Goal: Task Accomplishment & Management: Use online tool/utility

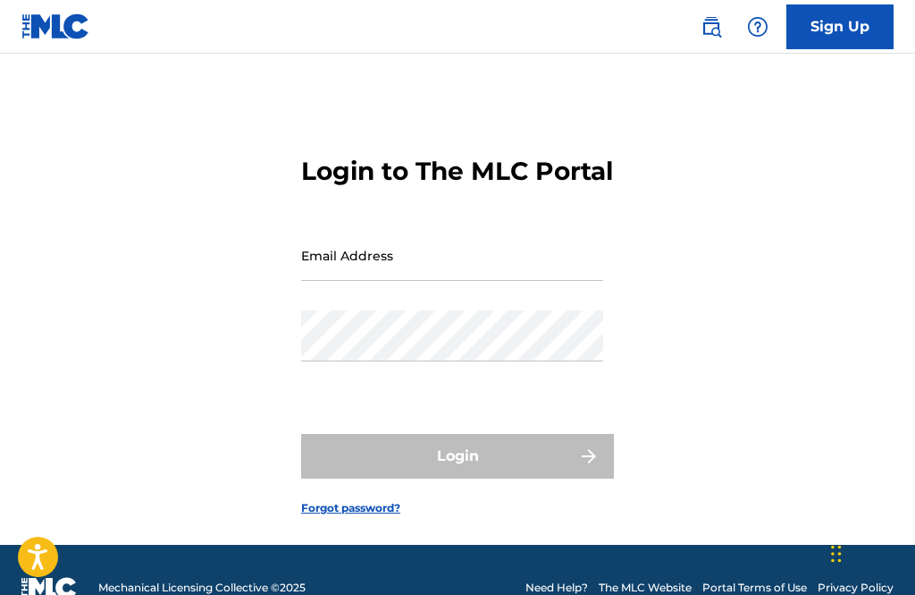
click at [491, 281] on input "Email Address" at bounding box center [452, 255] width 302 height 51
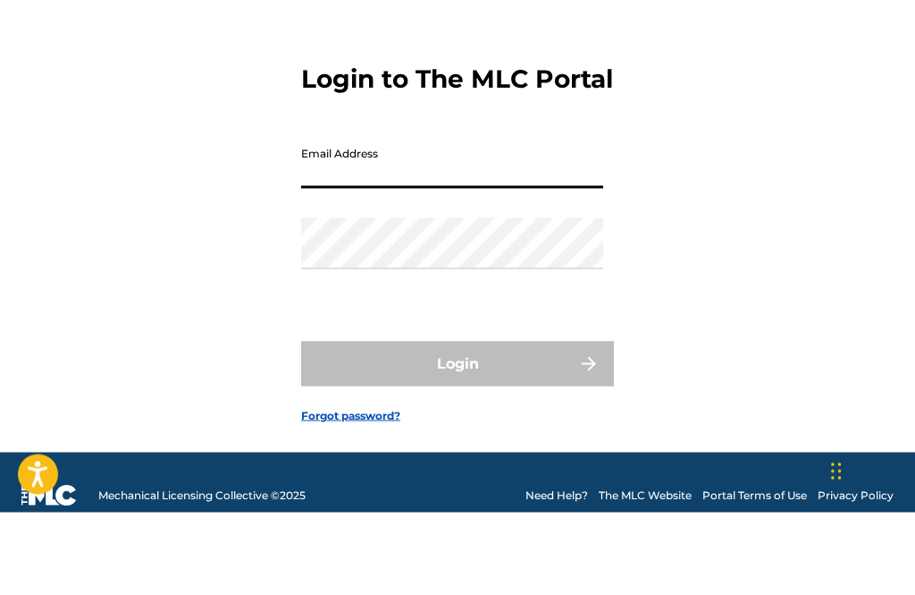
scroll to position [4, 0]
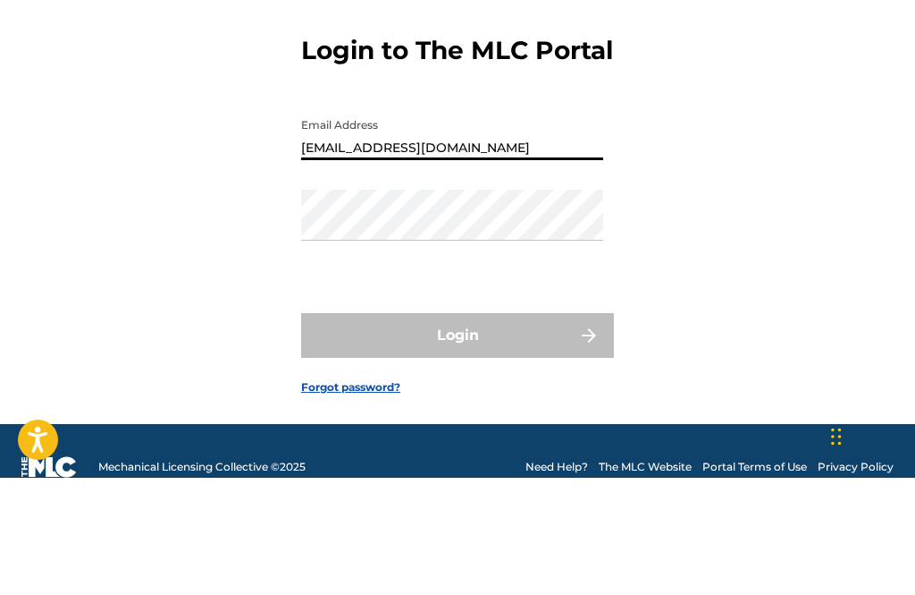
type input "[EMAIL_ADDRESS][DOMAIN_NAME]"
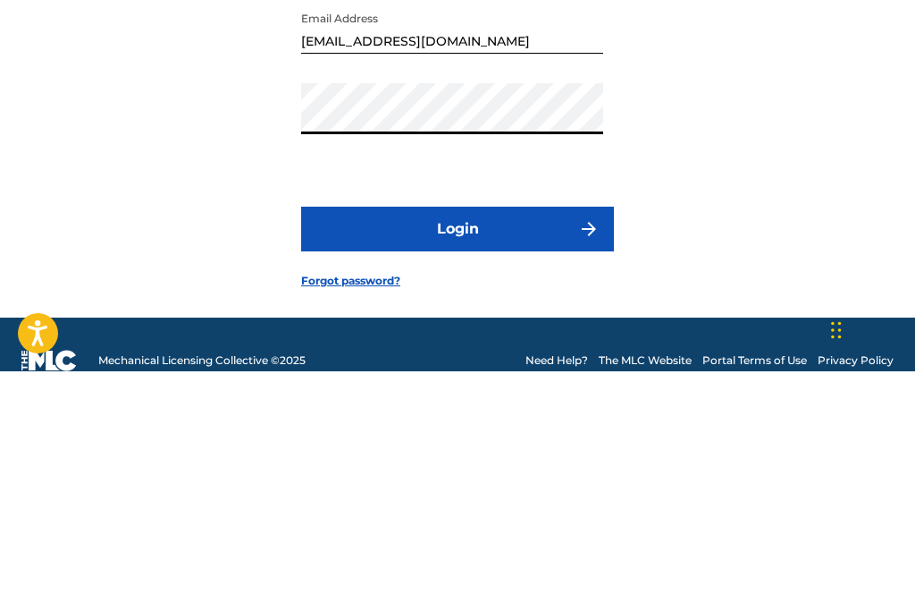
click at [537, 430] on button "Login" at bounding box center [457, 452] width 313 height 45
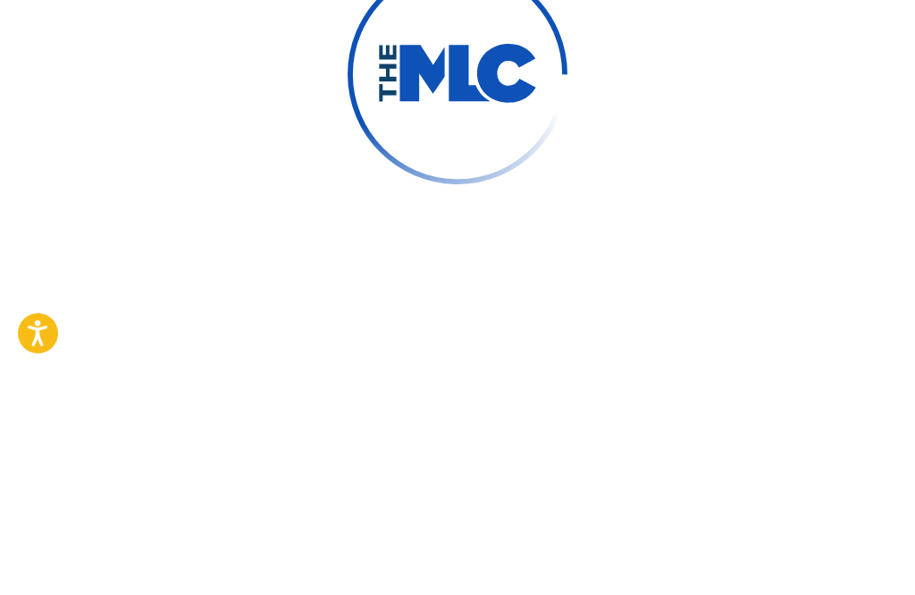
scroll to position [23, 0]
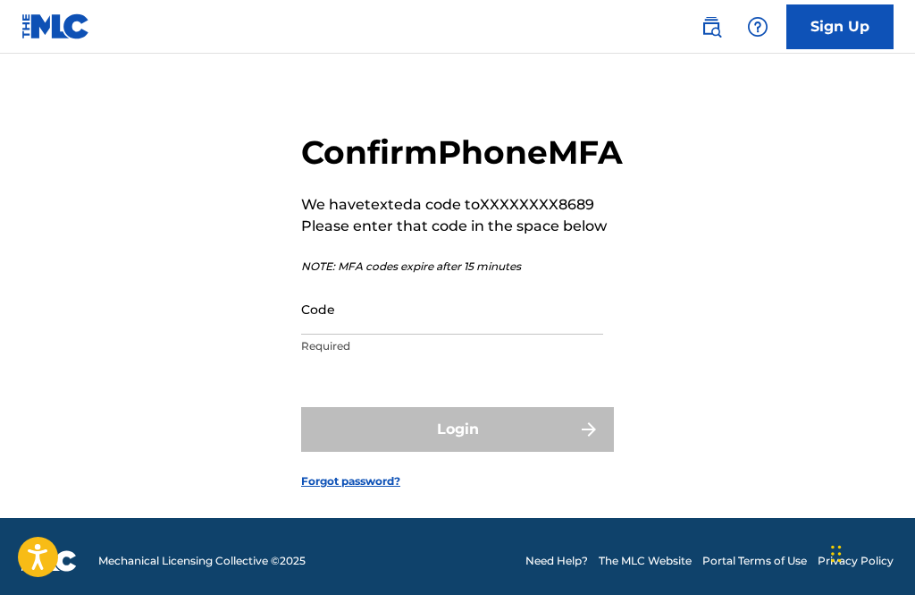
click at [401, 324] on div "Confirm Phone MFA We have texted a code to XXXXXXXX8689 Please enter that code …" at bounding box center [462, 248] width 322 height 232
click at [365, 334] on input "Code" at bounding box center [452, 308] width 302 height 51
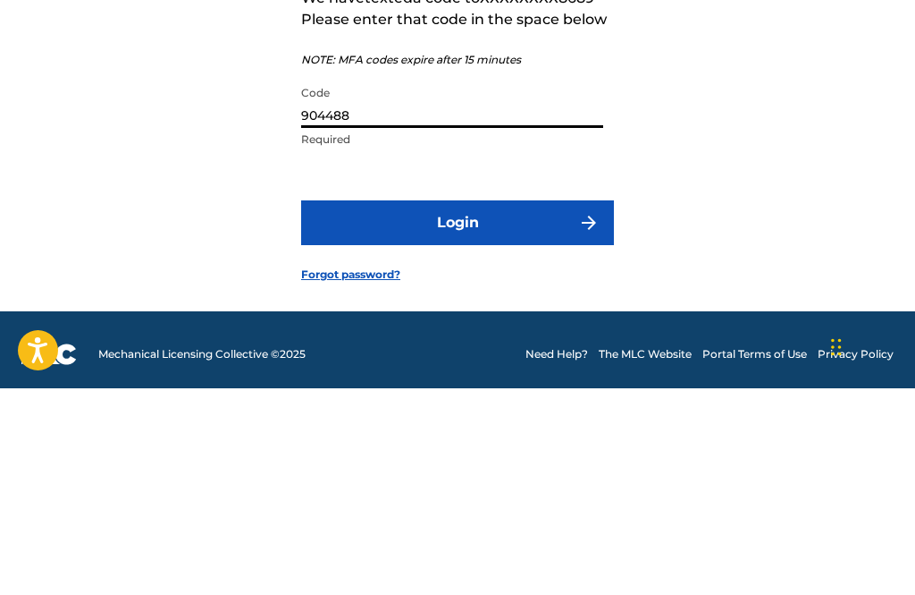
type input "904488"
click at [532, 407] on button "Login" at bounding box center [457, 429] width 313 height 45
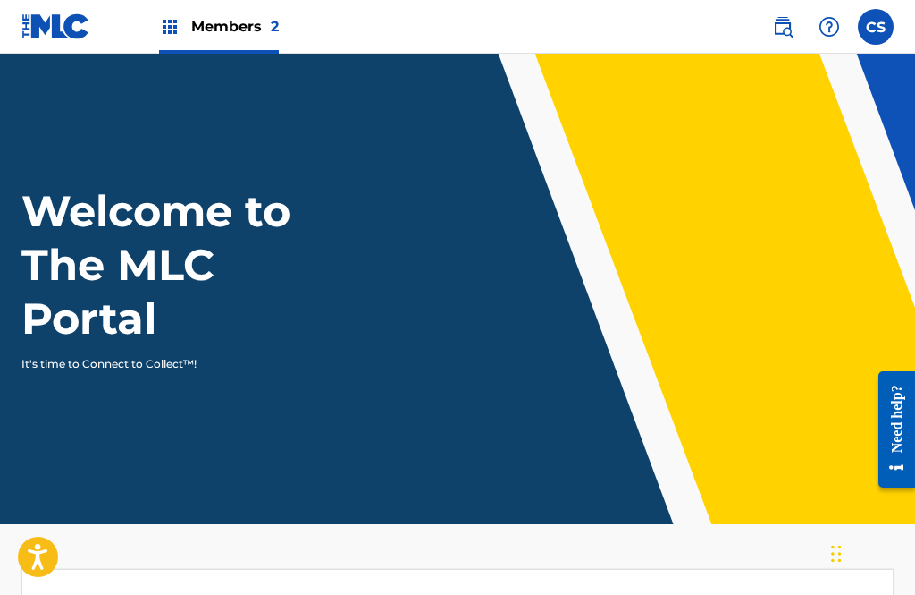
click at [876, 31] on label at bounding box center [876, 27] width 36 height 36
click at [876, 27] on input "CS Clinton Stokes csegmichael@mac.com Notification Preferences Profile Log out" at bounding box center [876, 27] width 0 height 0
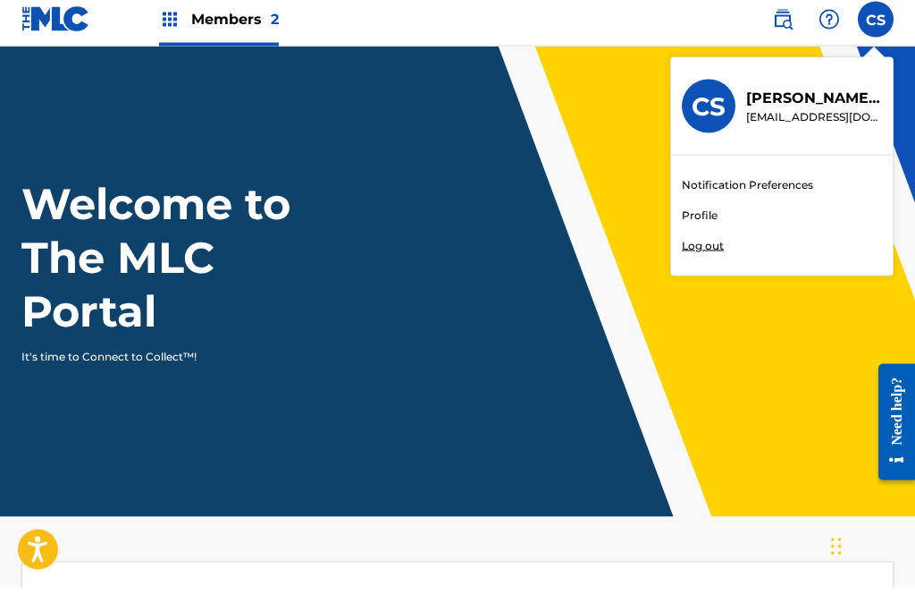
click at [881, 18] on div "CS CS Clinton Stokes csegmichael@mac.com Notification Preferences Profile Log o…" at bounding box center [876, 27] width 36 height 36
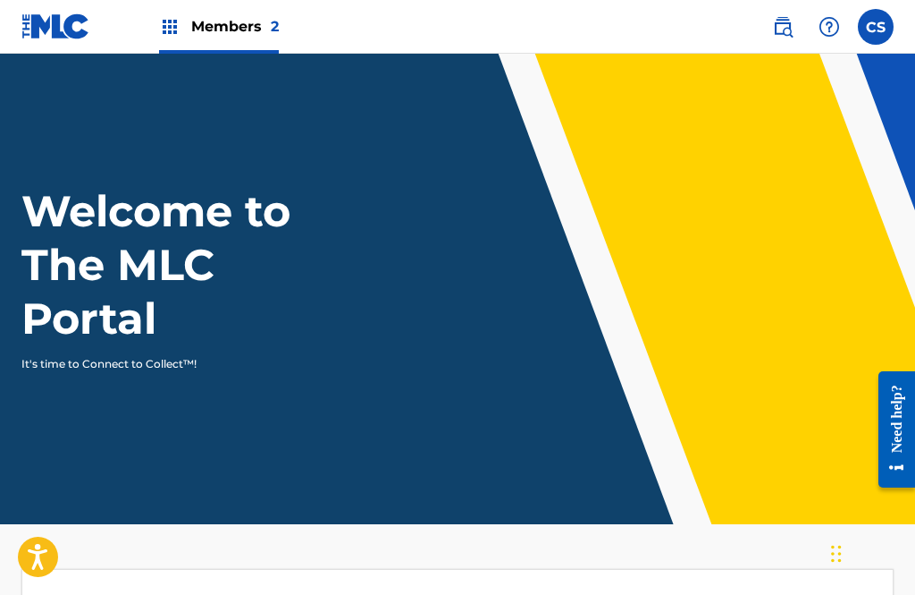
click at [151, 31] on div "Members 2" at bounding box center [149, 26] width 257 height 53
click at [172, 6] on div "Members 2" at bounding box center [219, 26] width 120 height 53
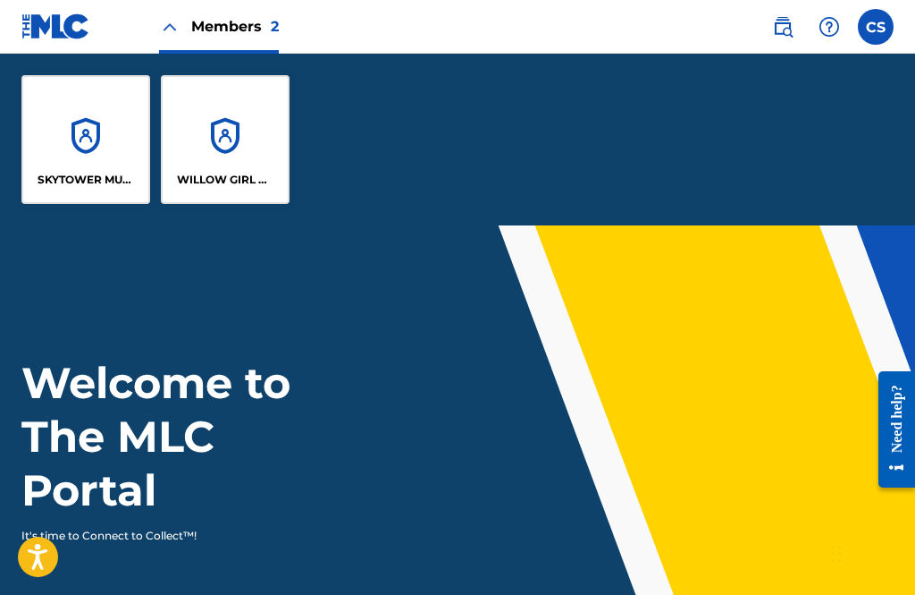
click at [183, 13] on div "Members 2" at bounding box center [219, 26] width 120 height 53
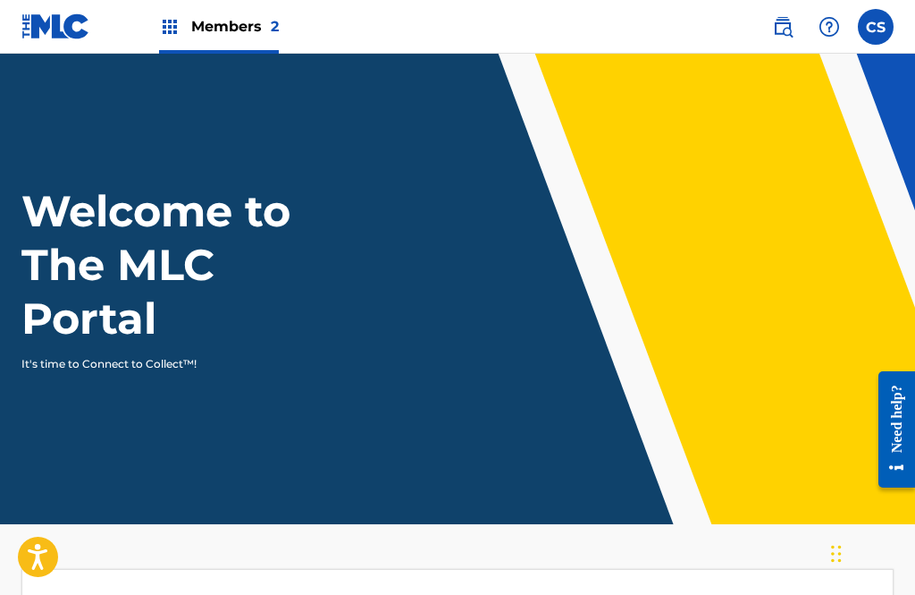
click at [190, 21] on div "Members 2" at bounding box center [219, 26] width 120 height 53
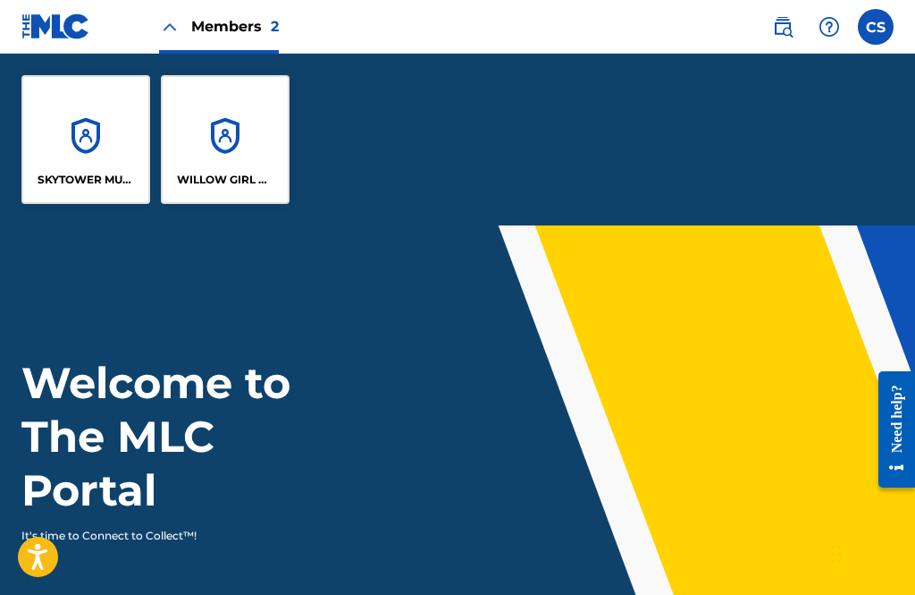
click at [227, 152] on div "WILLOW GIRL MUSIC" at bounding box center [225, 139] width 129 height 129
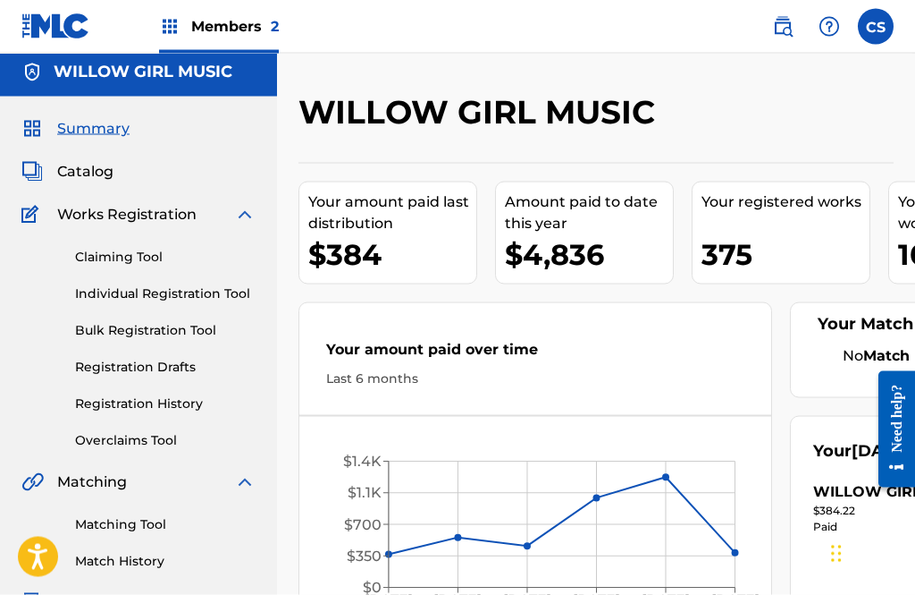
scroll to position [7, 0]
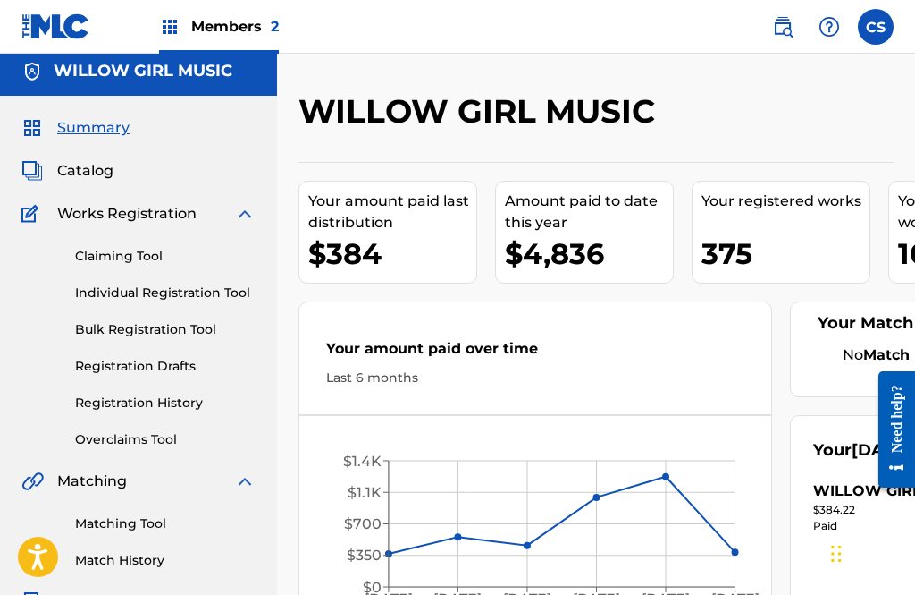
click at [207, 322] on link "Bulk Registration Tool" at bounding box center [165, 329] width 181 height 19
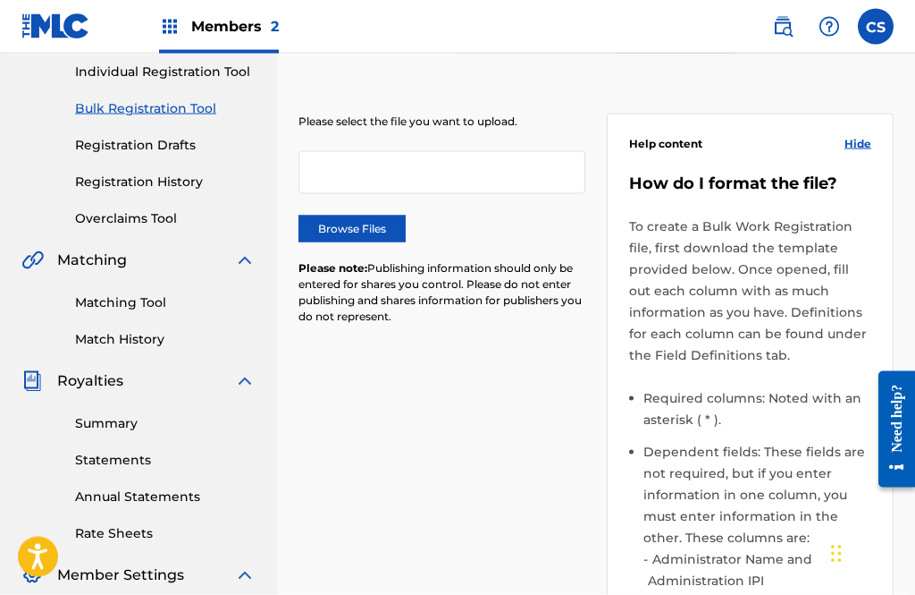
scroll to position [232, 0]
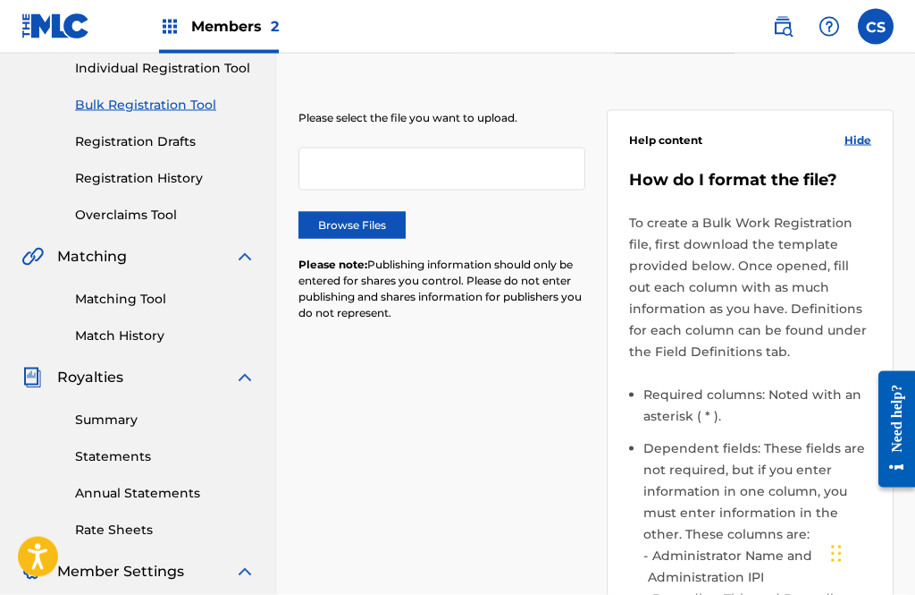
click at [370, 212] on label "Browse Files" at bounding box center [352, 225] width 107 height 27
click at [0, 0] on input "Browse Files" at bounding box center [0, 0] width 0 height 0
click at [891, 99] on div "Please select the file you want to upload. Browse Files Please note: Publishing…" at bounding box center [596, 513] width 595 height 893
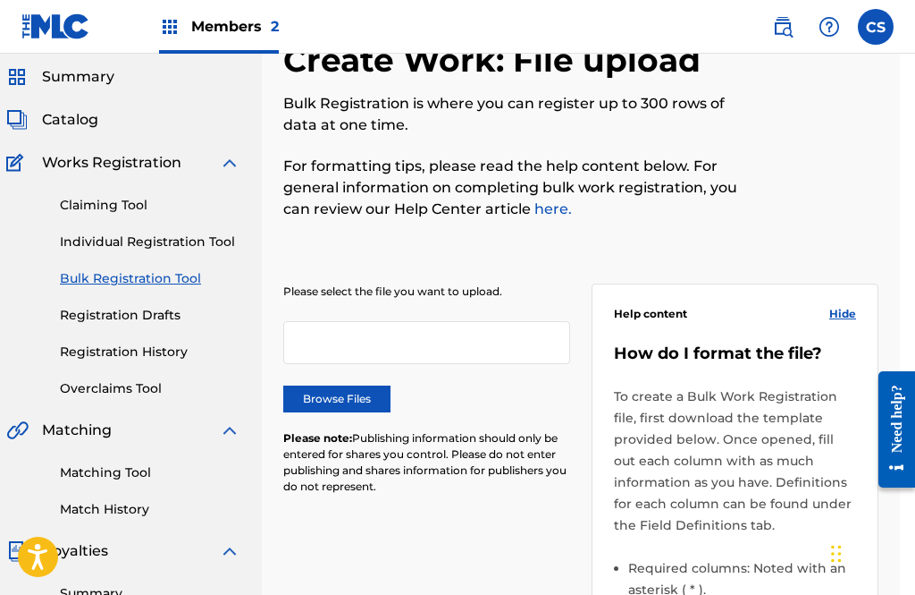
scroll to position [57, 15]
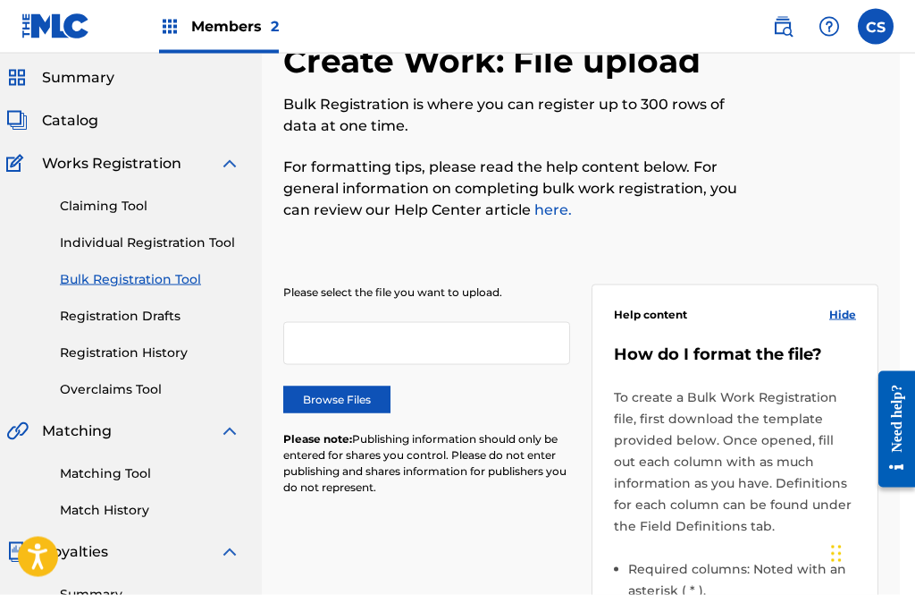
click at [417, 337] on div at bounding box center [426, 343] width 287 height 43
click at [477, 329] on div at bounding box center [426, 343] width 287 height 43
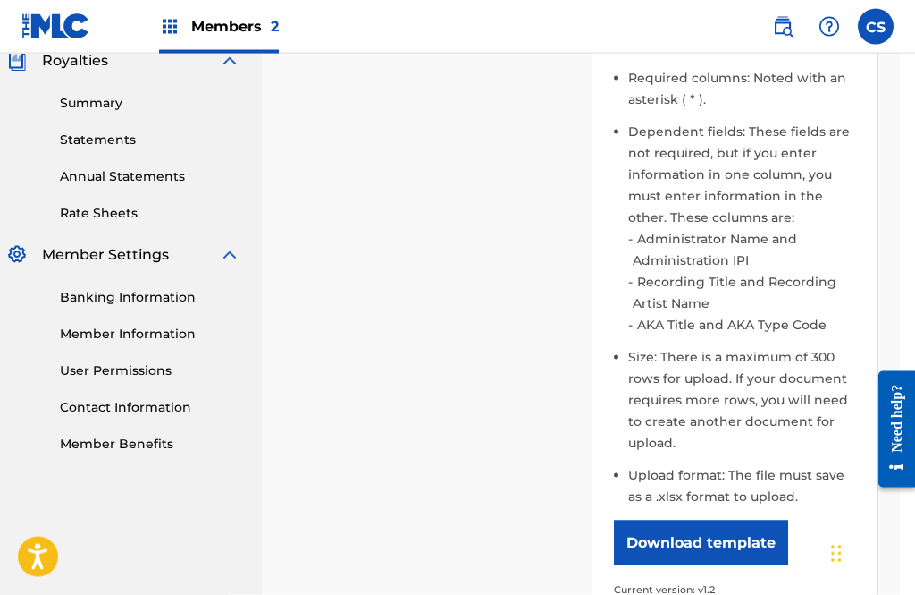
scroll to position [550, 15]
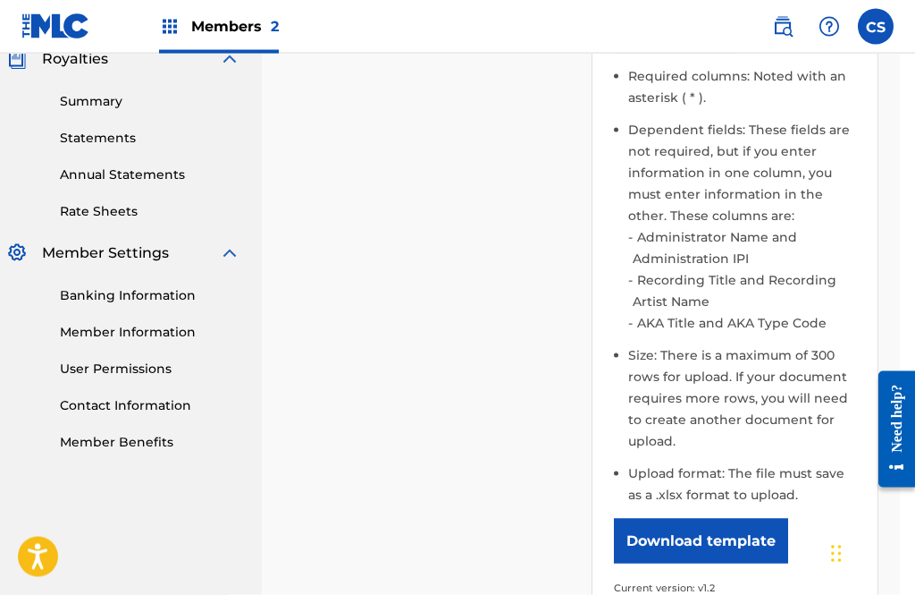
click at [740, 535] on button "Download template" at bounding box center [701, 541] width 174 height 45
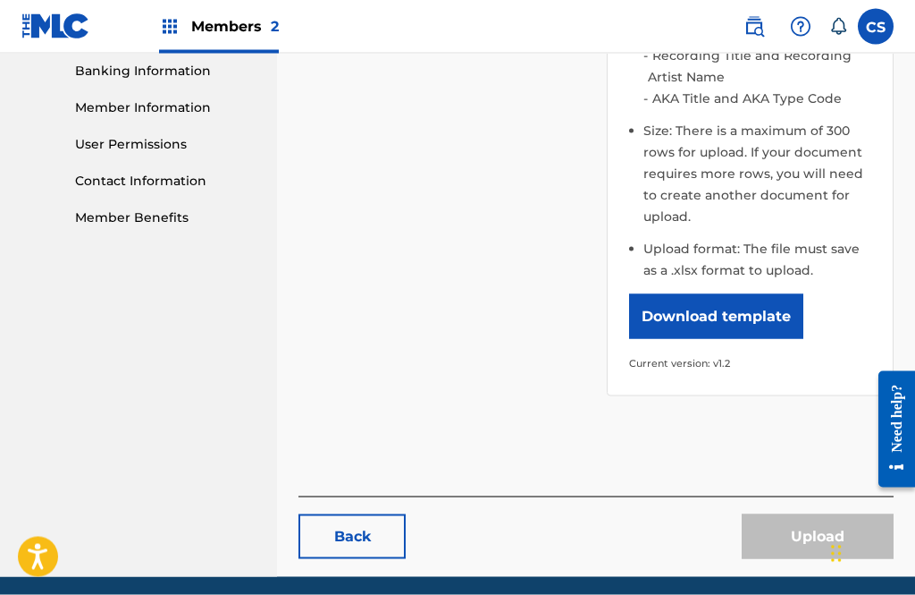
scroll to position [775, 0]
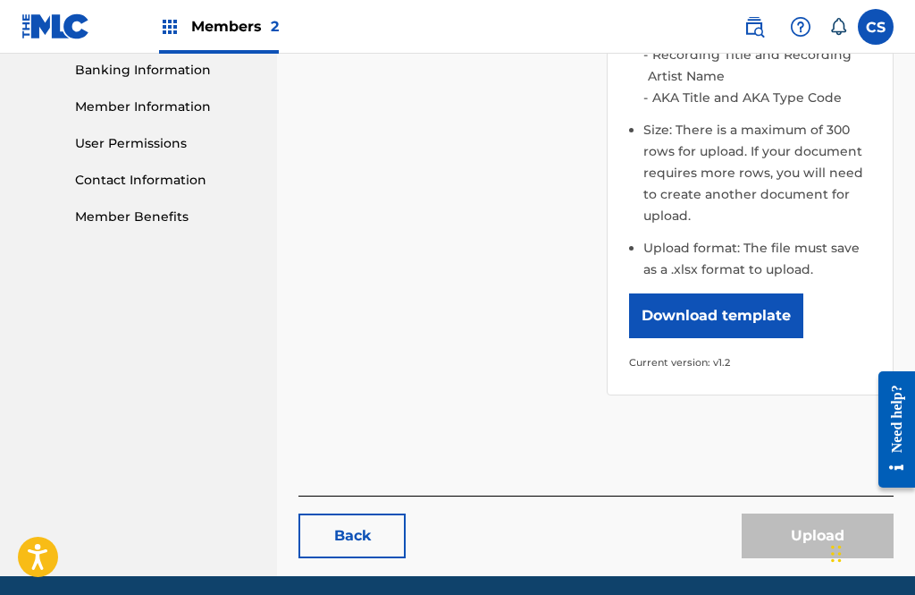
click at [750, 322] on button "Download template" at bounding box center [716, 315] width 174 height 45
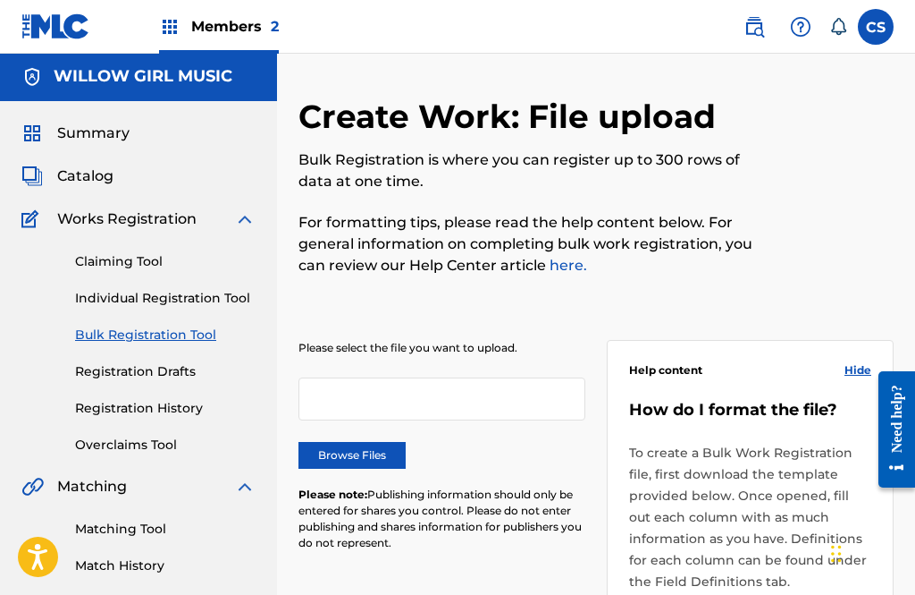
scroll to position [0, 0]
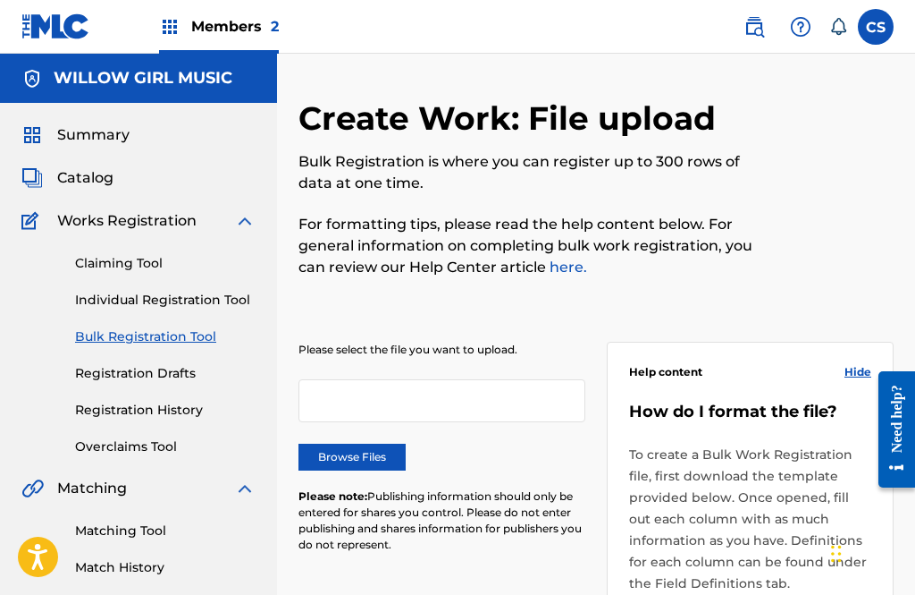
click at [168, 249] on div "Claiming Tool Individual Registration Tool Bulk Registration Tool Registration …" at bounding box center [138, 344] width 234 height 224
click at [155, 259] on link "Claiming Tool" at bounding box center [165, 263] width 181 height 19
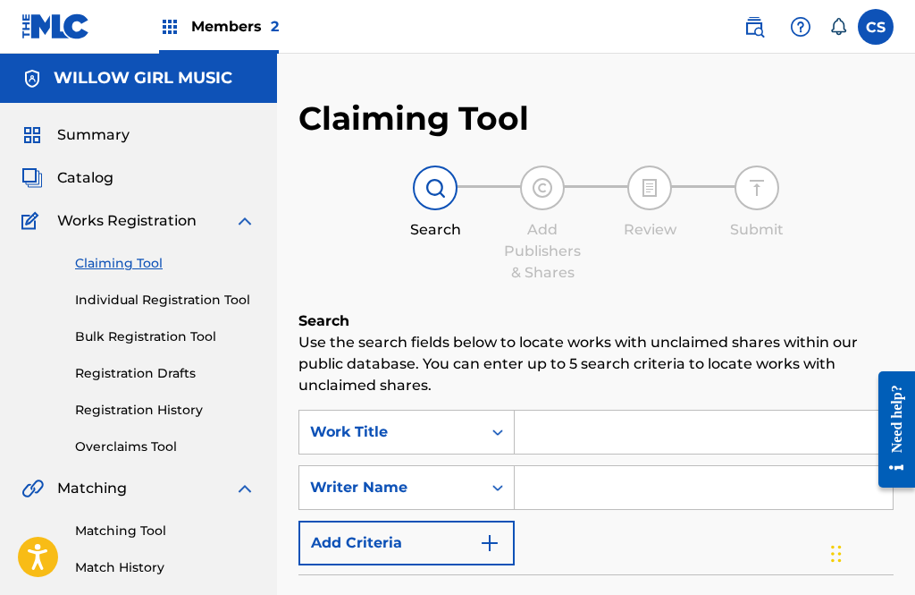
click at [608, 426] on input "Search Form" at bounding box center [704, 431] width 378 height 43
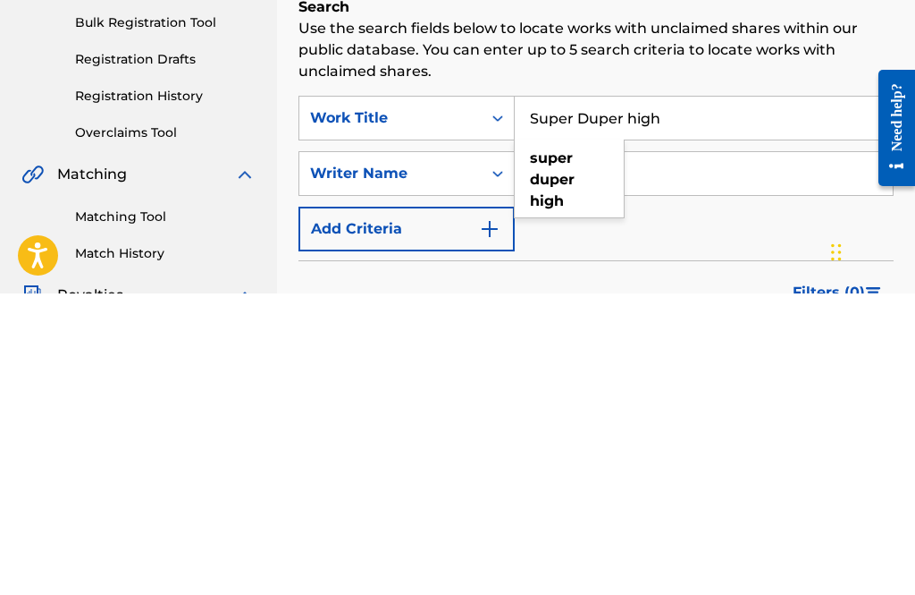
scroll to position [315, 0]
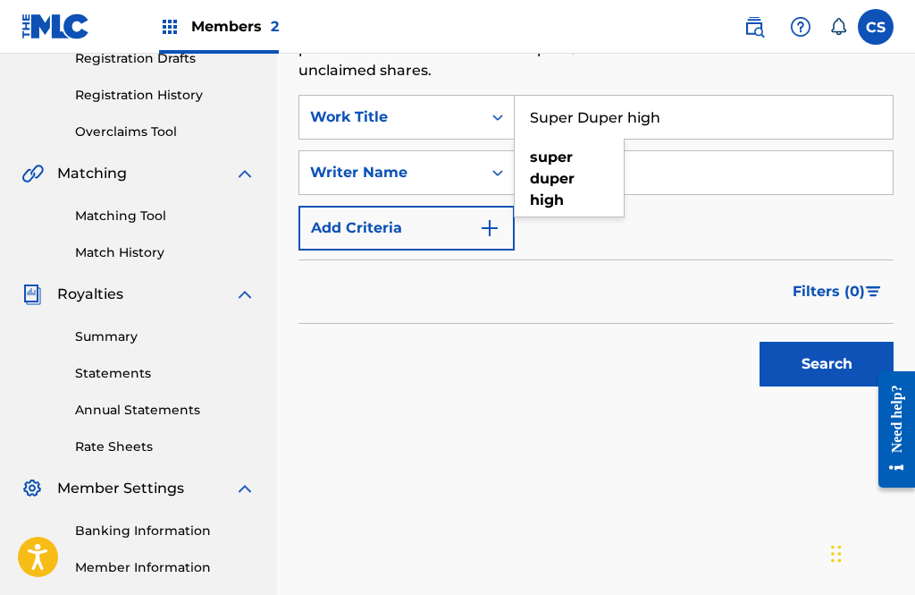
type input "Super Duper high"
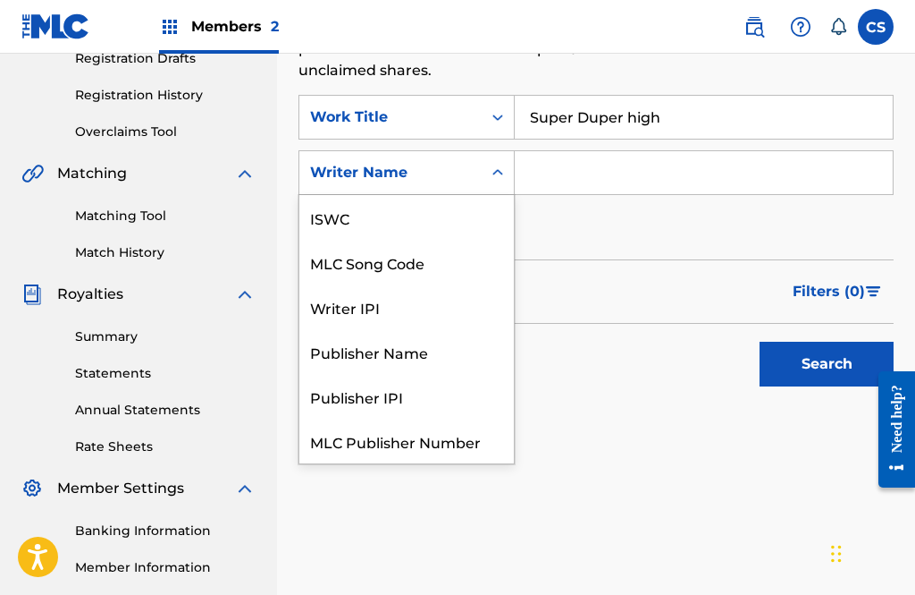
scroll to position [45, 0]
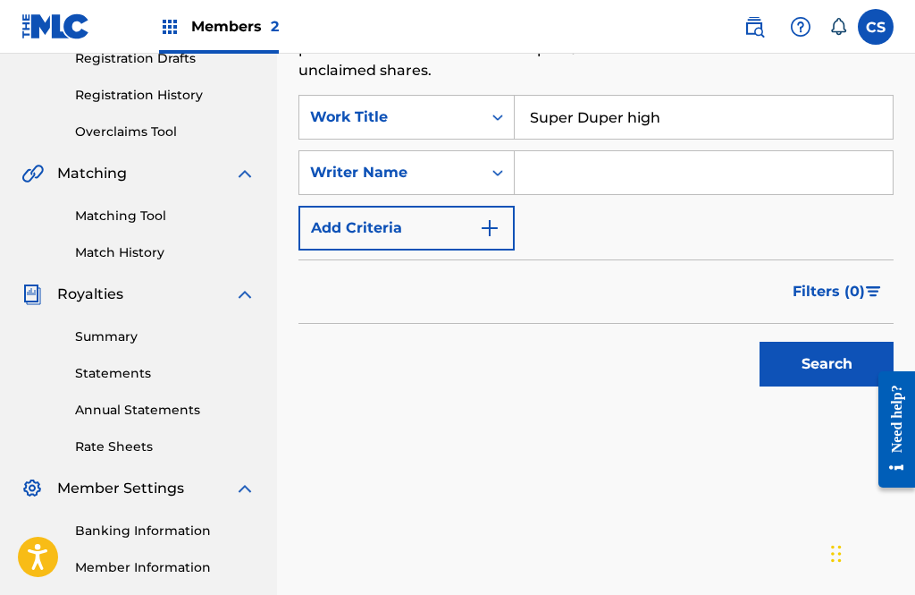
click at [636, 441] on div "Search Use the search fields below to locate works with unclaimed shares within…" at bounding box center [596, 240] width 595 height 489
click at [574, 177] on input "Search Form" at bounding box center [704, 172] width 378 height 43
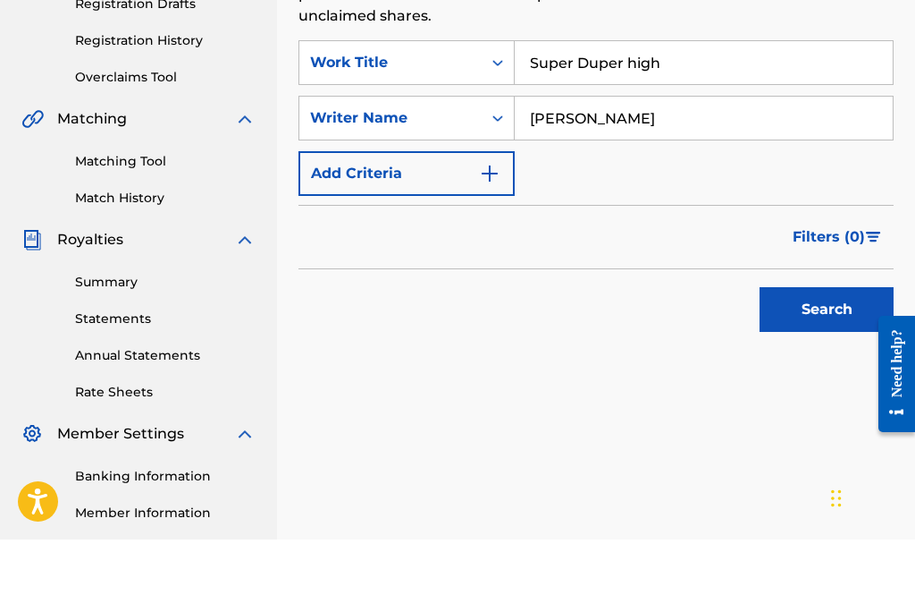
scroll to position [370, 0]
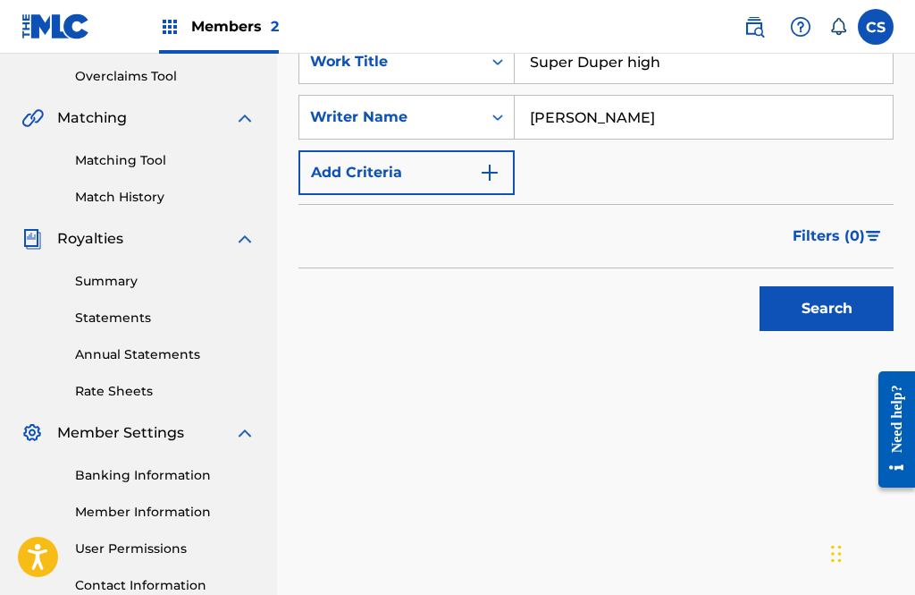
type input "[PERSON_NAME]"
click at [829, 308] on button "Search" at bounding box center [827, 308] width 134 height 45
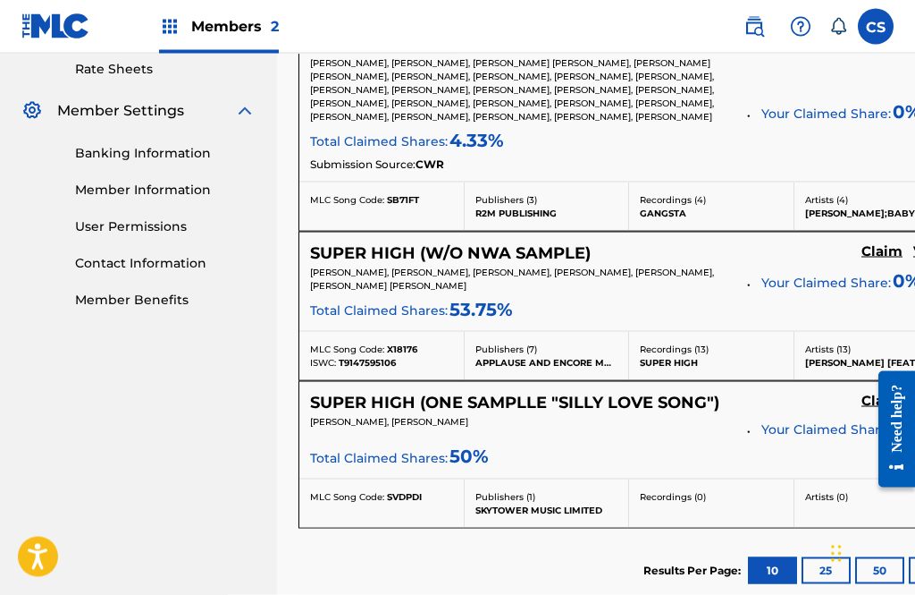
scroll to position [684, 0]
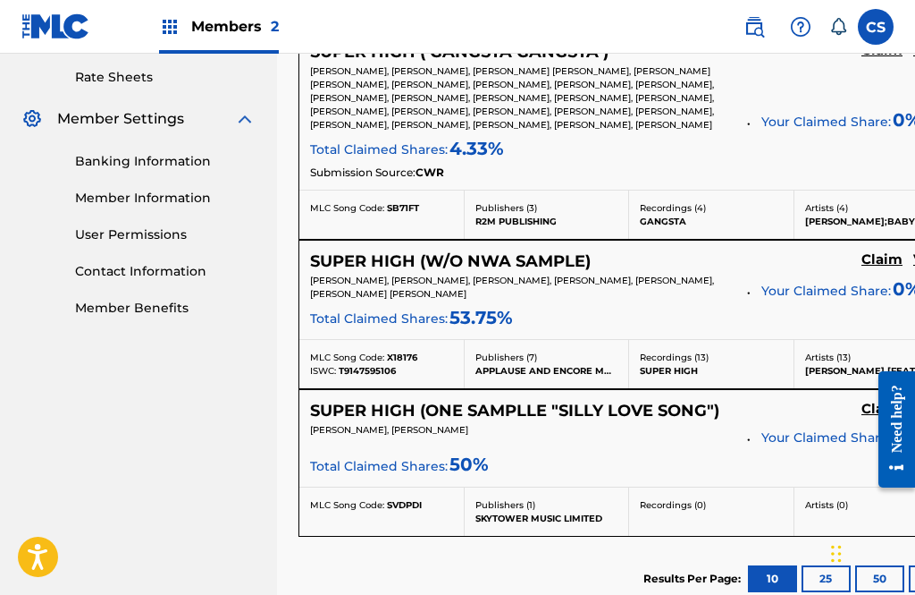
click at [679, 164] on div "[PERSON_NAME], [PERSON_NAME], [PERSON_NAME] [PERSON_NAME], [PERSON_NAME] [PERSO…" at bounding box center [629, 113] width 638 height 99
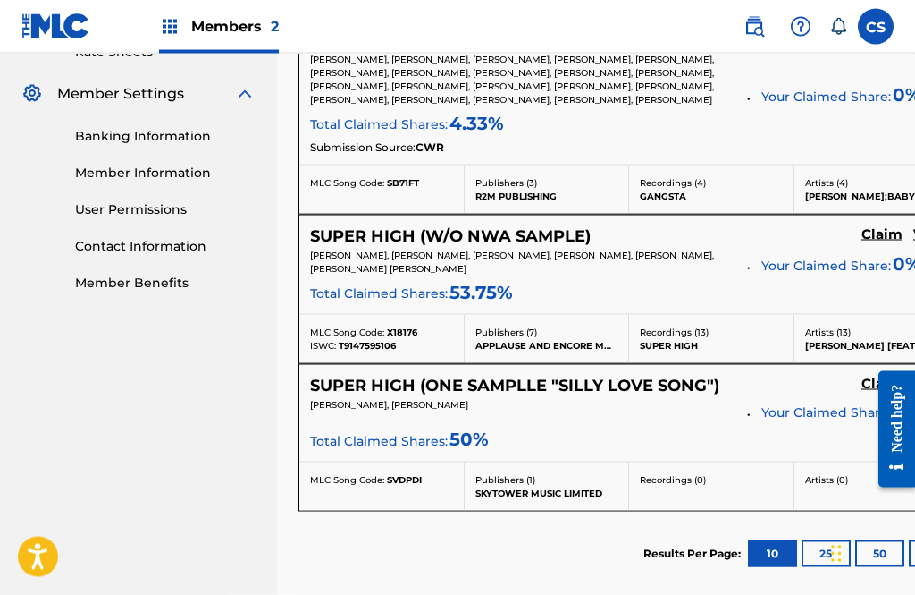
scroll to position [735, 0]
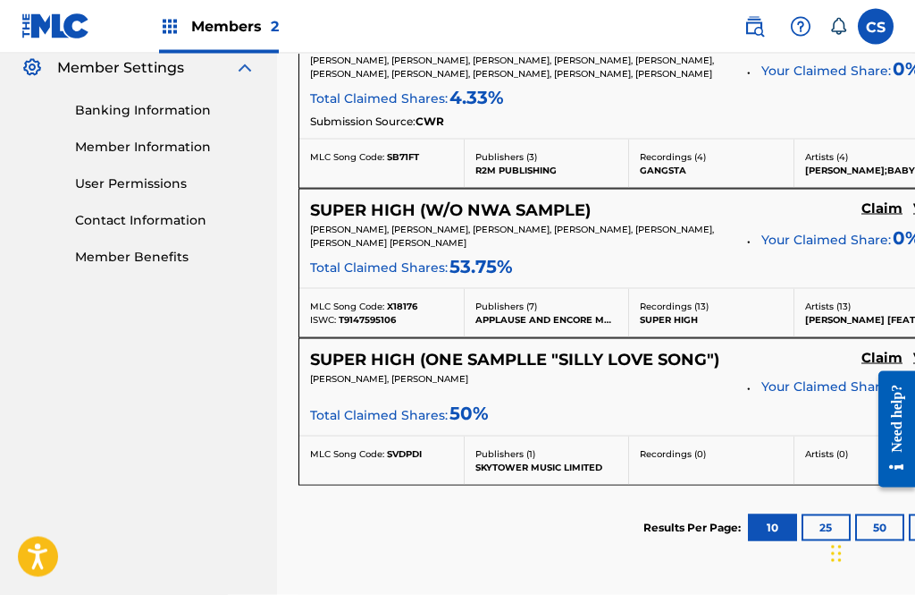
click at [802, 541] on button "25" at bounding box center [826, 527] width 49 height 27
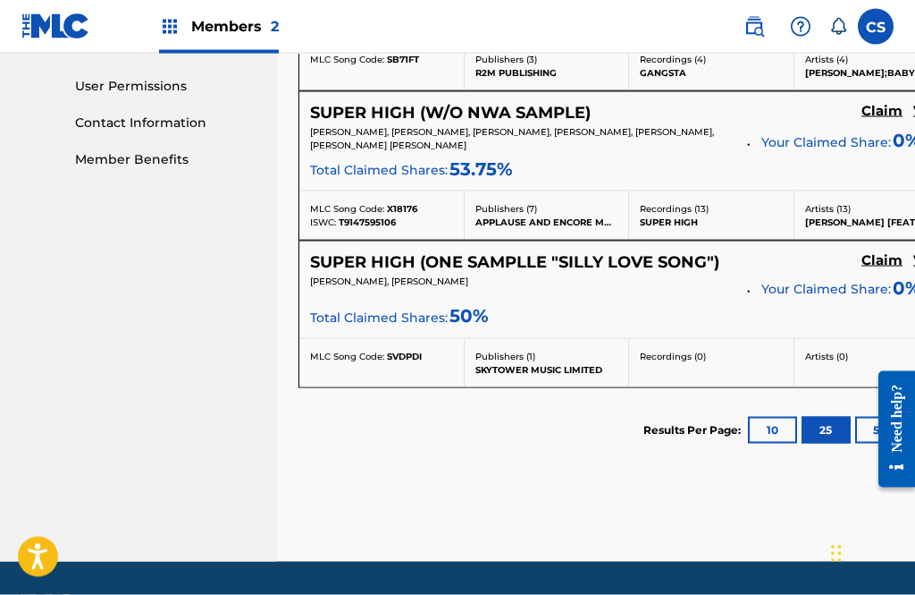
scroll to position [874, 0]
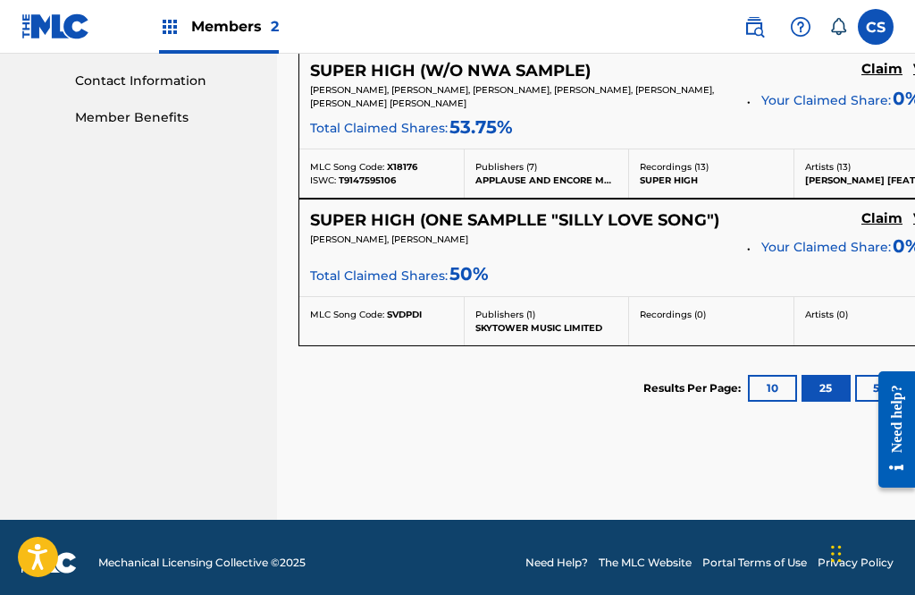
click at [748, 401] on button "10" at bounding box center [772, 388] width 49 height 27
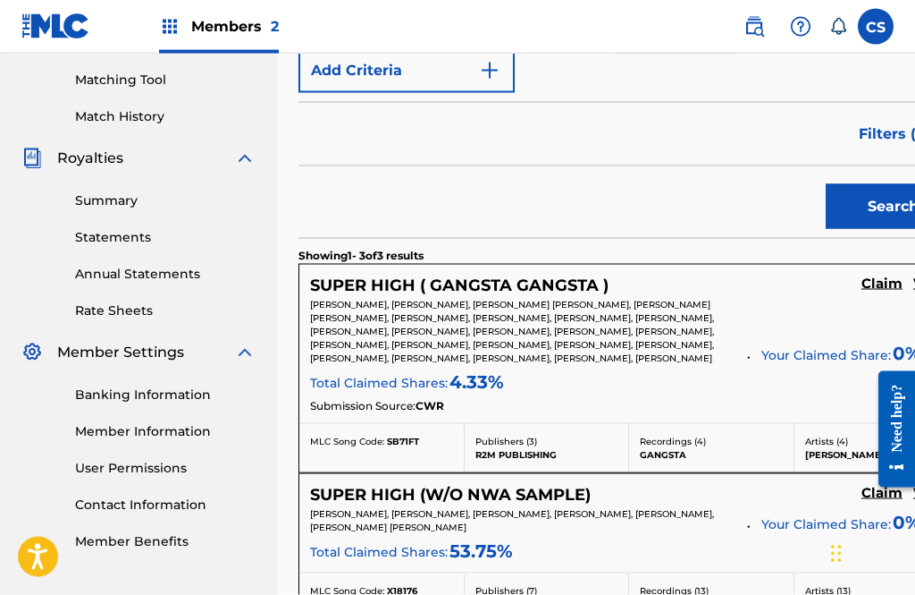
scroll to position [451, 0]
click at [862, 291] on h5 "Claim" at bounding box center [882, 282] width 41 height 17
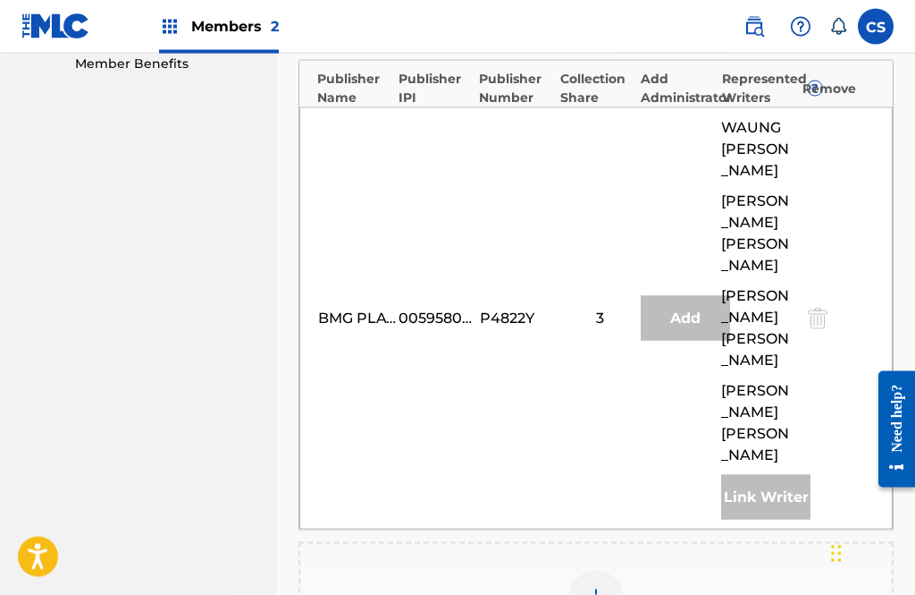
scroll to position [929, 0]
click at [601, 586] on img at bounding box center [596, 596] width 21 height 21
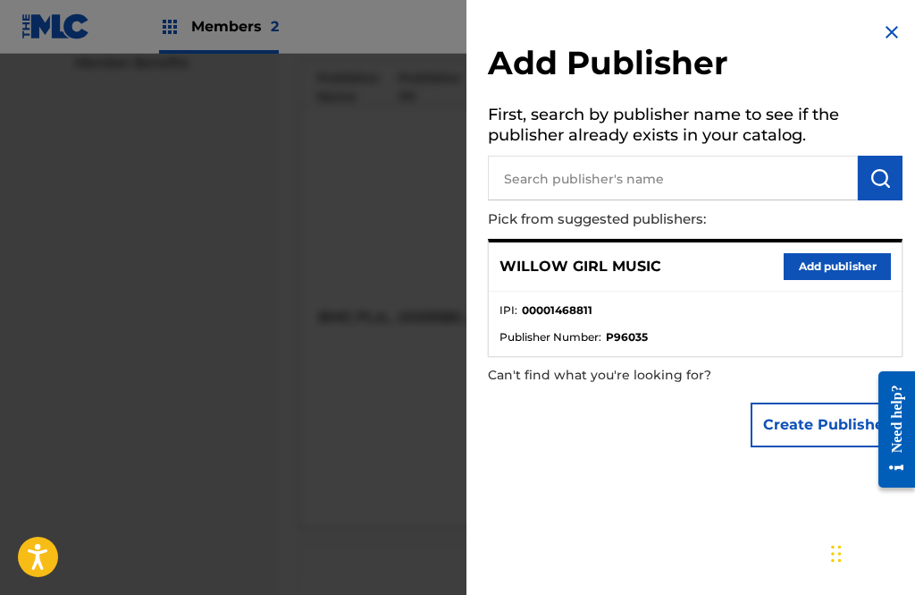
click at [830, 266] on button "Add publisher" at bounding box center [837, 266] width 107 height 27
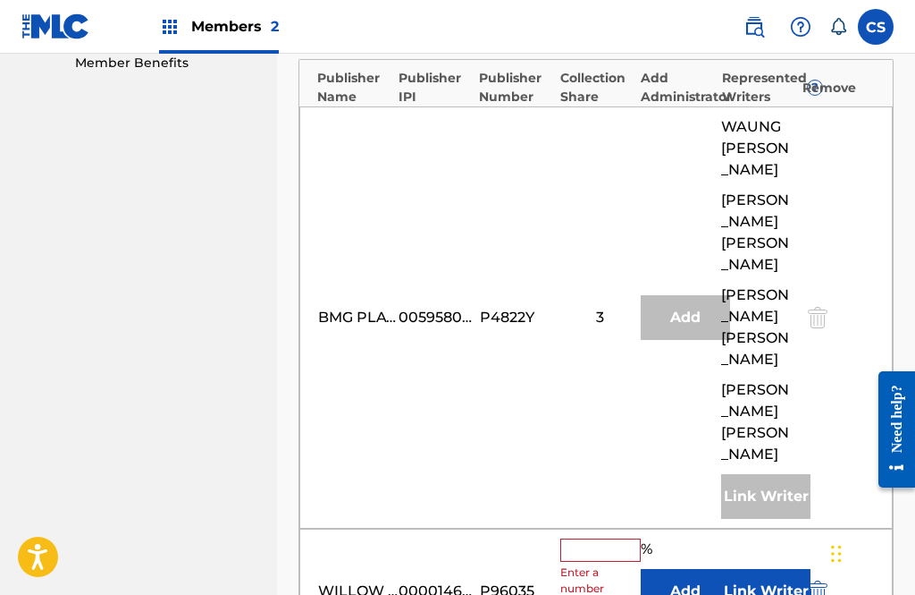
click at [595, 538] on input "text" at bounding box center [601, 549] width 80 height 23
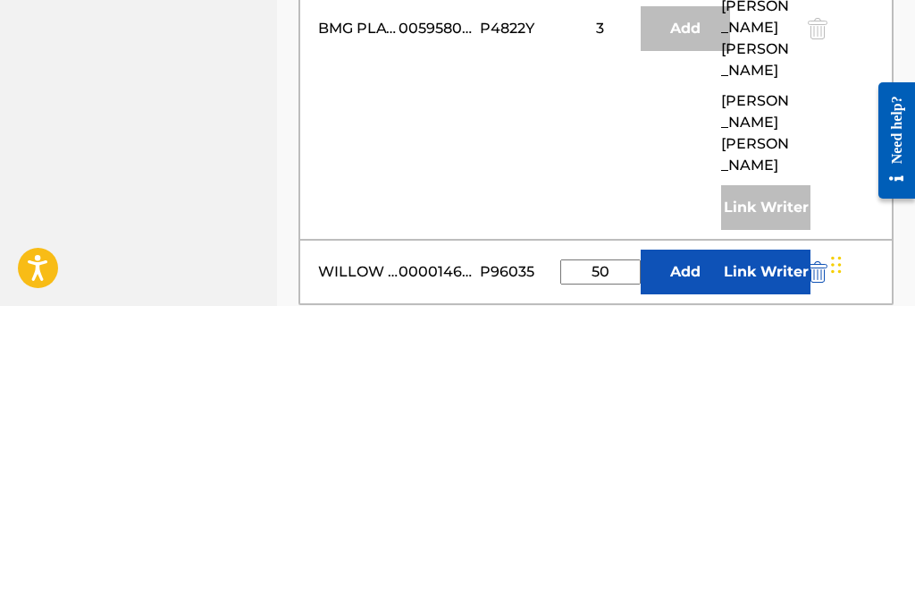
type input "50"
click at [764, 538] on button "Link Writer" at bounding box center [765, 560] width 89 height 45
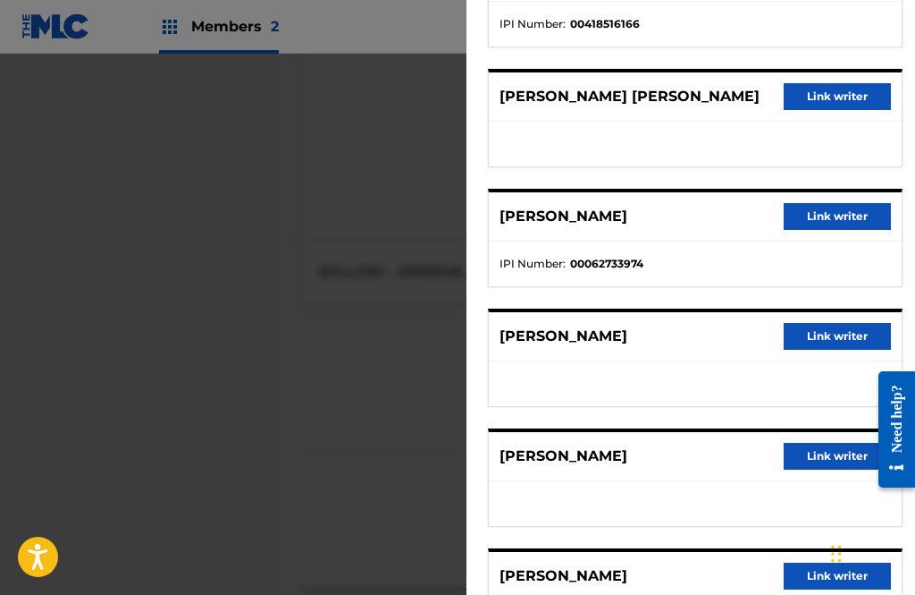
scroll to position [459, 0]
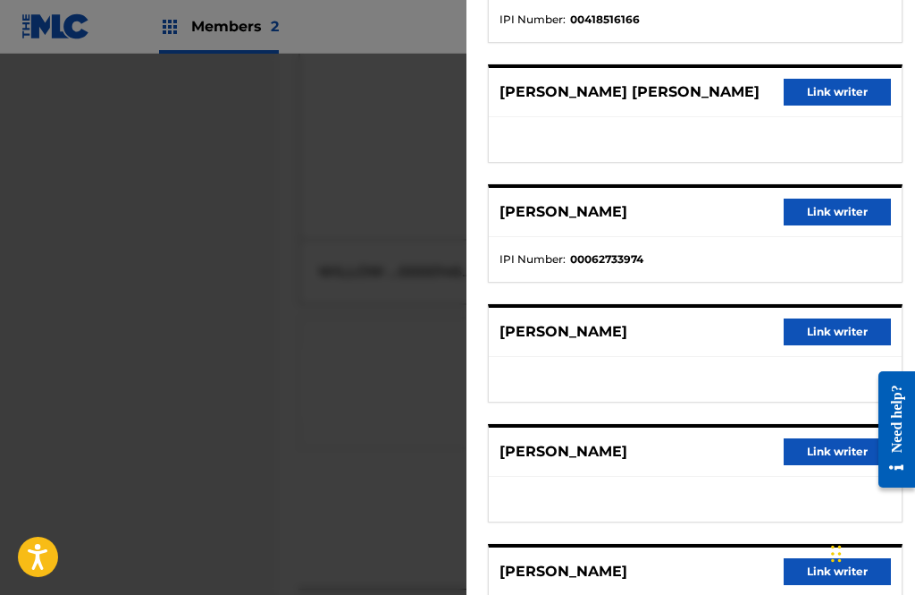
click at [845, 205] on button "Link writer" at bounding box center [837, 211] width 107 height 27
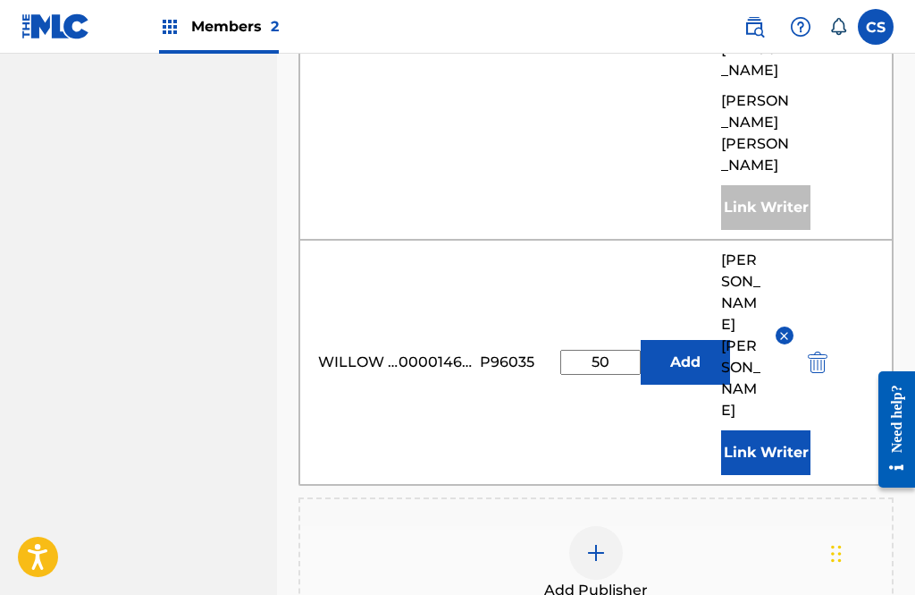
click at [784, 430] on button "Link Writer" at bounding box center [765, 452] width 89 height 45
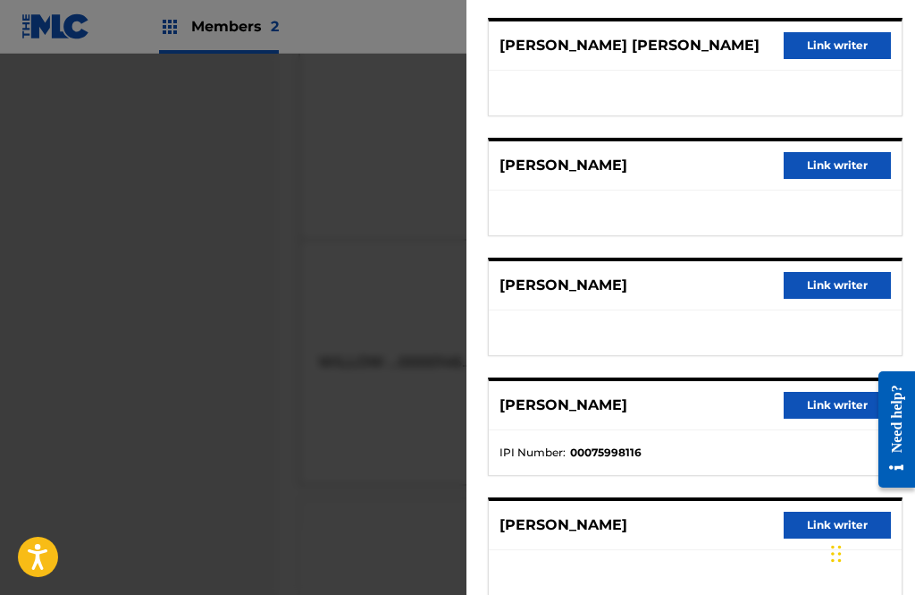
scroll to position [510, 0]
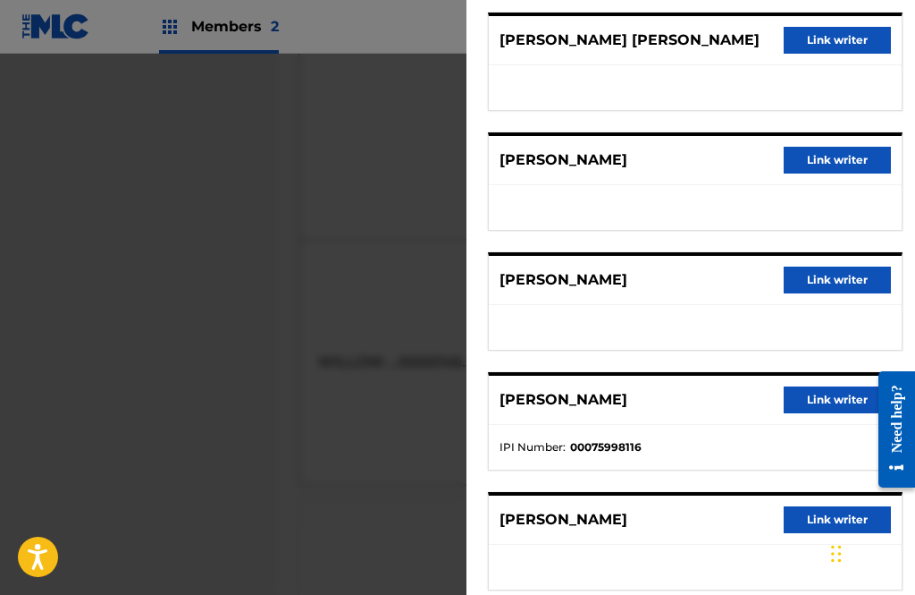
click at [851, 151] on button "Link writer" at bounding box center [837, 160] width 107 height 27
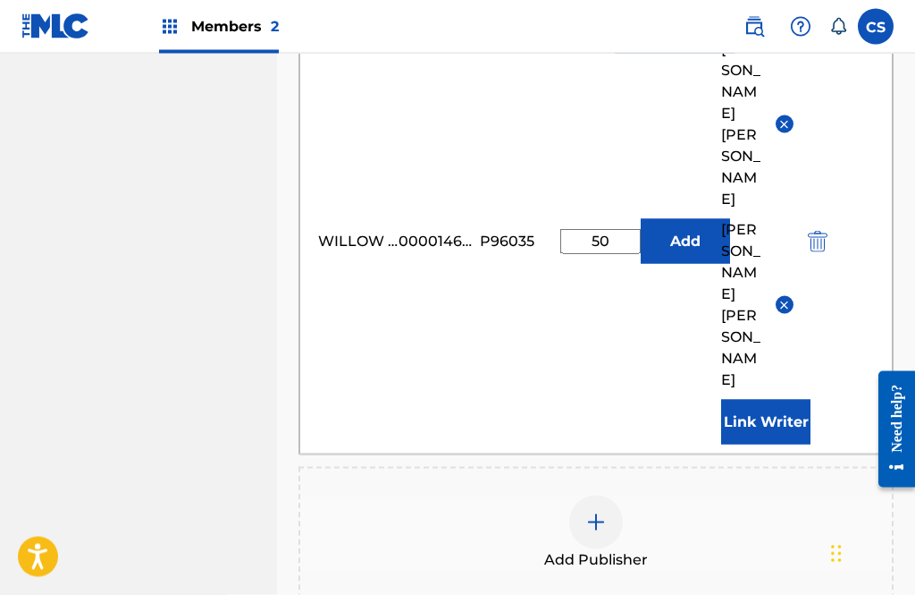
scroll to position [1472, 0]
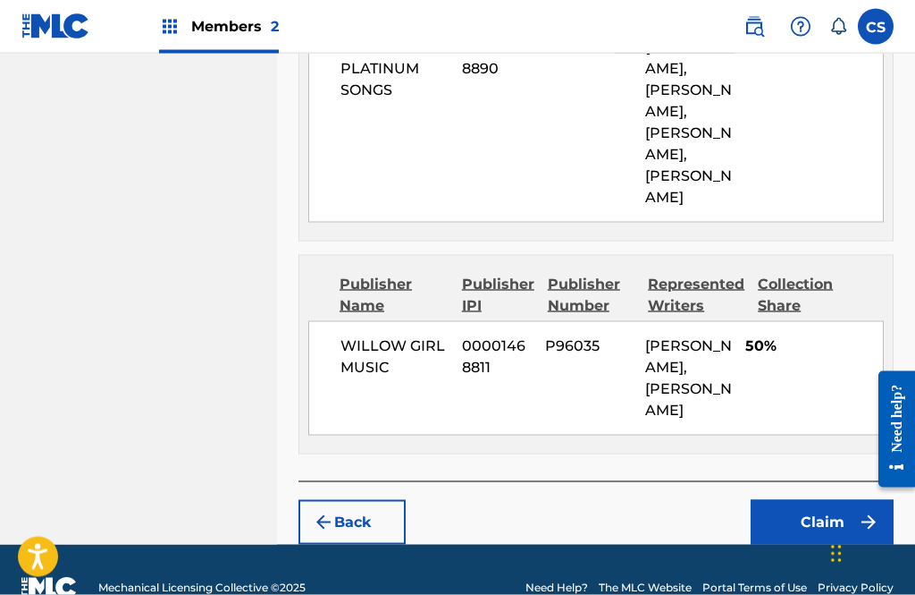
scroll to position [2246, 0]
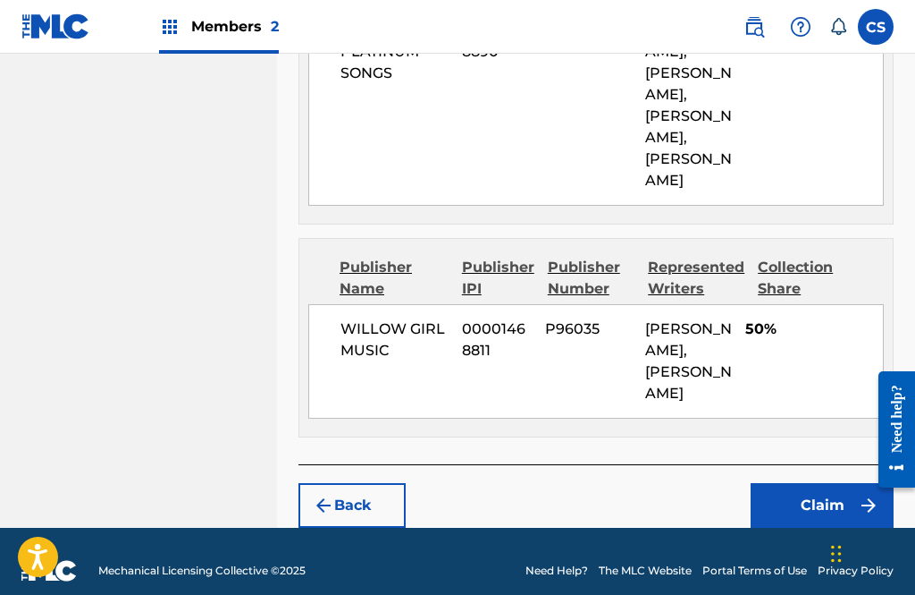
click at [780, 388] on div "WILLOW GIRL MUSIC 00001468811 P96035 [PERSON_NAME], [PERSON_NAME] 50%" at bounding box center [596, 361] width 576 height 114
click at [380, 527] on button "Back" at bounding box center [352, 505] width 107 height 45
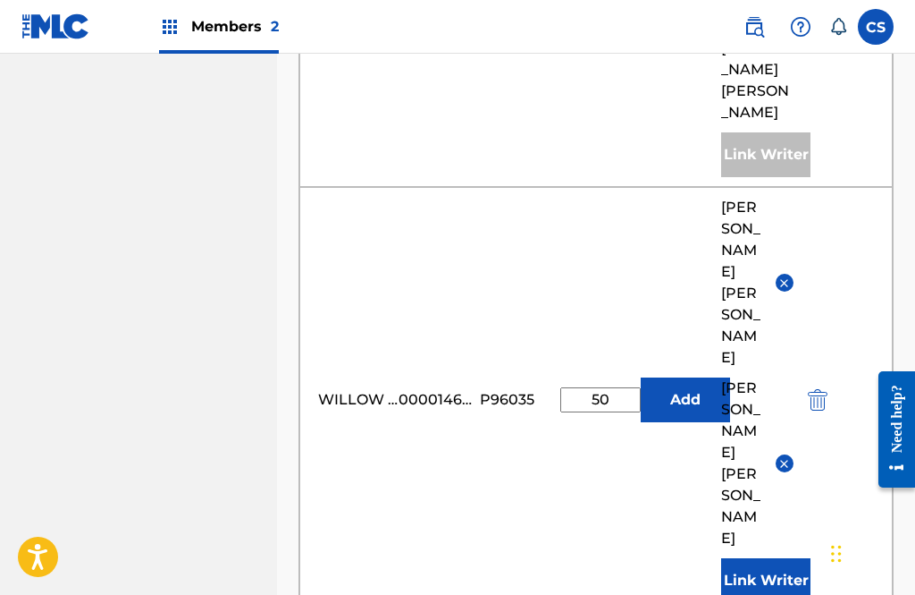
scroll to position [1241, 0]
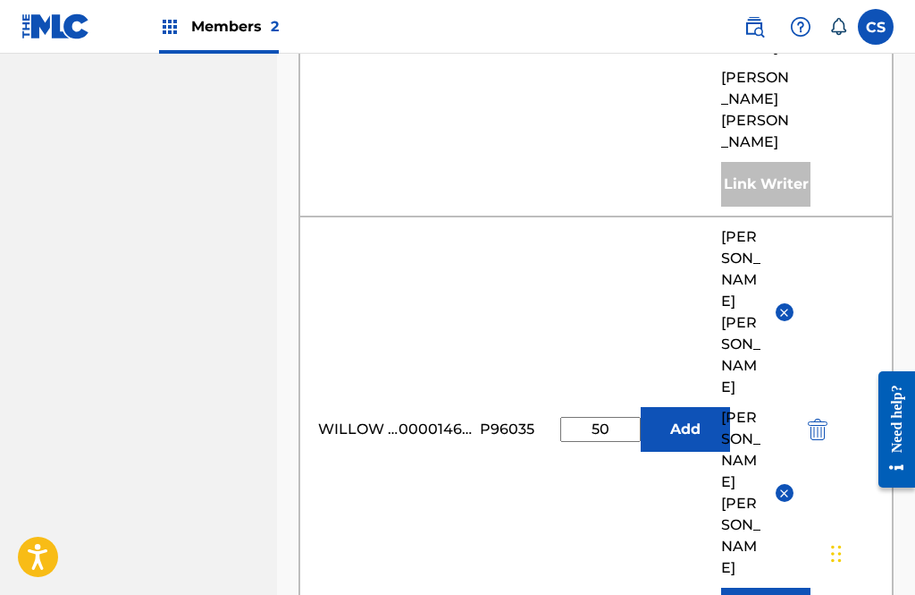
click at [615, 417] on input "50" at bounding box center [601, 429] width 80 height 25
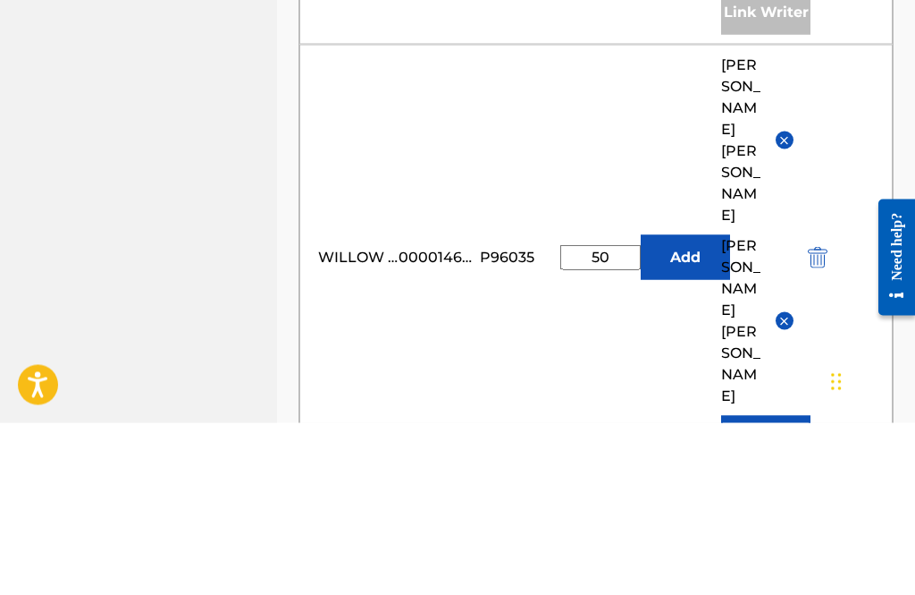
type input "5"
type input "79"
click at [855, 216] on div "WILLOW GIRL MUSIC 00001468811 P96035 79 % Add [PERSON_NAME] [PERSON_NAME] Link …" at bounding box center [596, 429] width 594 height 426
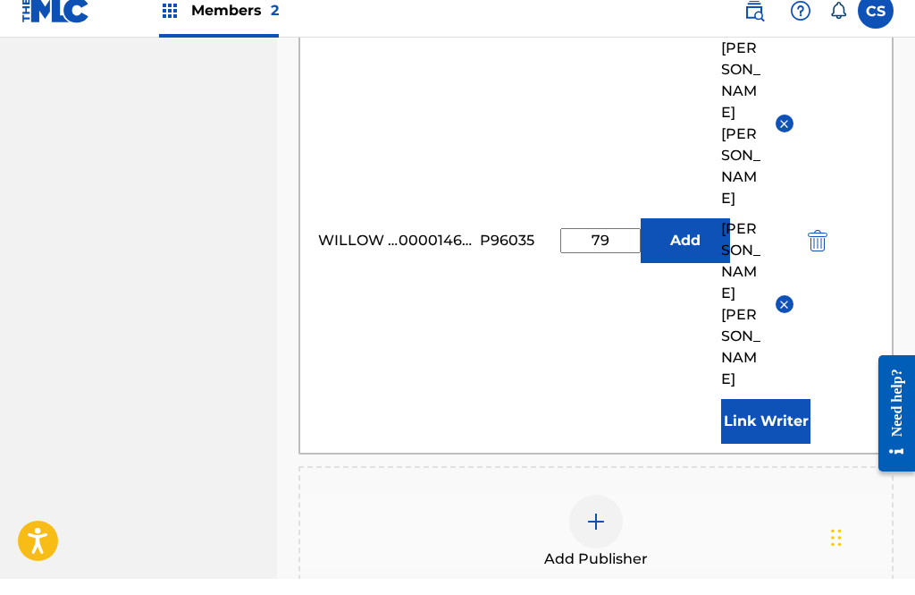
scroll to position [1472, 0]
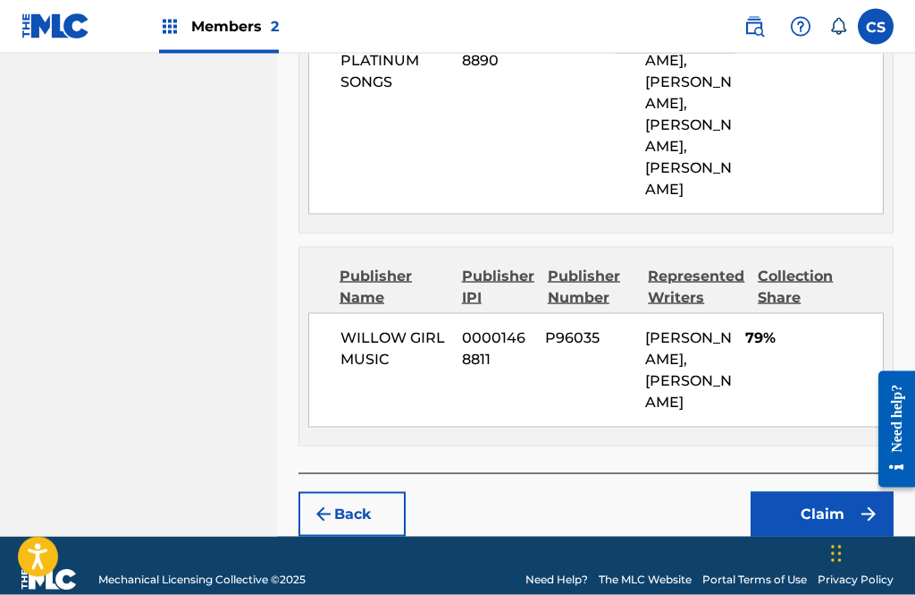
scroll to position [2246, 0]
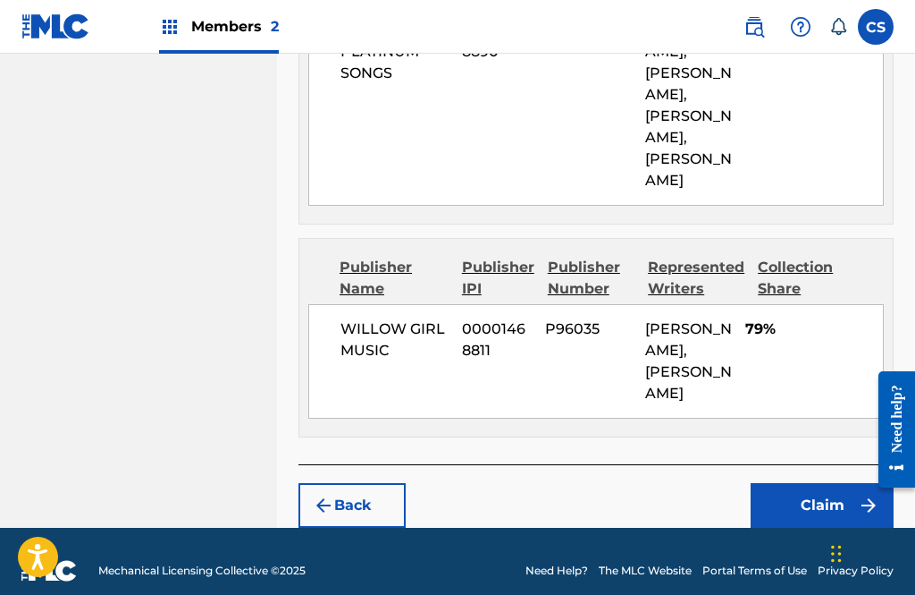
click at [829, 527] on button "Claim" at bounding box center [822, 505] width 143 height 45
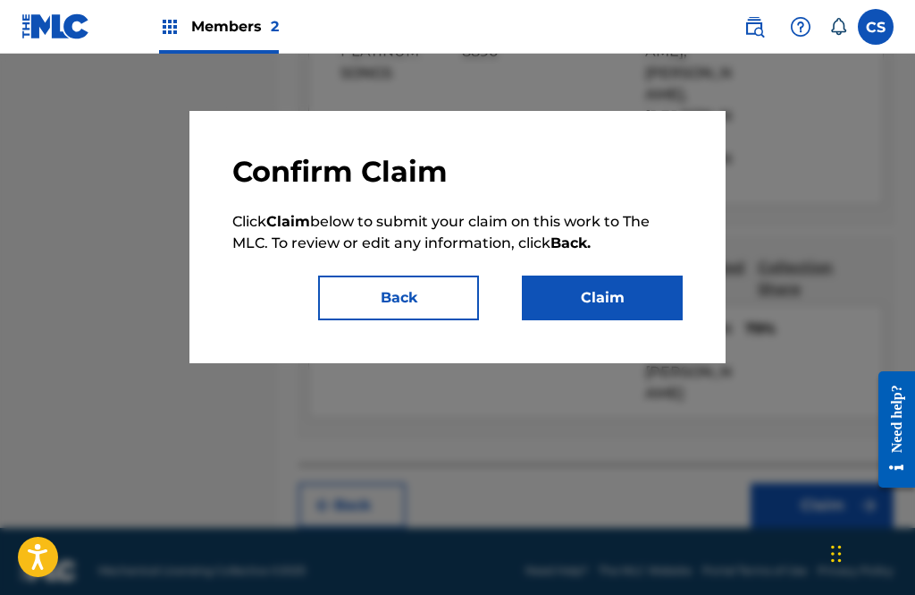
click at [625, 293] on button "Claim" at bounding box center [602, 297] width 161 height 45
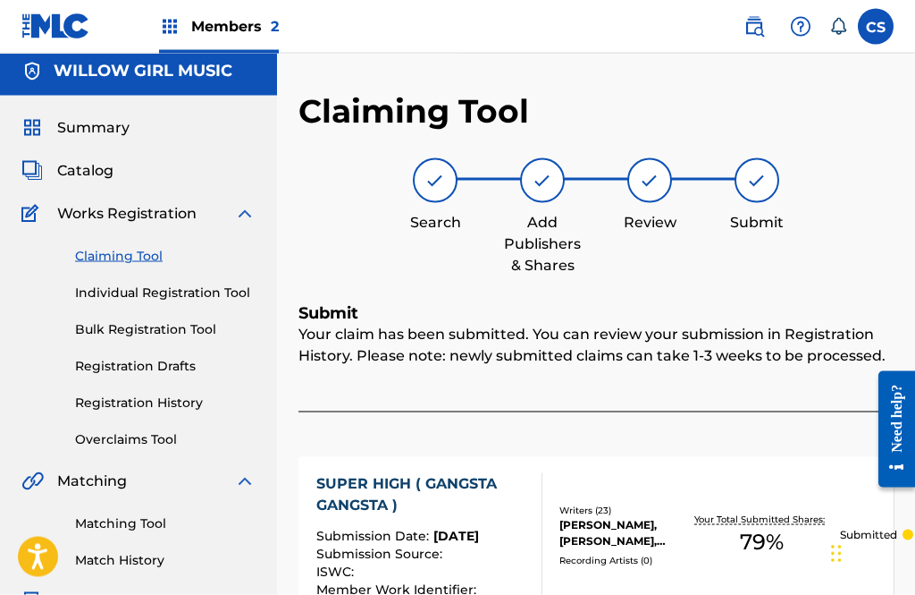
scroll to position [0, 0]
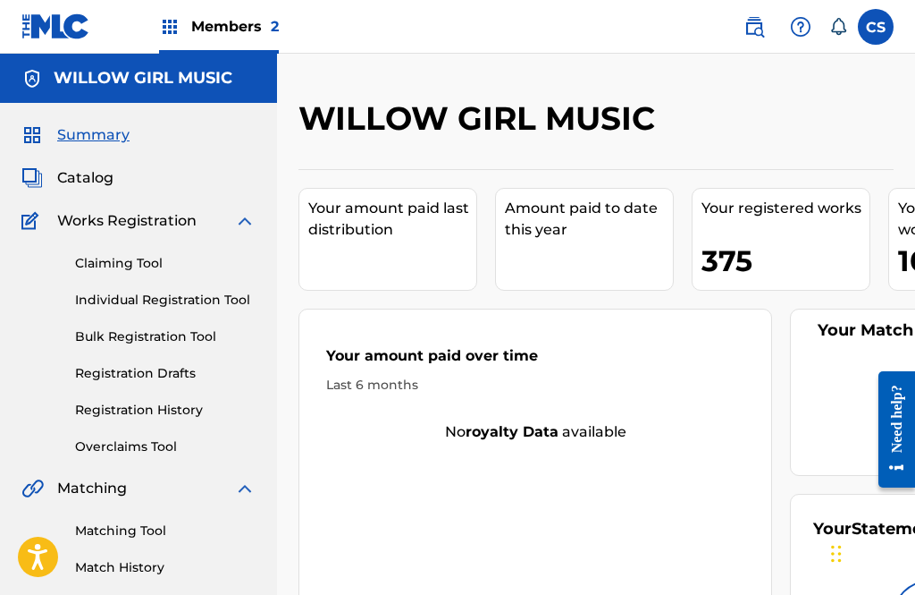
scroll to position [7, 0]
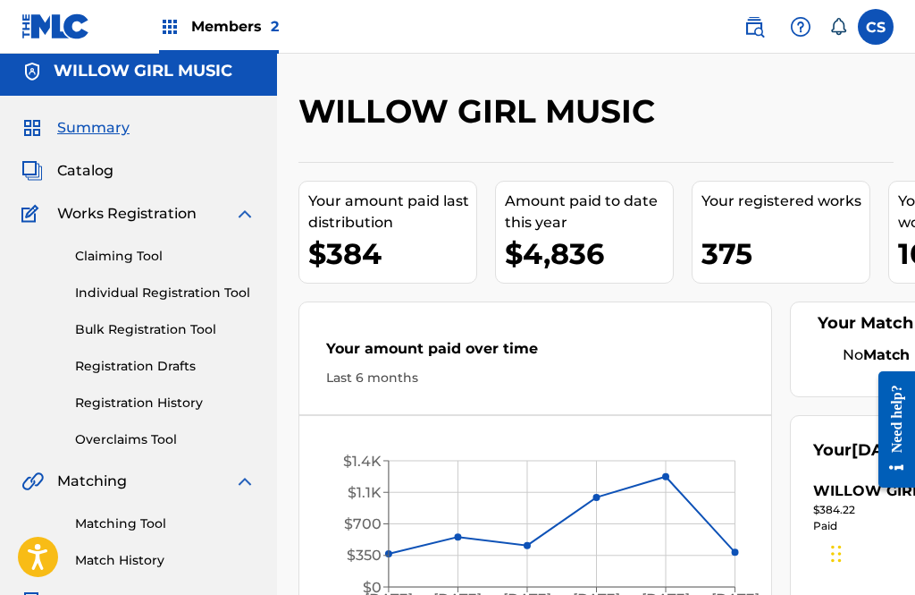
click at [161, 238] on div "Claiming Tool Individual Registration Tool Bulk Registration Tool Registration …" at bounding box center [138, 336] width 234 height 224
click at [147, 247] on link "Claiming Tool" at bounding box center [165, 256] width 181 height 19
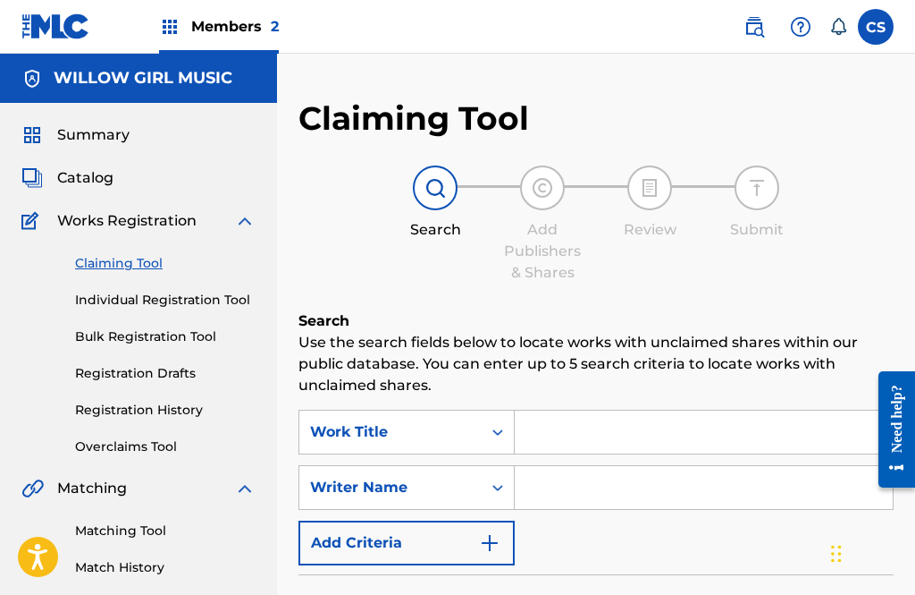
click at [620, 436] on input "Search Form" at bounding box center [704, 431] width 378 height 43
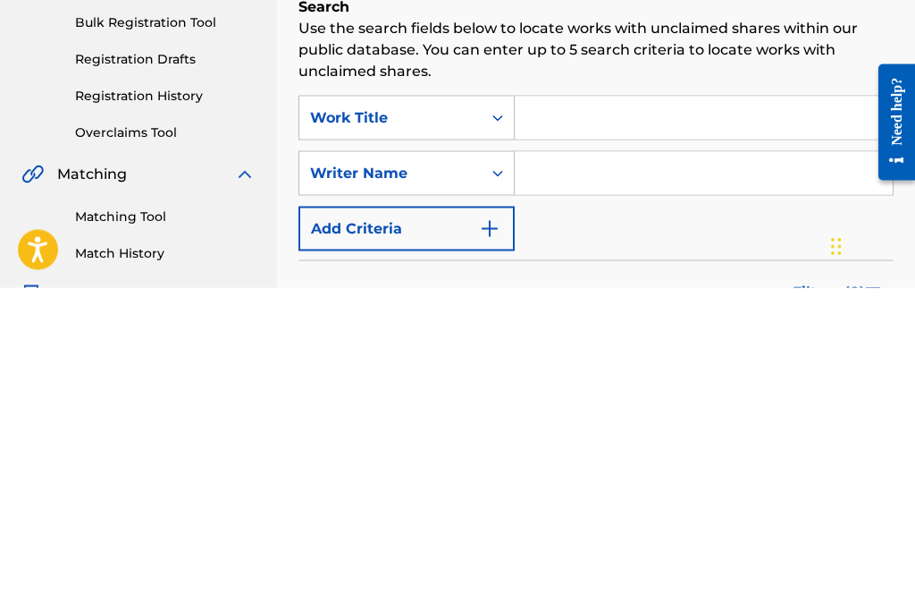
scroll to position [13, 0]
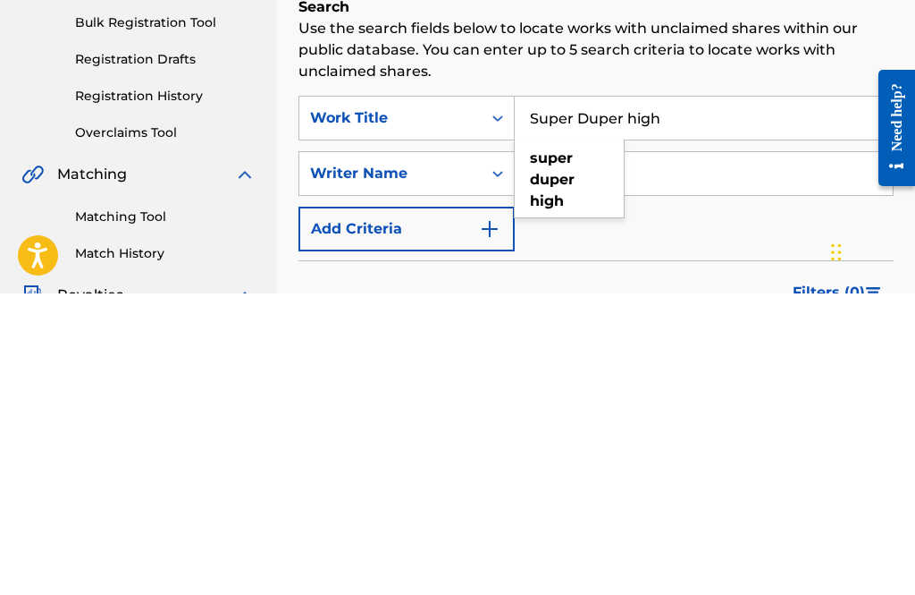
type input "Super Duper high"
click at [679, 453] on input "Search Form" at bounding box center [704, 474] width 378 height 43
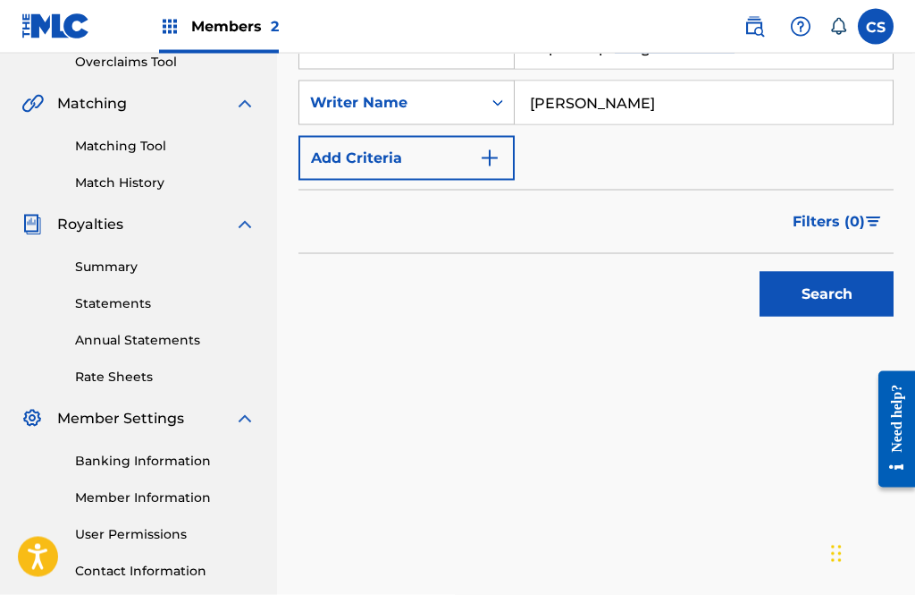
scroll to position [384, 0]
type input "[PERSON_NAME]"
click at [846, 291] on button "Search" at bounding box center [827, 294] width 134 height 45
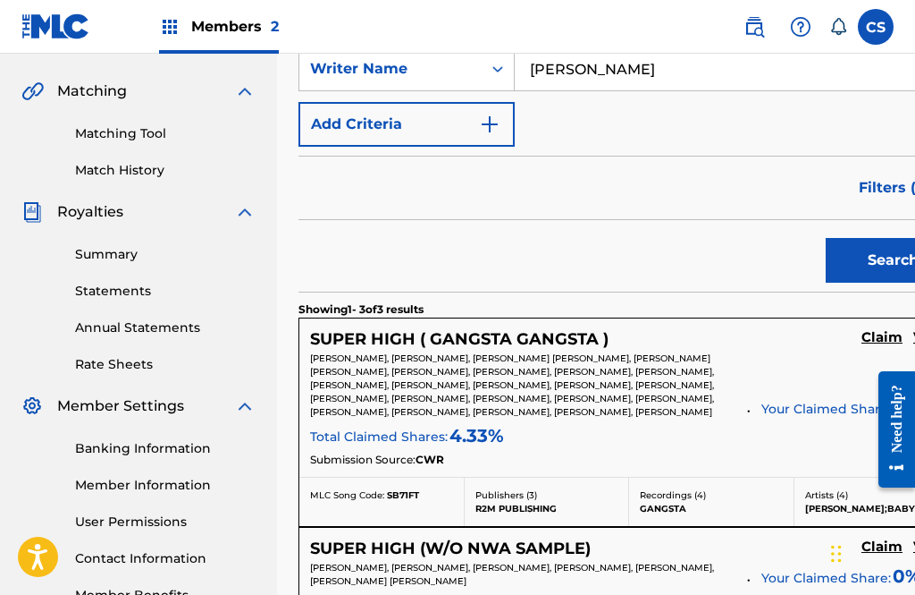
scroll to position [396, 0]
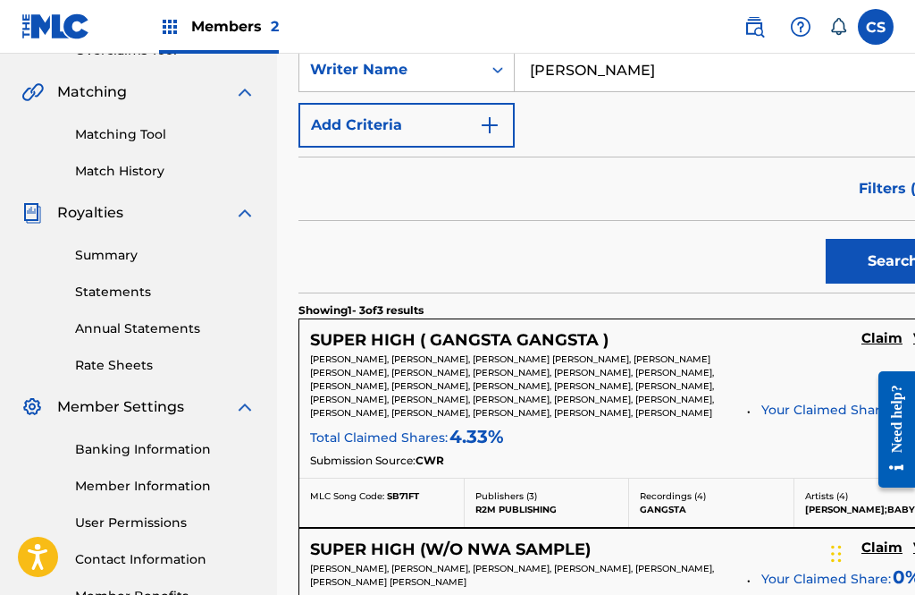
click at [862, 347] on h5 "Claim" at bounding box center [882, 338] width 41 height 17
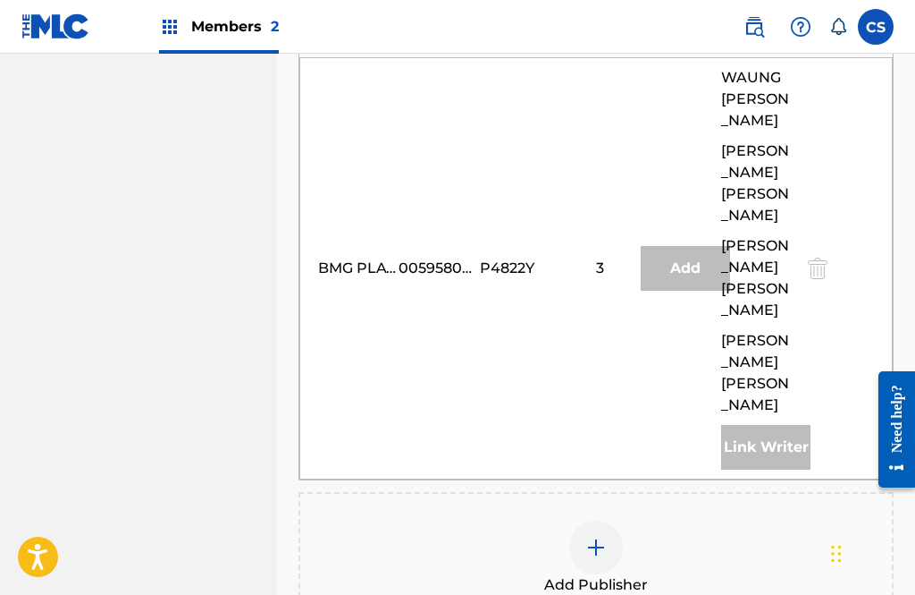
scroll to position [974, 0]
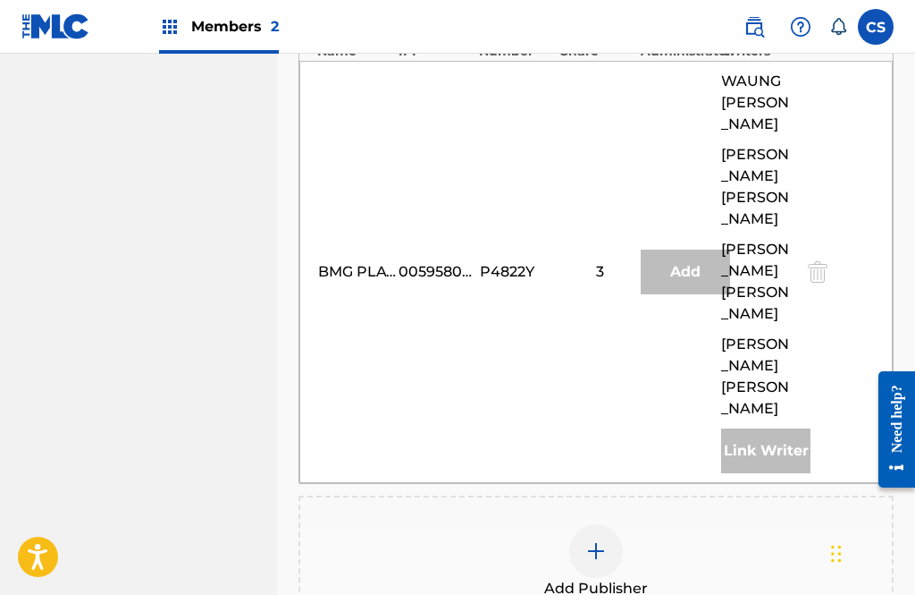
click at [593, 540] on img at bounding box center [596, 550] width 21 height 21
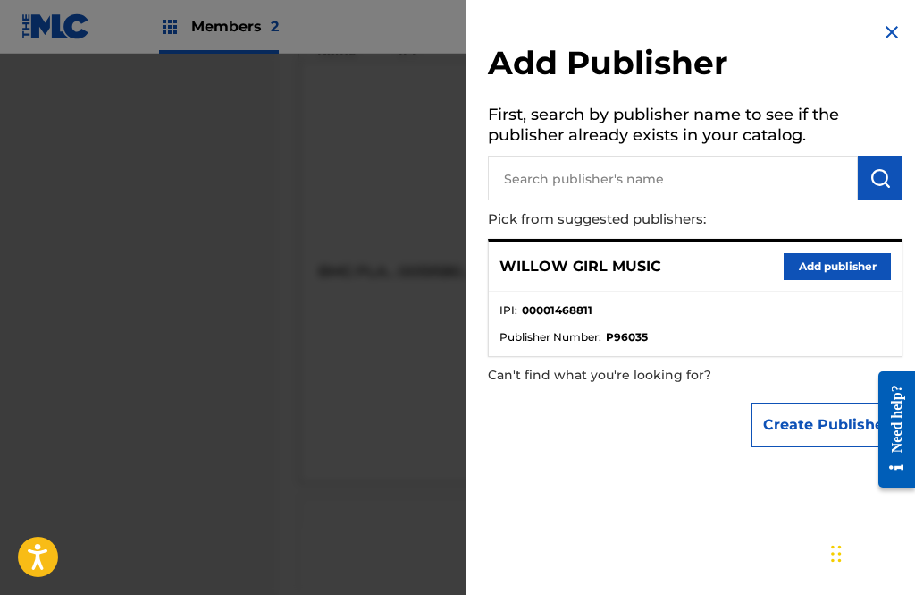
click at [837, 270] on button "Add publisher" at bounding box center [837, 266] width 107 height 27
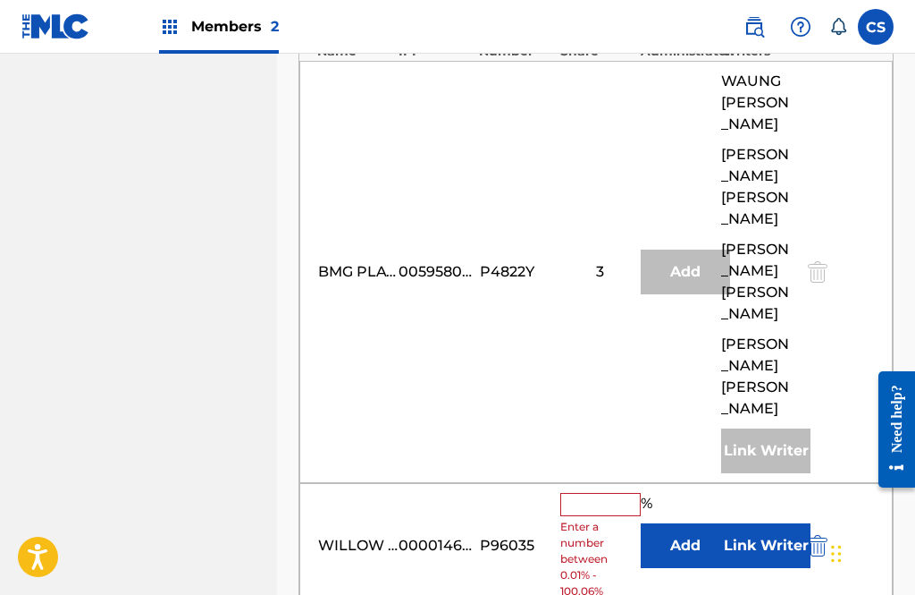
click at [595, 493] on input "text" at bounding box center [601, 504] width 80 height 23
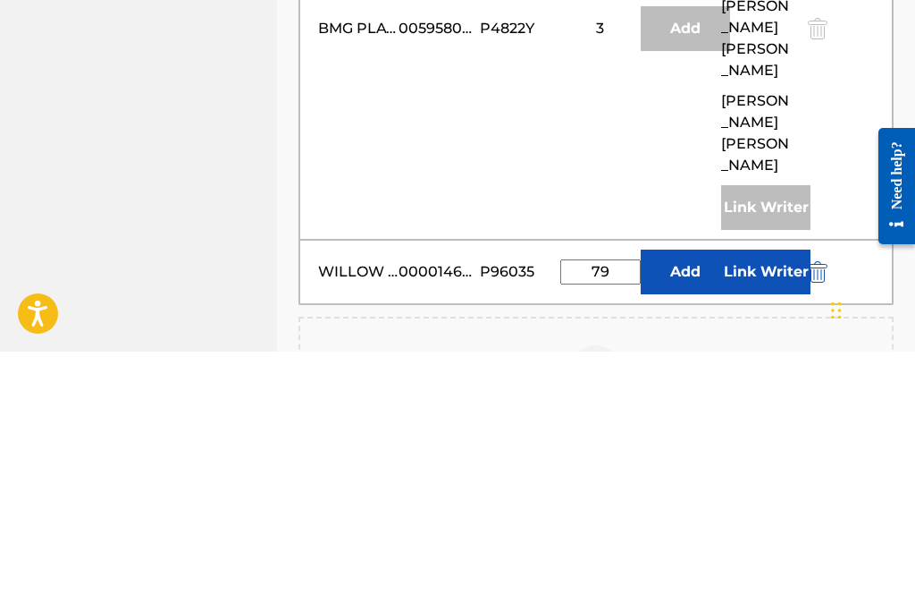
type input "79"
click at [759, 493] on button "Link Writer" at bounding box center [765, 515] width 89 height 45
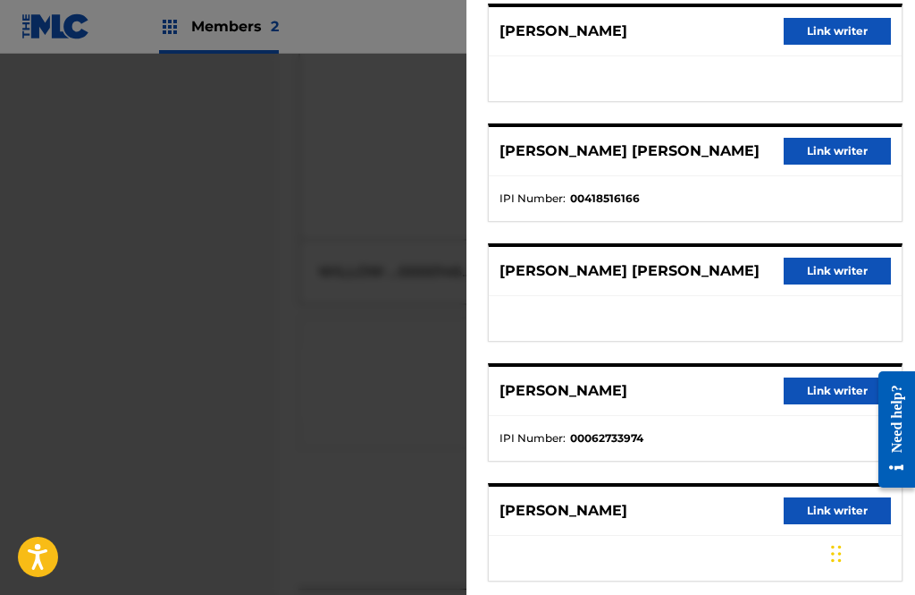
scroll to position [286, 0]
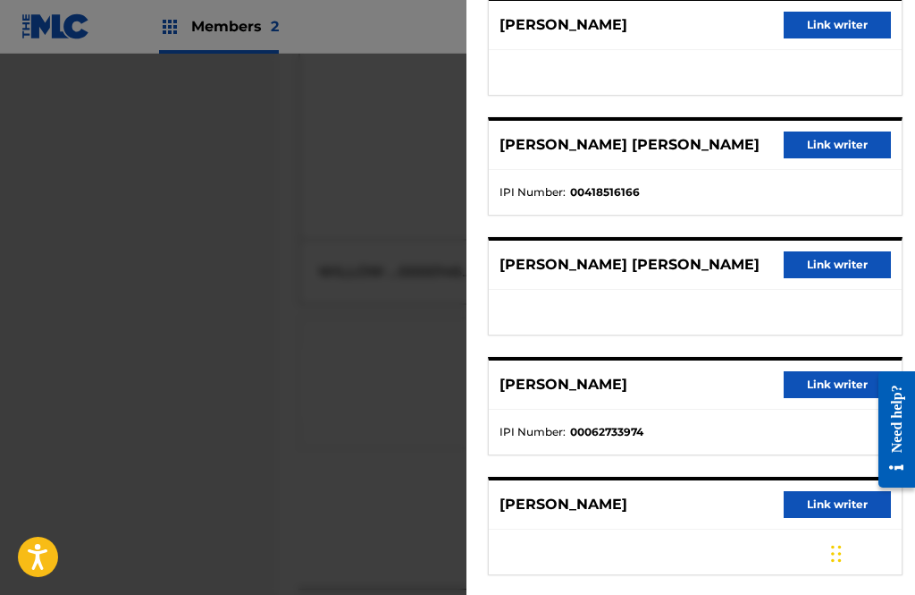
click at [829, 384] on button "Link writer" at bounding box center [837, 384] width 107 height 27
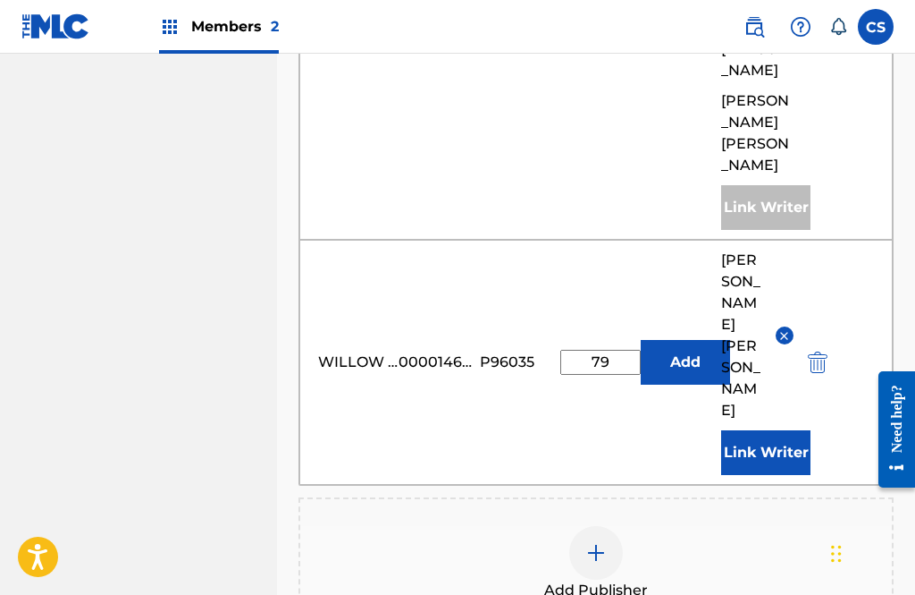
click at [754, 430] on button "Link Writer" at bounding box center [765, 452] width 89 height 45
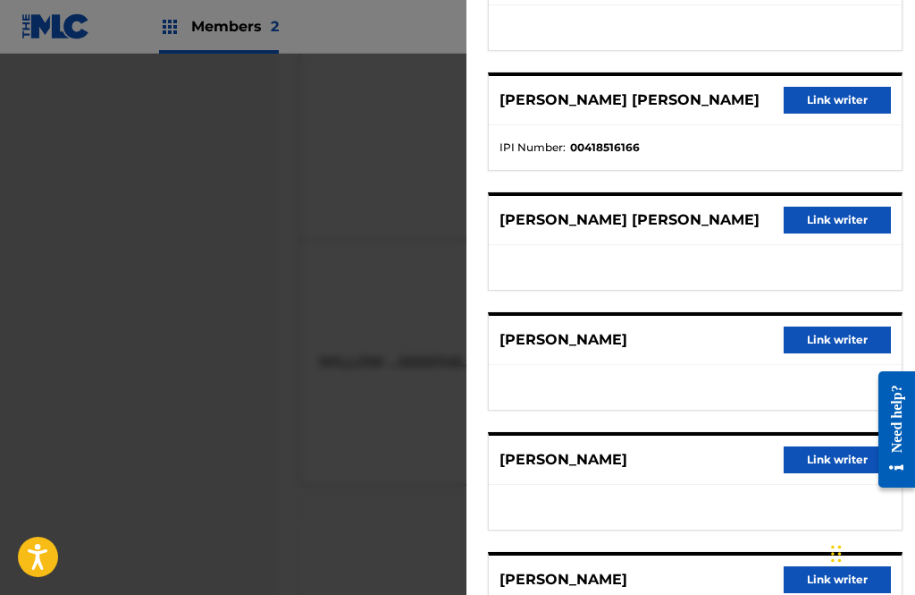
scroll to position [345, 0]
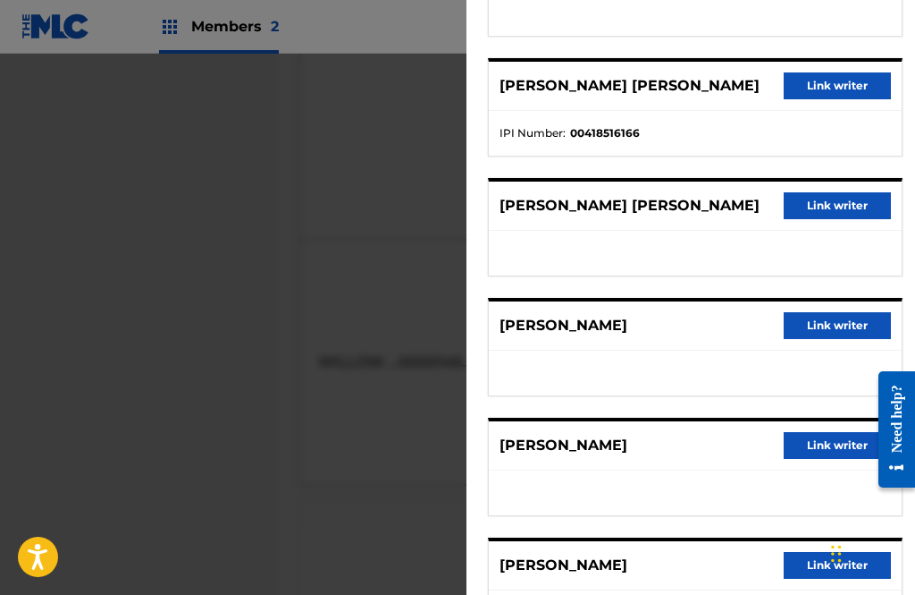
click at [825, 325] on button "Link writer" at bounding box center [837, 325] width 107 height 27
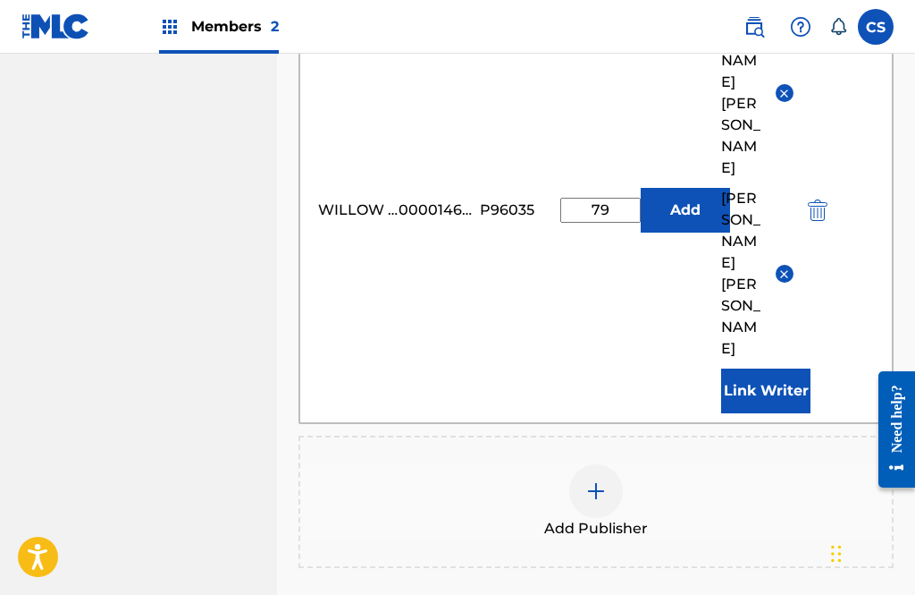
scroll to position [1472, 0]
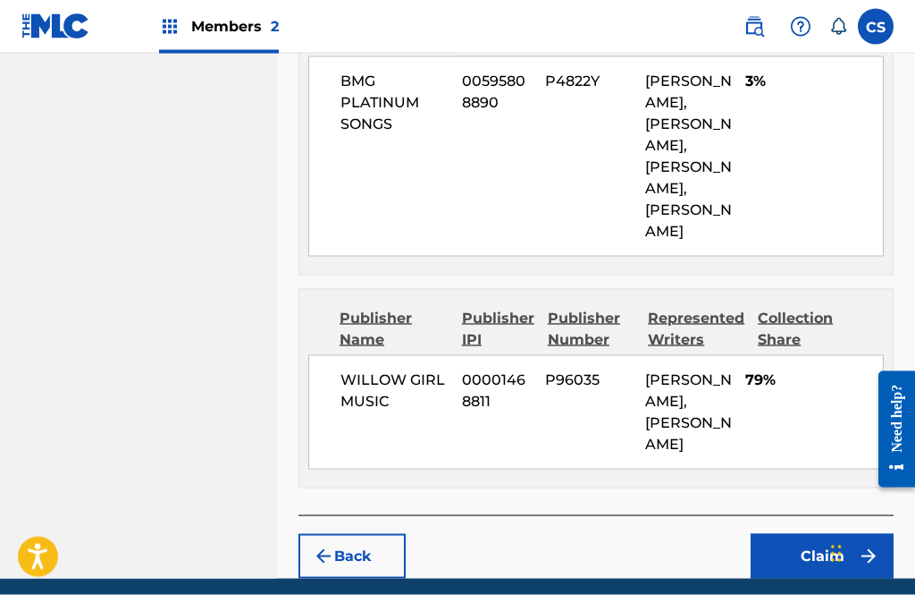
scroll to position [2246, 0]
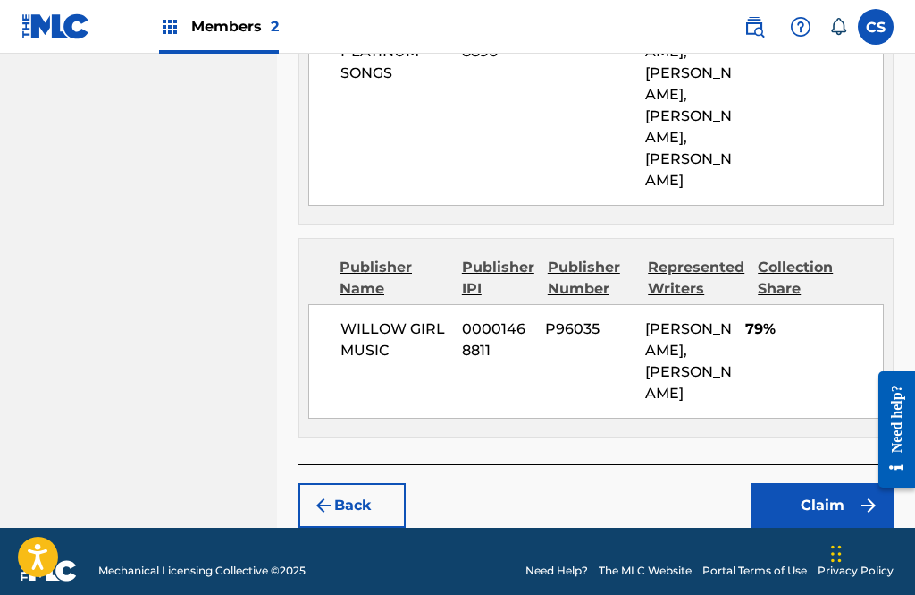
click at [832, 527] on button "Claim" at bounding box center [822, 505] width 143 height 45
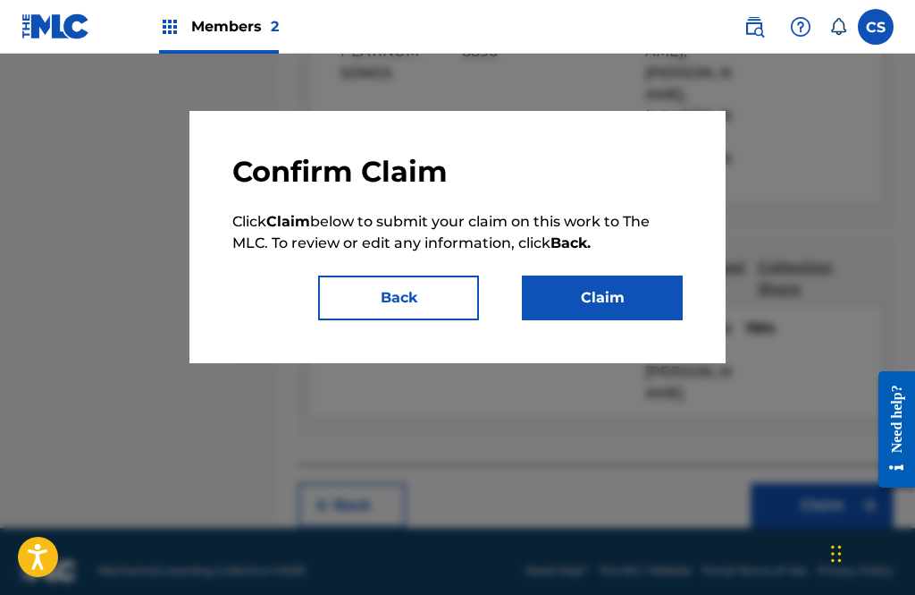
click at [643, 302] on button "Claim" at bounding box center [602, 297] width 161 height 45
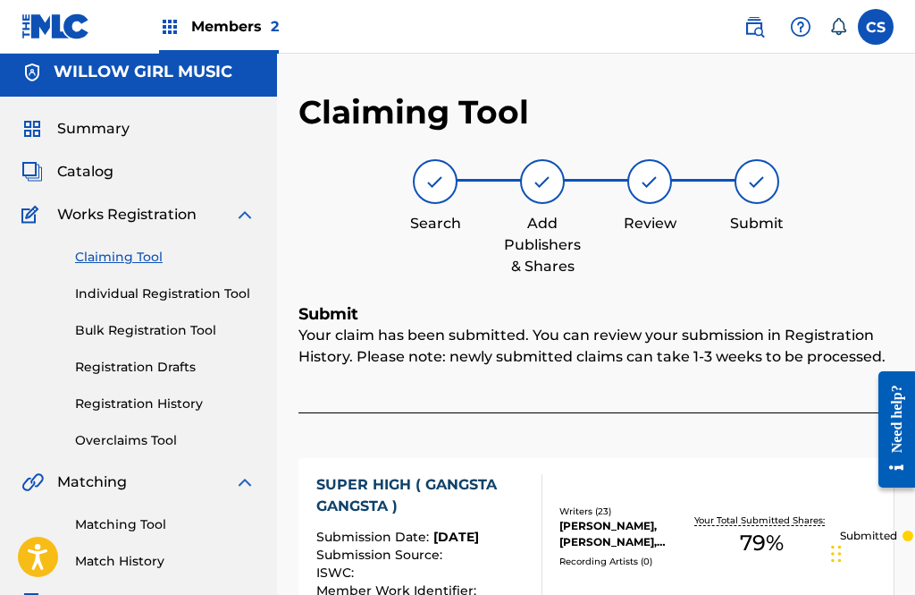
scroll to position [0, 0]
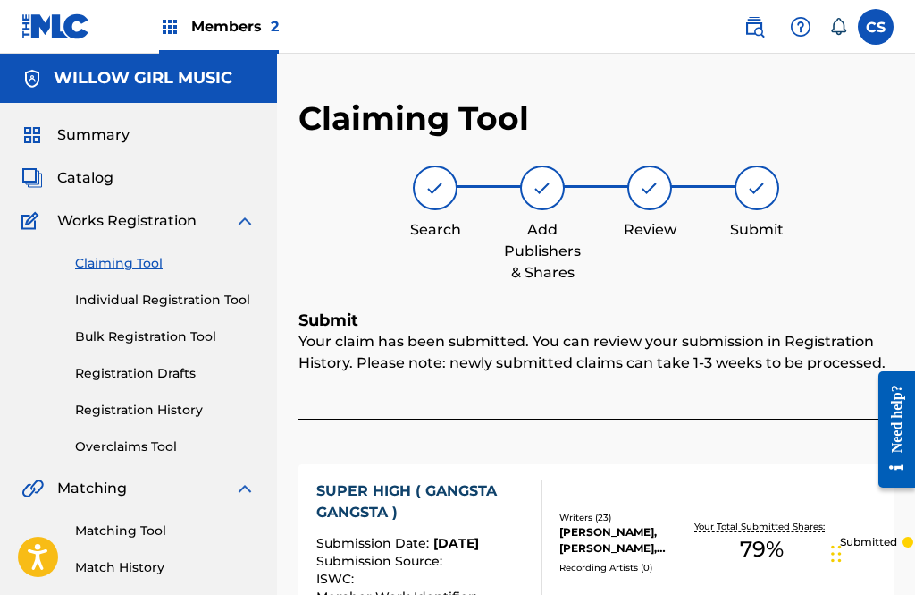
click at [149, 243] on div "Claiming Tool Individual Registration Tool Bulk Registration Tool Registration …" at bounding box center [138, 344] width 234 height 224
click at [130, 243] on div "Claiming Tool Individual Registration Tool Bulk Registration Tool Registration …" at bounding box center [138, 344] width 234 height 224
click at [121, 246] on div "Claiming Tool Individual Registration Tool Bulk Registration Tool Registration …" at bounding box center [138, 344] width 234 height 224
click at [118, 254] on link "Claiming Tool" at bounding box center [165, 263] width 181 height 19
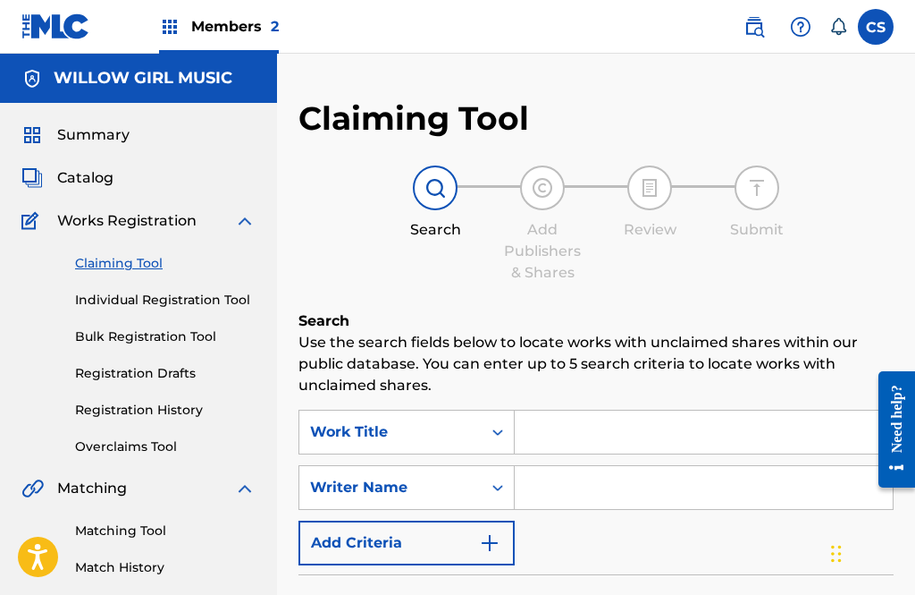
click at [110, 270] on link "Claiming Tool" at bounding box center [165, 263] width 181 height 19
click at [586, 437] on input "Search Form" at bounding box center [704, 431] width 378 height 43
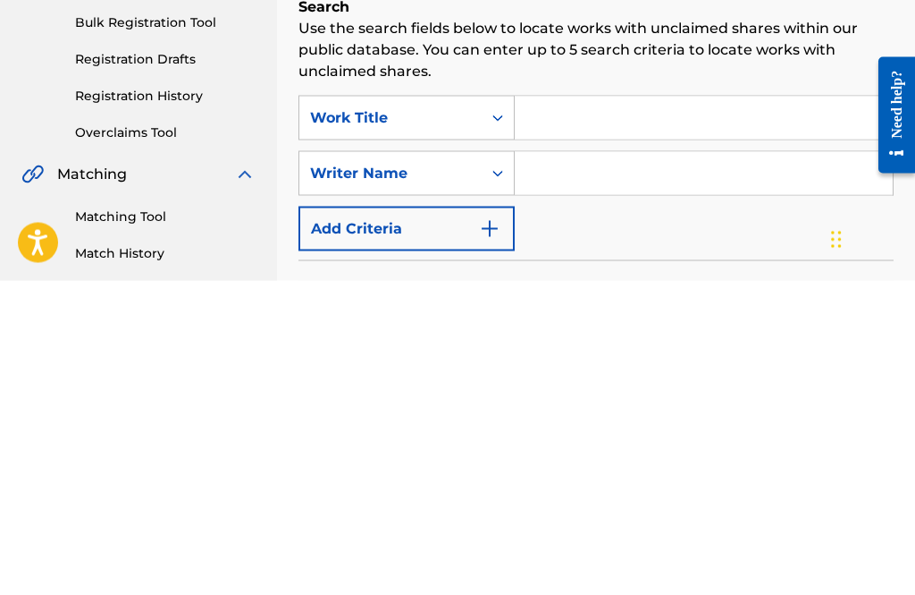
scroll to position [13, 0]
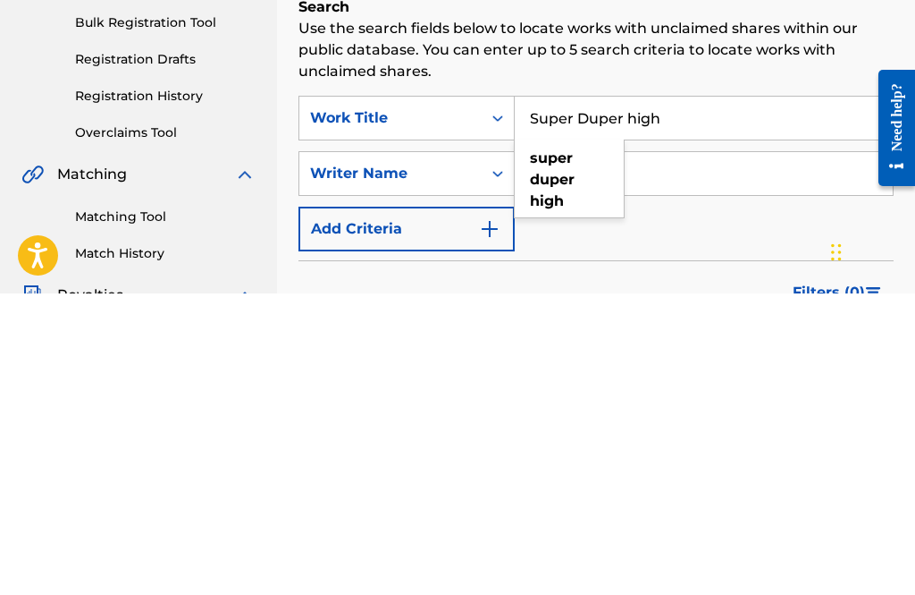
type input "Super Duper high"
click at [688, 453] on input "Search Form" at bounding box center [704, 474] width 378 height 43
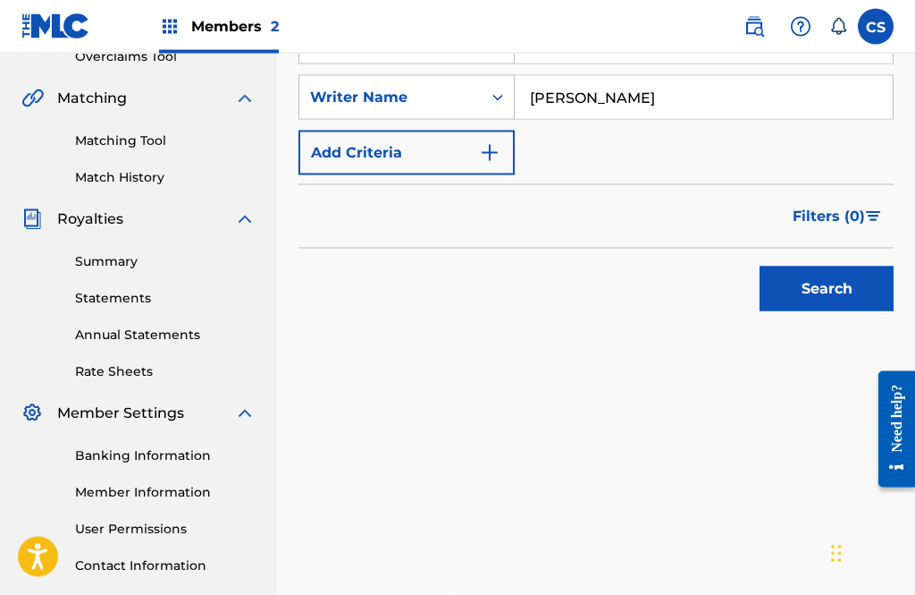
scroll to position [368, 0]
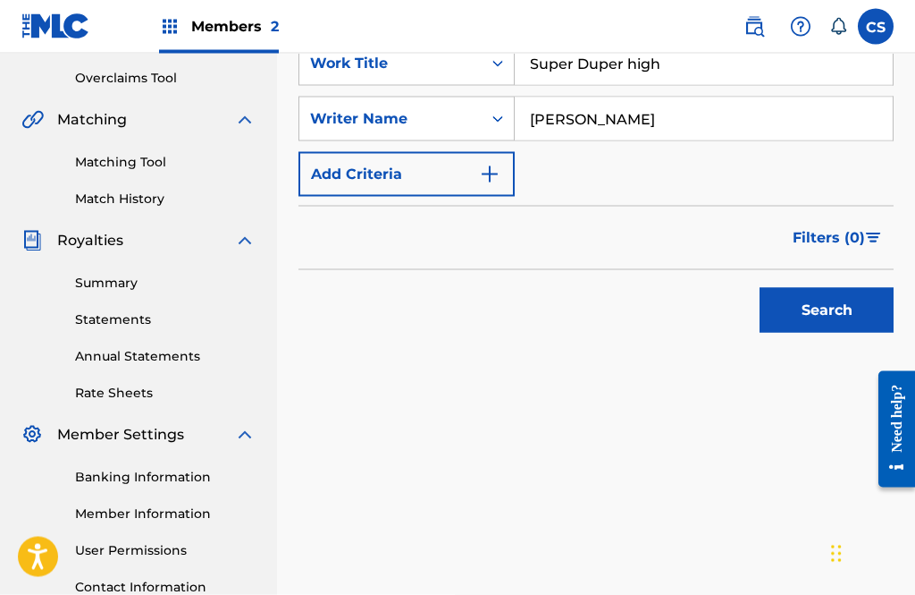
type input "[PERSON_NAME]"
click at [839, 304] on button "Search" at bounding box center [827, 310] width 134 height 45
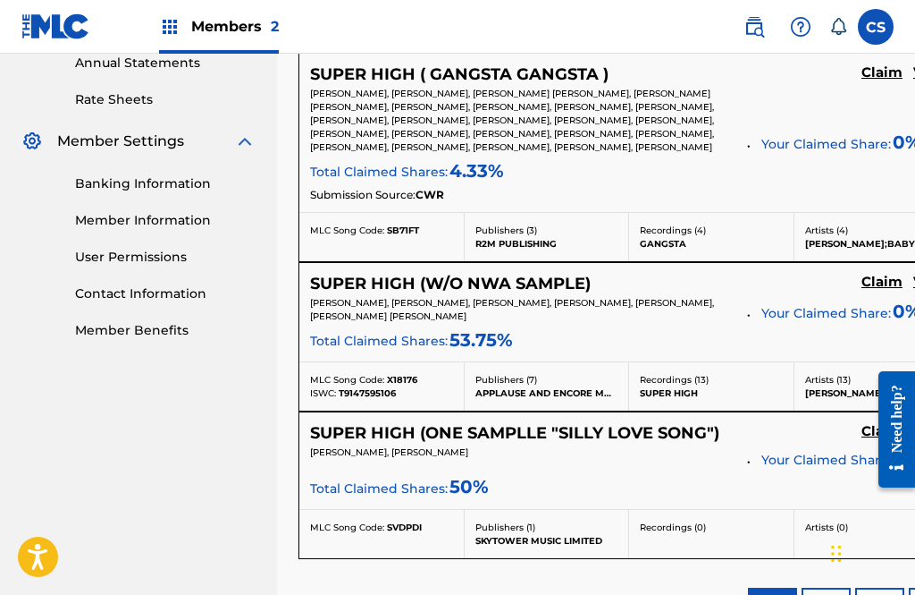
scroll to position [659, 0]
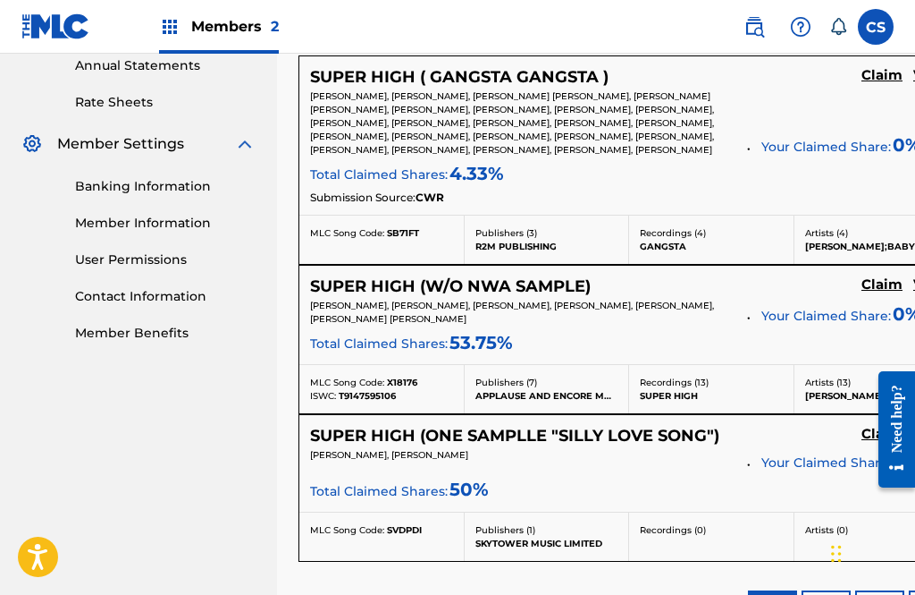
click at [914, 293] on h5 "View" at bounding box center [931, 284] width 35 height 17
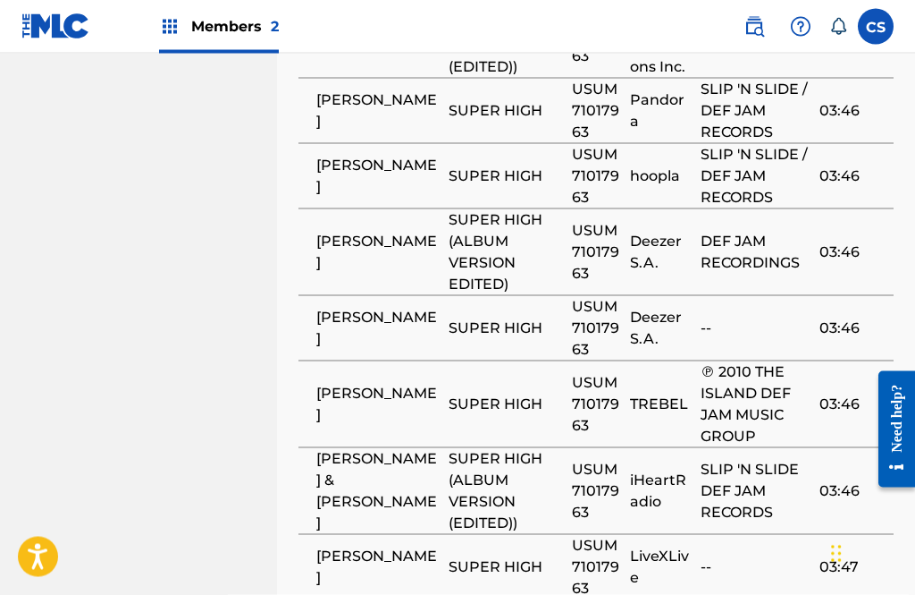
scroll to position [3190, 0]
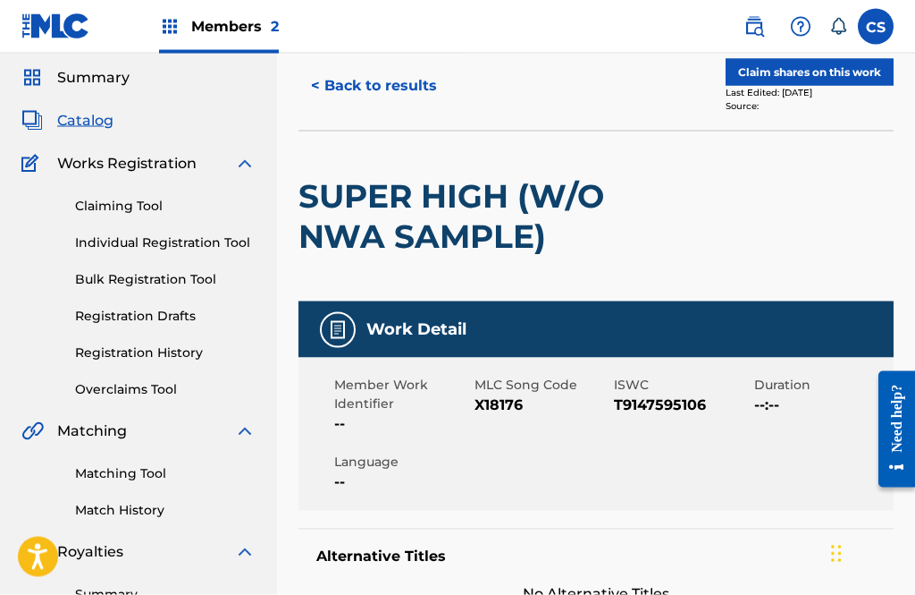
scroll to position [0, 0]
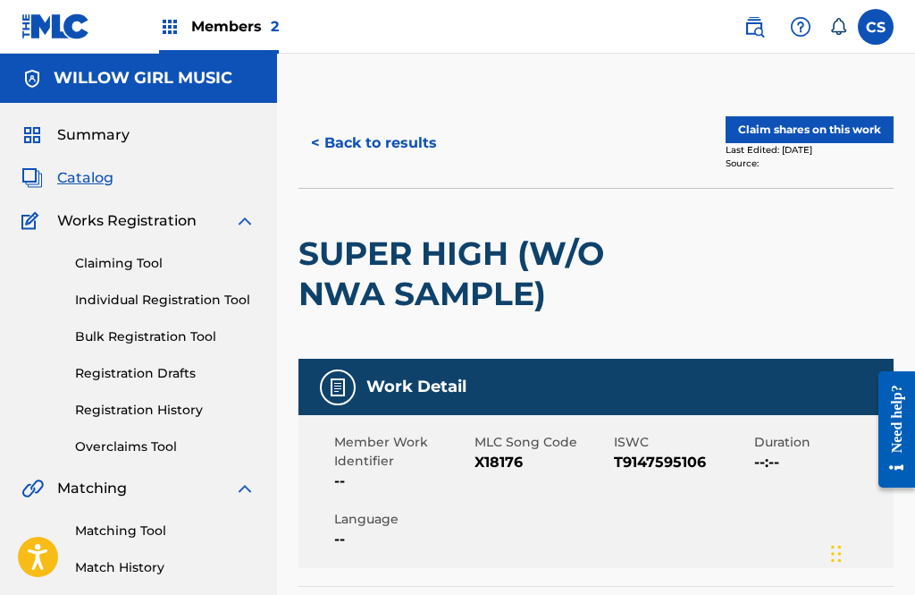
click at [831, 122] on button "Claim shares on this work" at bounding box center [810, 129] width 168 height 27
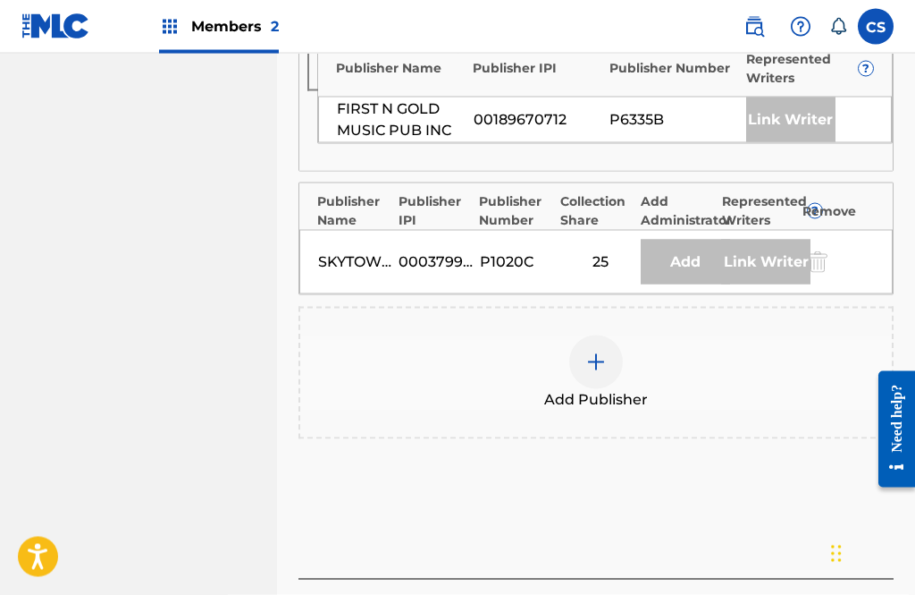
scroll to position [1227, 0]
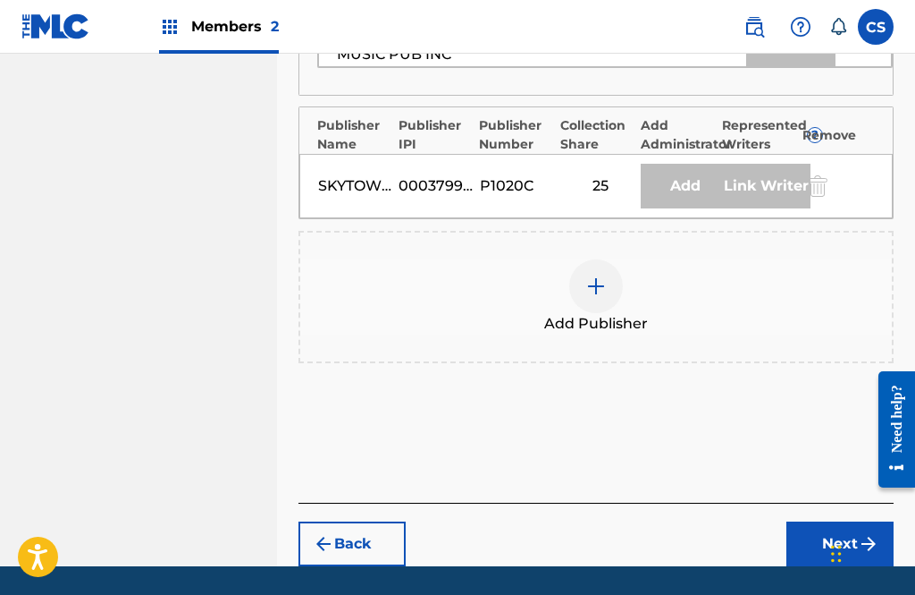
click at [594, 282] on img at bounding box center [596, 285] width 21 height 21
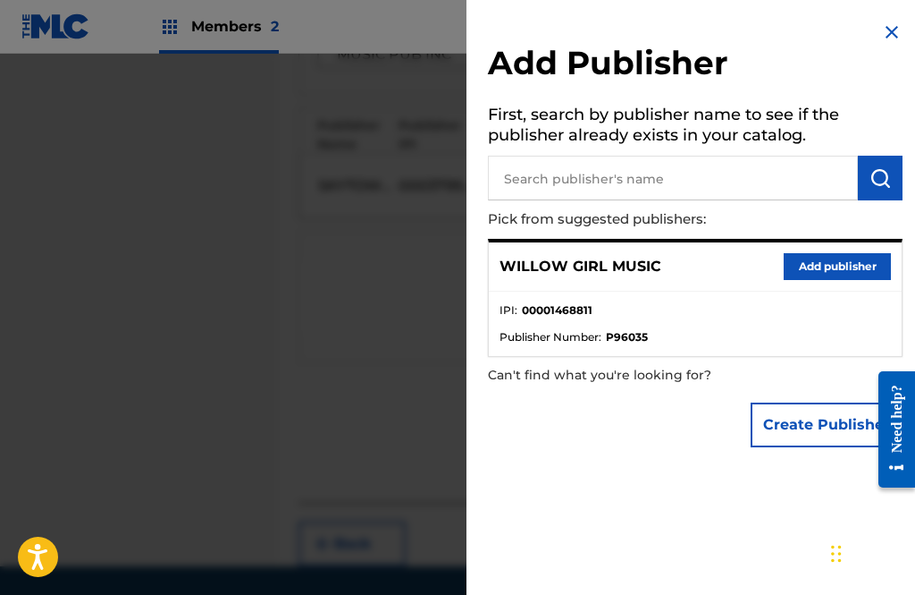
click at [832, 263] on button "Add publisher" at bounding box center [837, 266] width 107 height 27
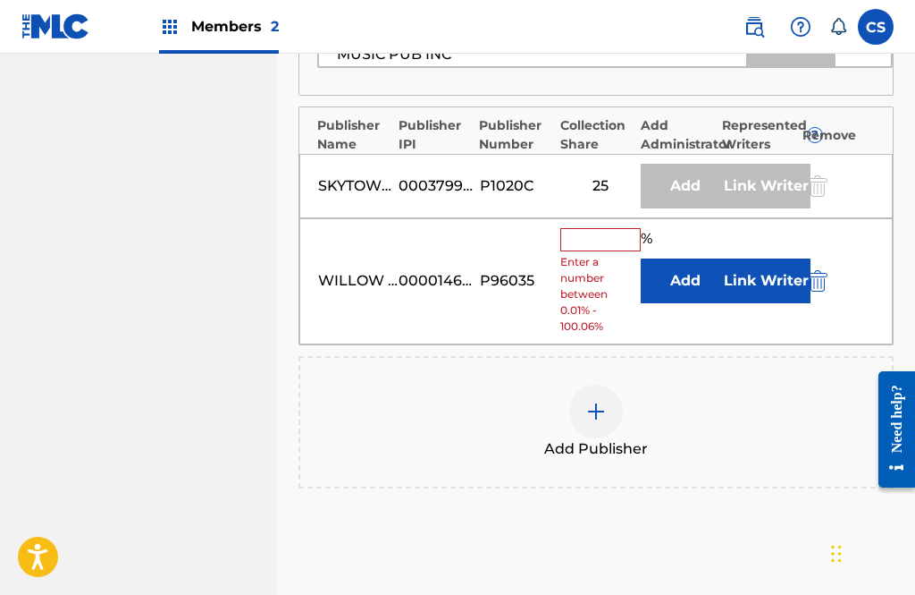
click at [597, 238] on input "text" at bounding box center [601, 239] width 80 height 23
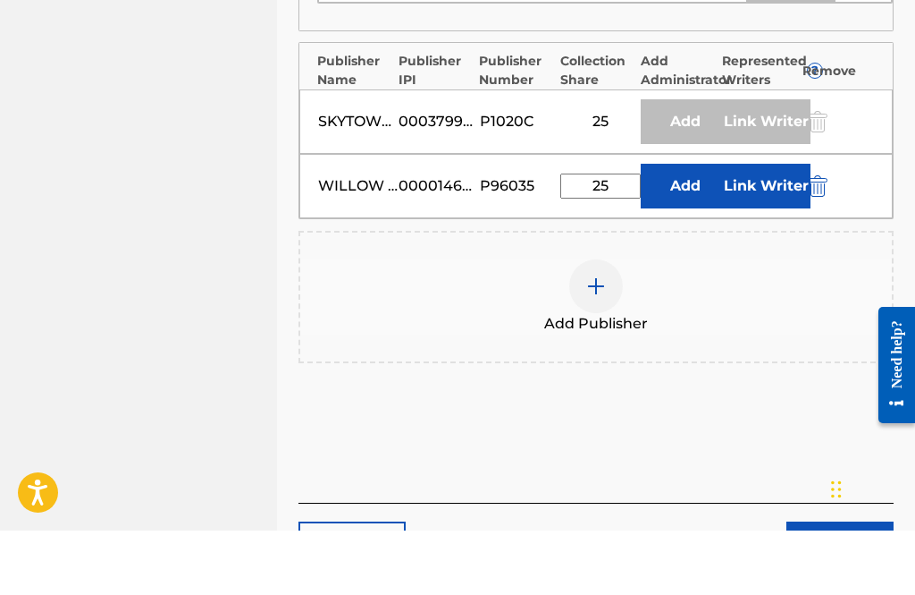
type input "25"
click at [754, 228] on button "Link Writer" at bounding box center [765, 250] width 89 height 45
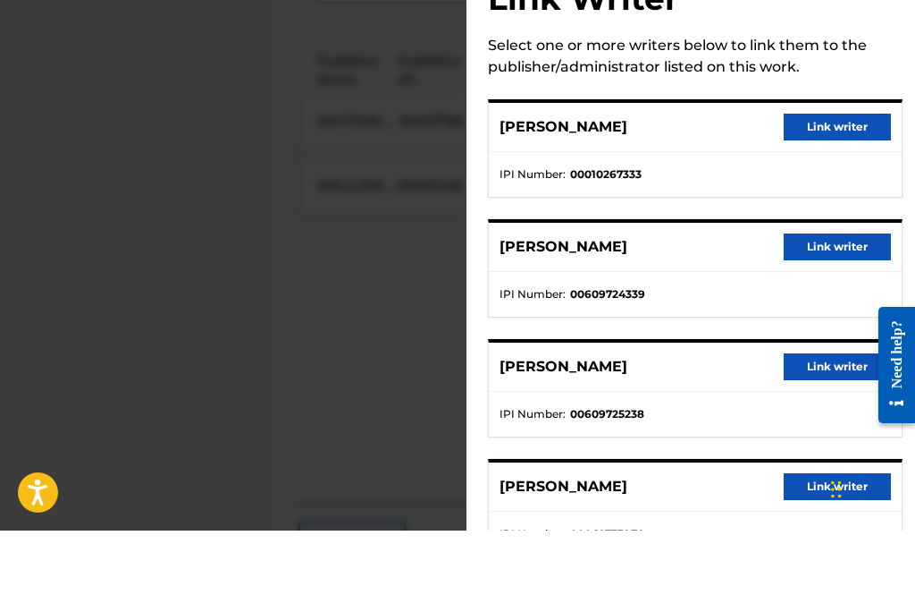
scroll to position [1291, 0]
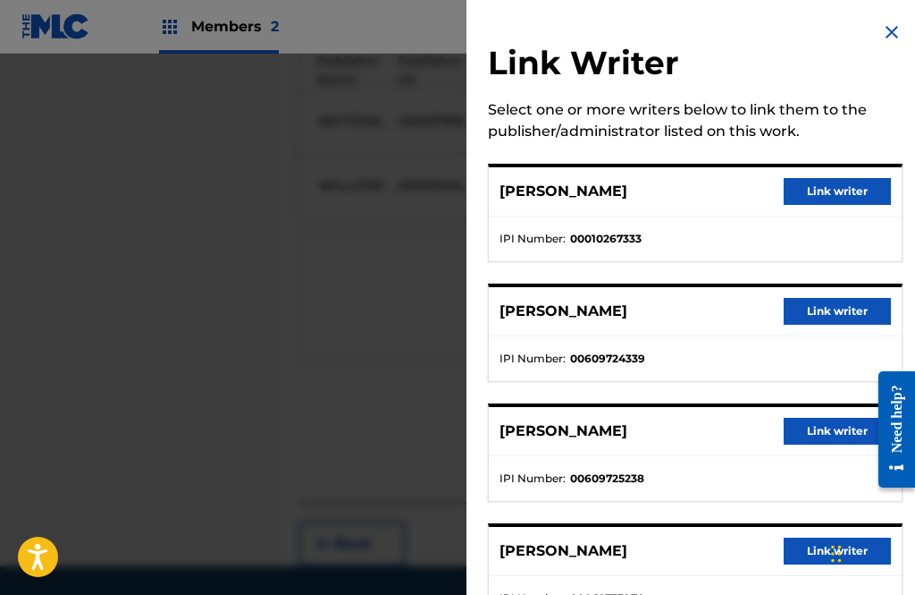
click at [831, 542] on button "Link writer" at bounding box center [837, 550] width 107 height 27
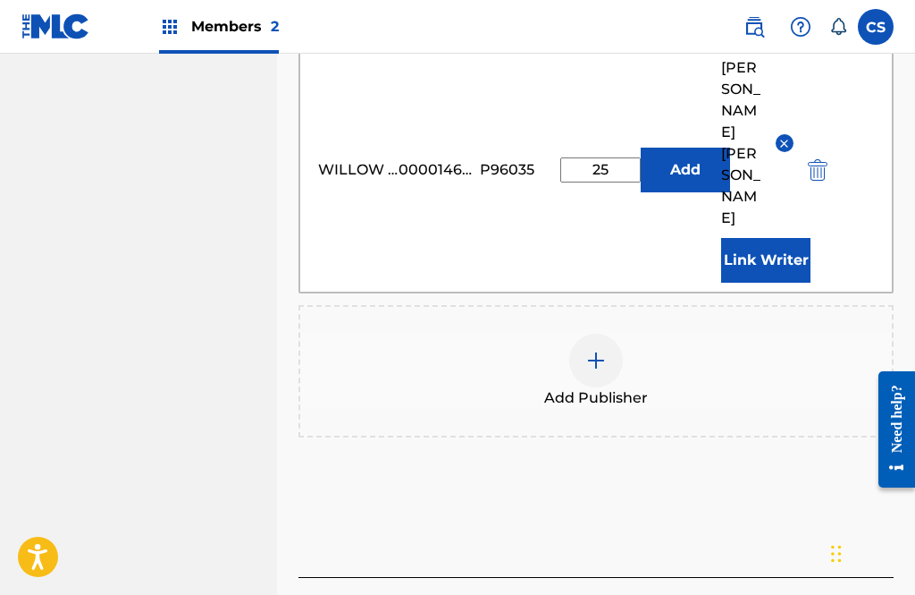
scroll to position [1407, 0]
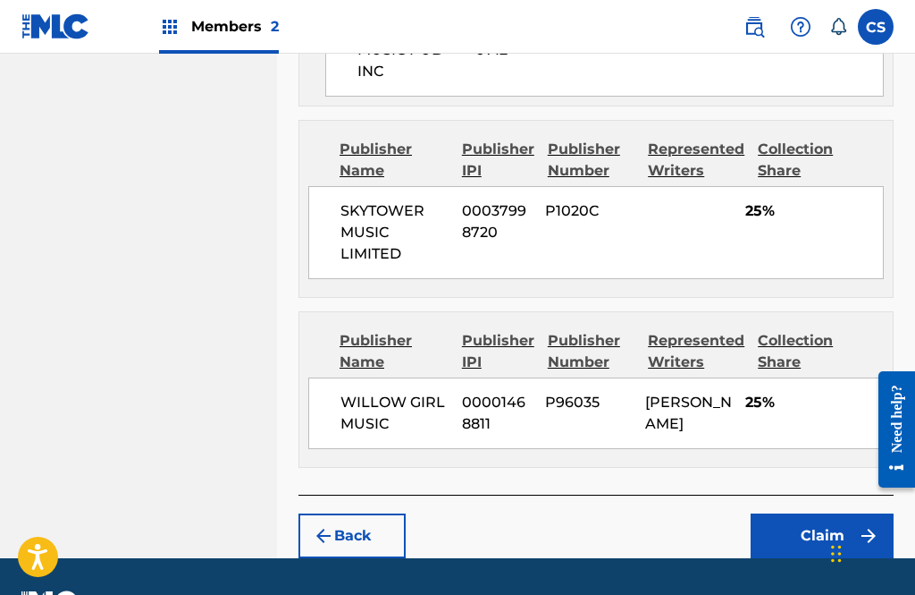
scroll to position [1843, 0]
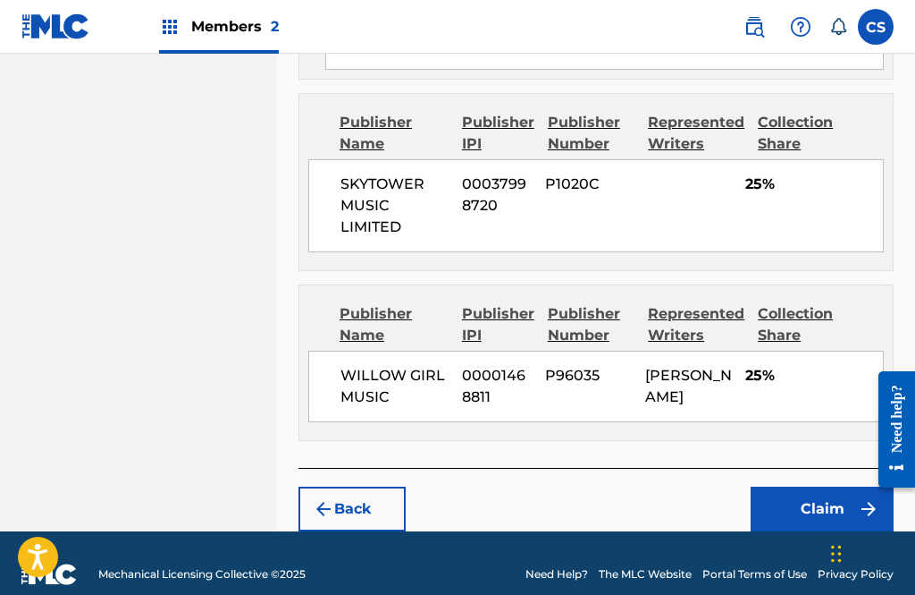
click at [824, 531] on button "Claim" at bounding box center [822, 508] width 143 height 45
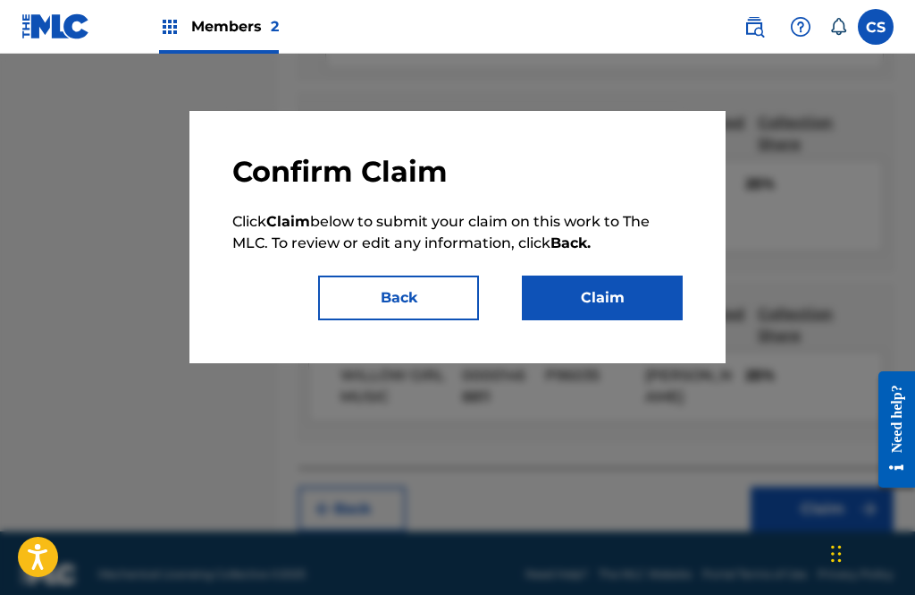
click at [619, 296] on button "Claim" at bounding box center [602, 297] width 161 height 45
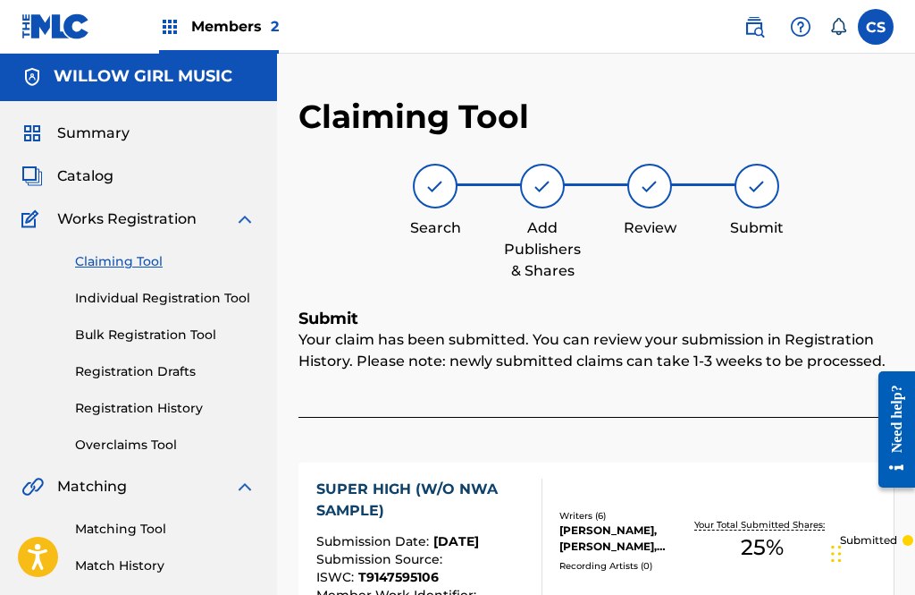
scroll to position [0, 0]
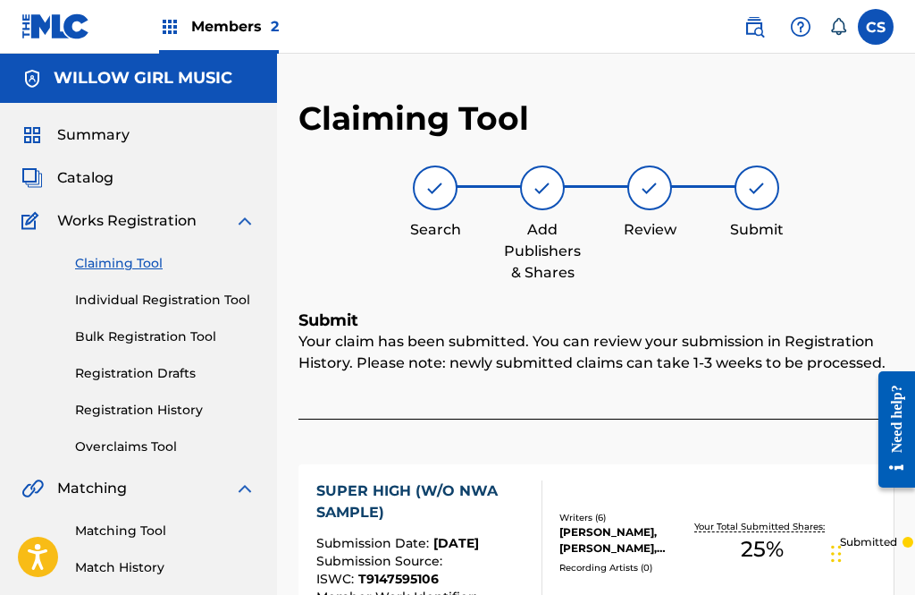
click at [207, 334] on link "Bulk Registration Tool" at bounding box center [165, 336] width 181 height 19
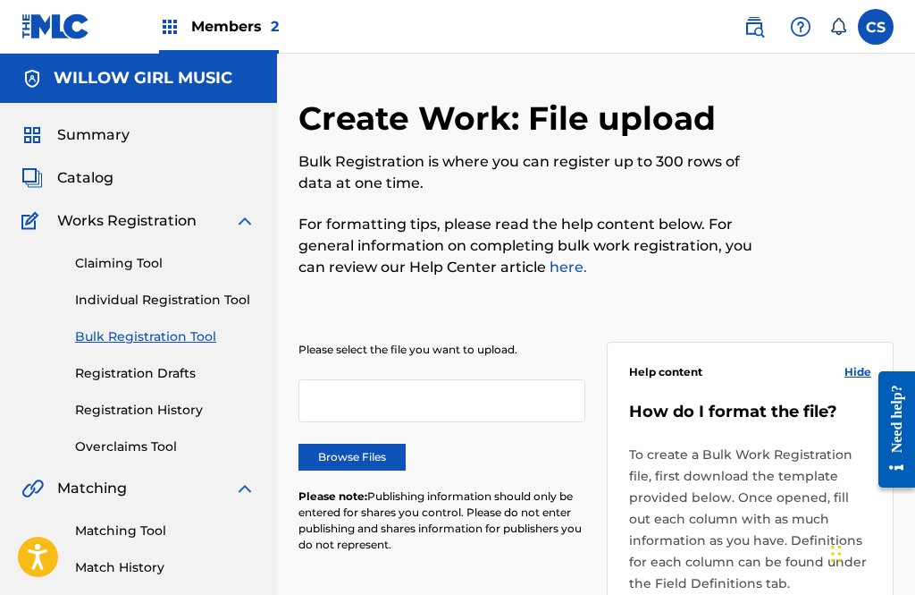
click at [193, 373] on link "Registration Drafts" at bounding box center [165, 373] width 181 height 19
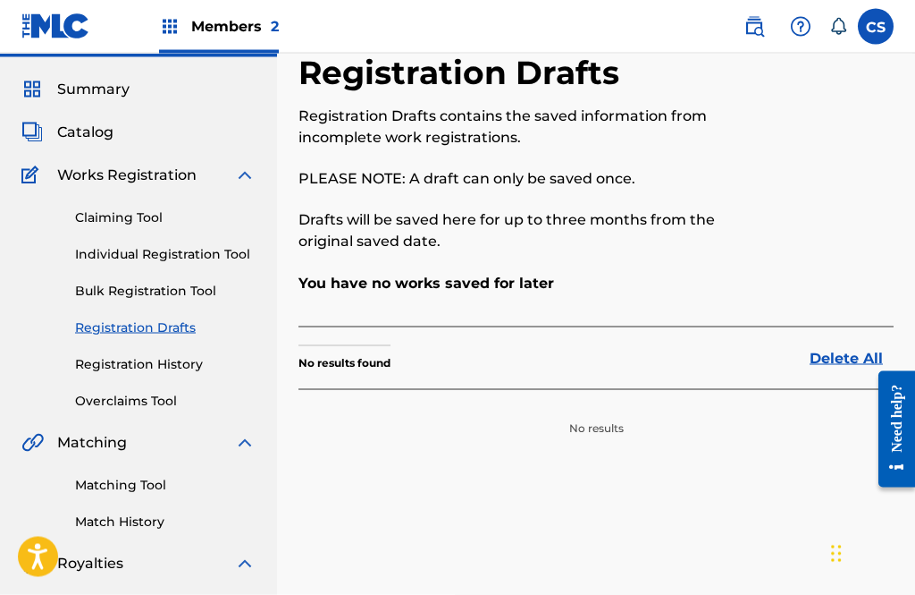
scroll to position [45, 0]
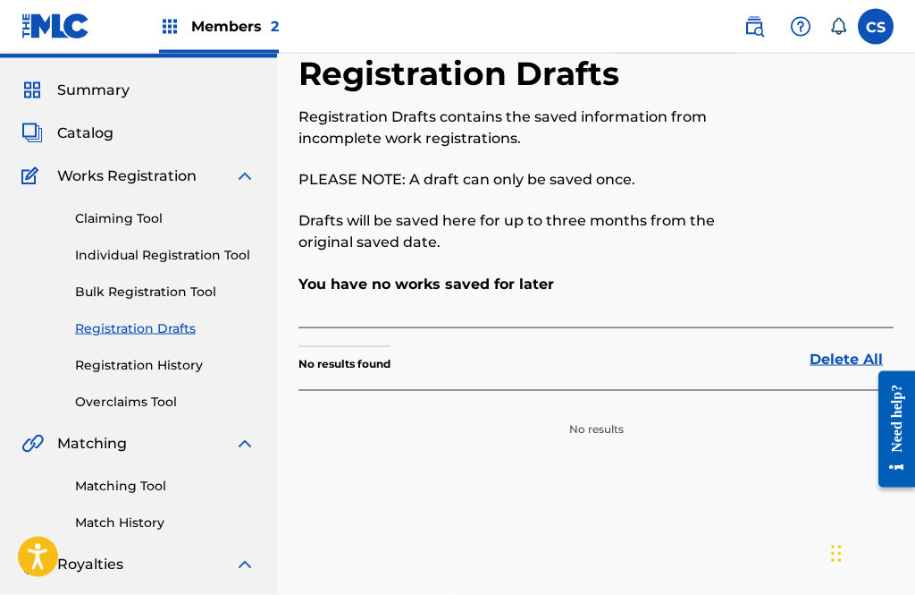
click at [187, 361] on link "Registration History" at bounding box center [165, 365] width 181 height 19
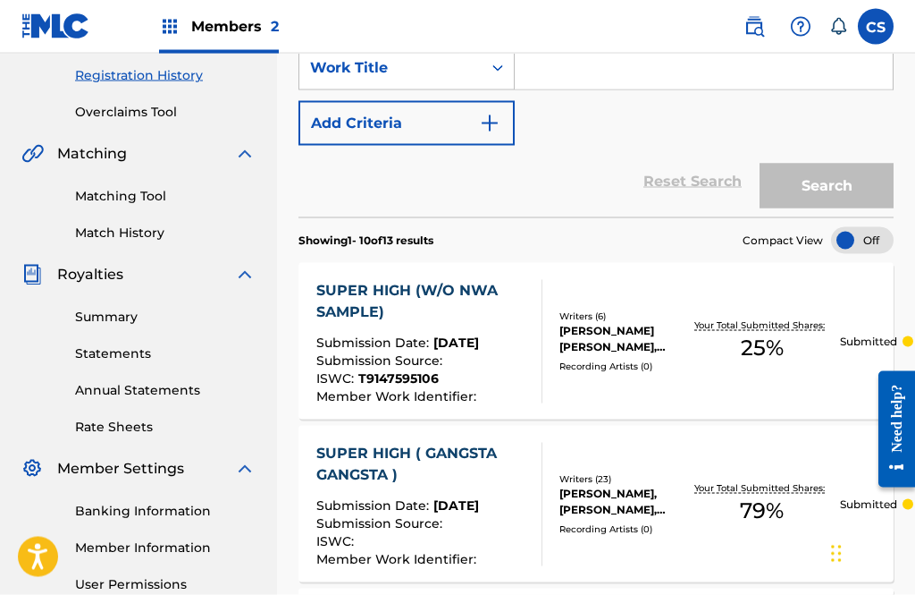
scroll to position [333, 0]
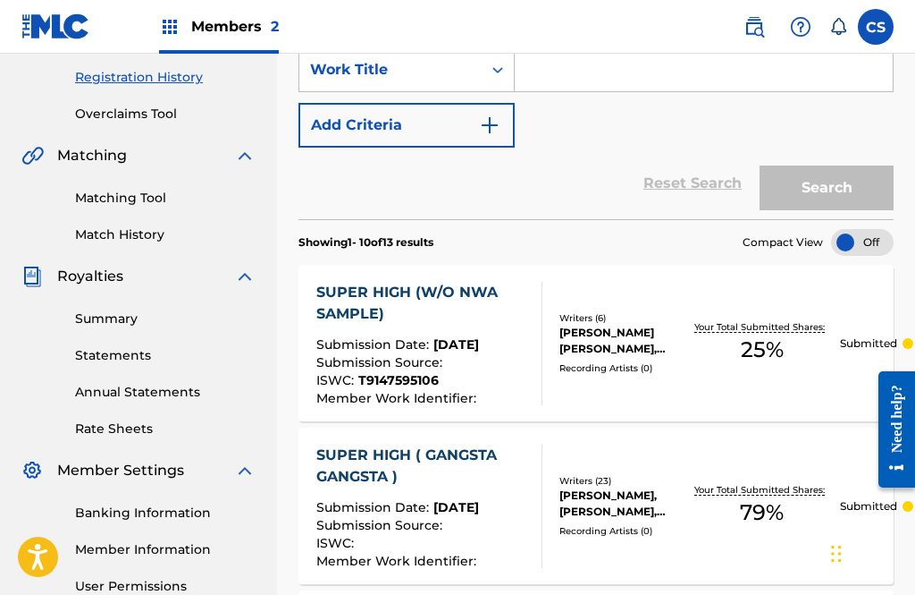
click at [864, 256] on div at bounding box center [862, 242] width 63 height 27
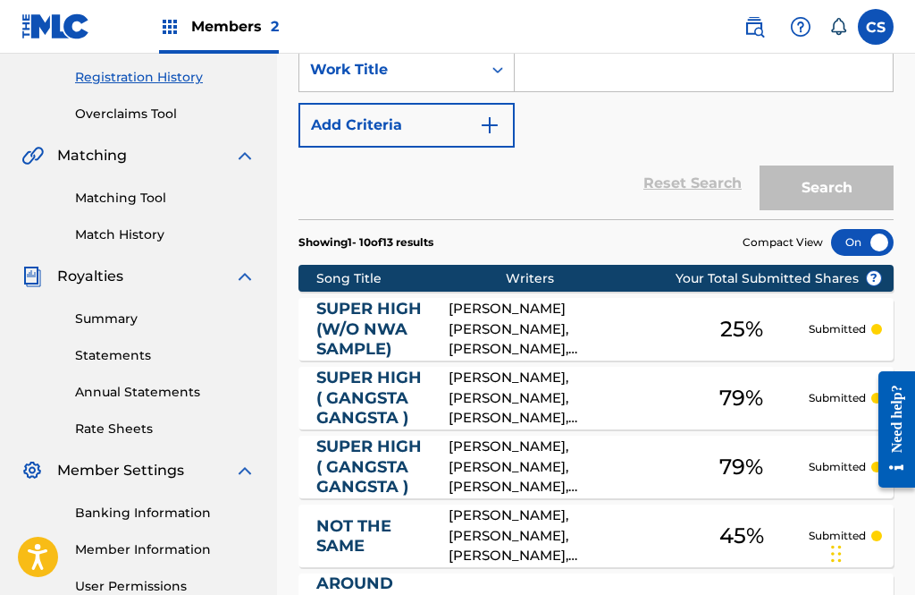
click at [860, 256] on div at bounding box center [862, 242] width 63 height 27
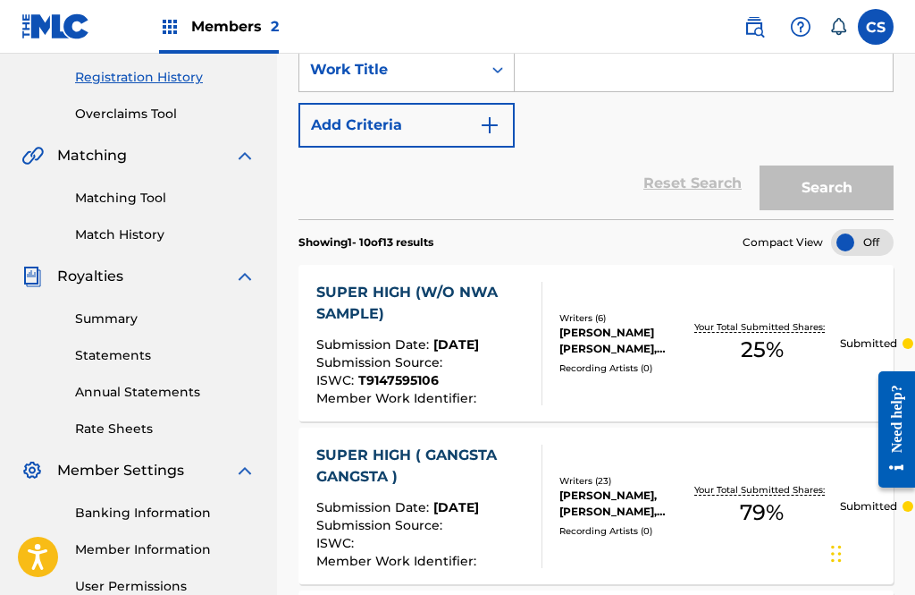
click at [872, 256] on div at bounding box center [862, 242] width 63 height 27
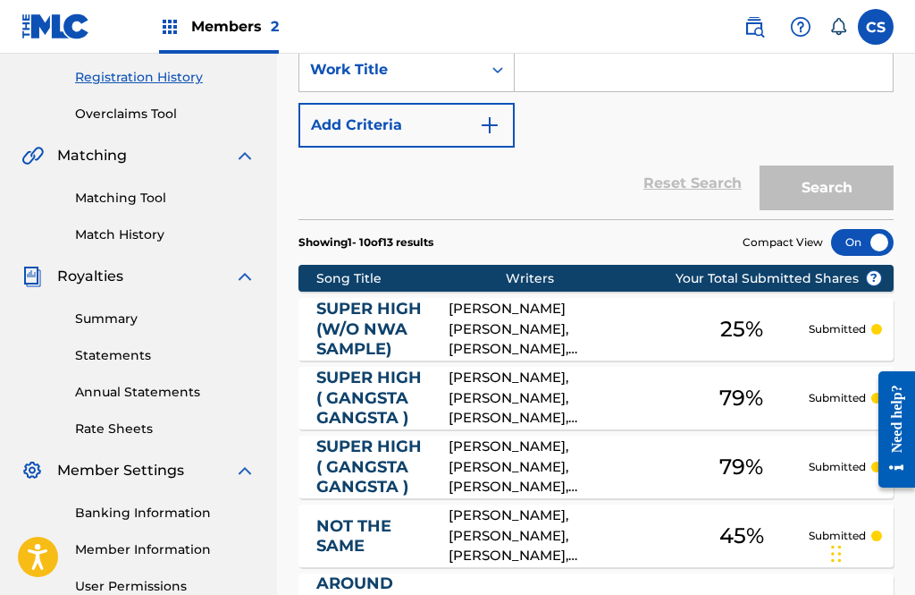
click at [852, 256] on div at bounding box center [862, 242] width 63 height 27
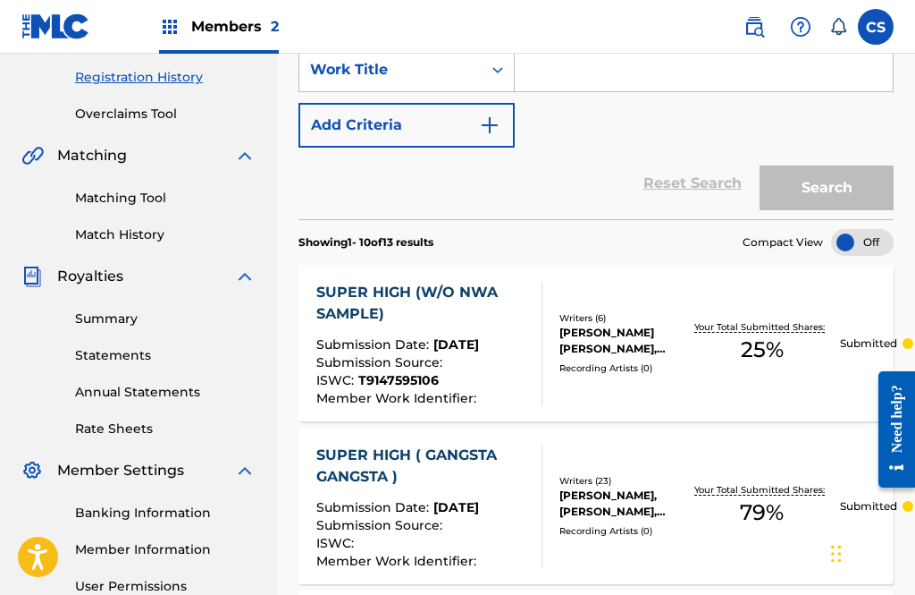
click at [865, 256] on div at bounding box center [862, 242] width 63 height 27
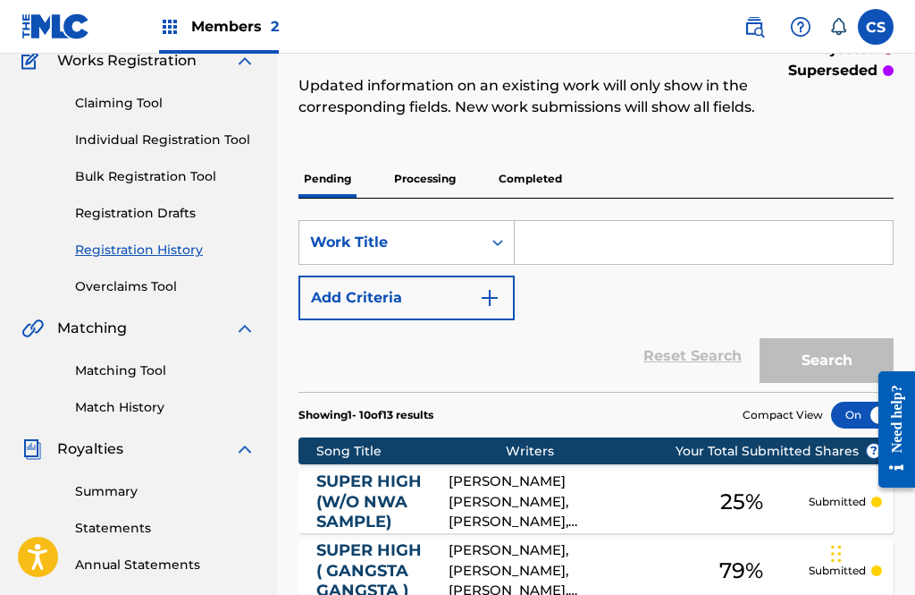
scroll to position [150, 0]
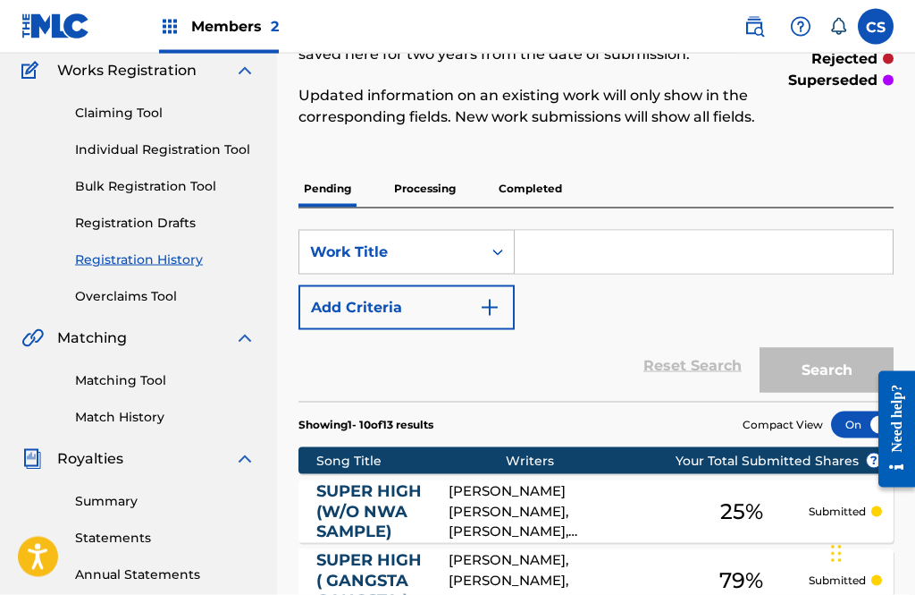
click at [149, 378] on link "Matching Tool" at bounding box center [165, 380] width 181 height 19
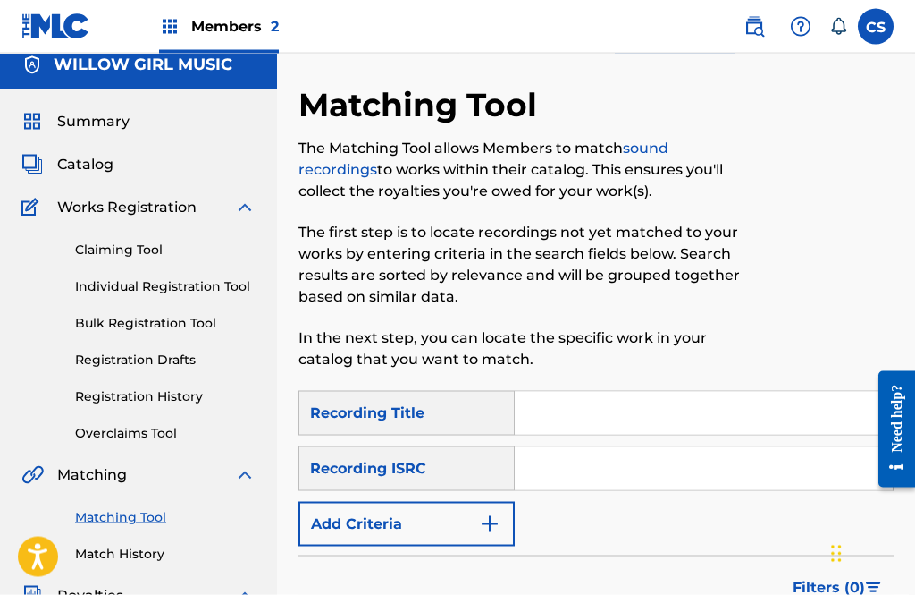
scroll to position [17, 0]
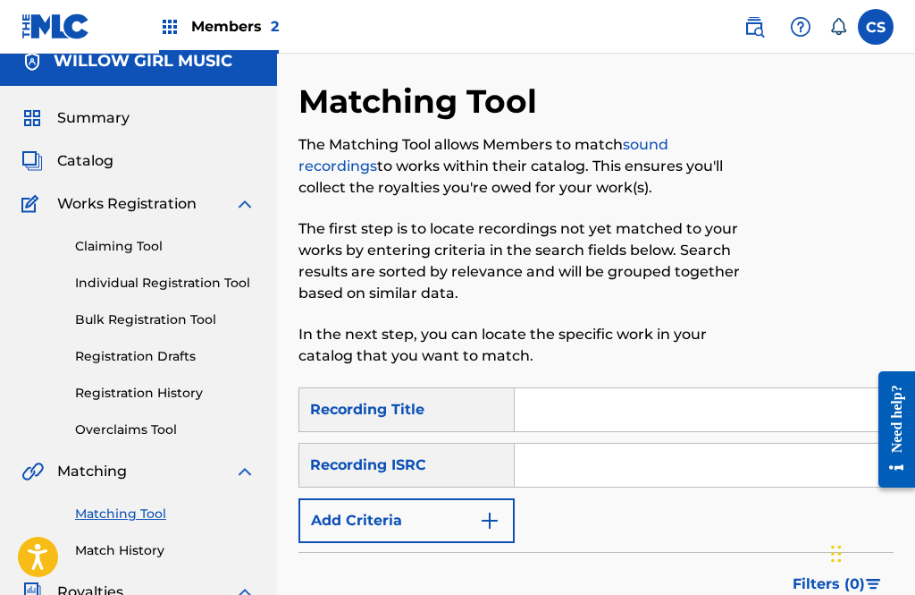
click at [607, 418] on input "Search Form" at bounding box center [704, 409] width 378 height 43
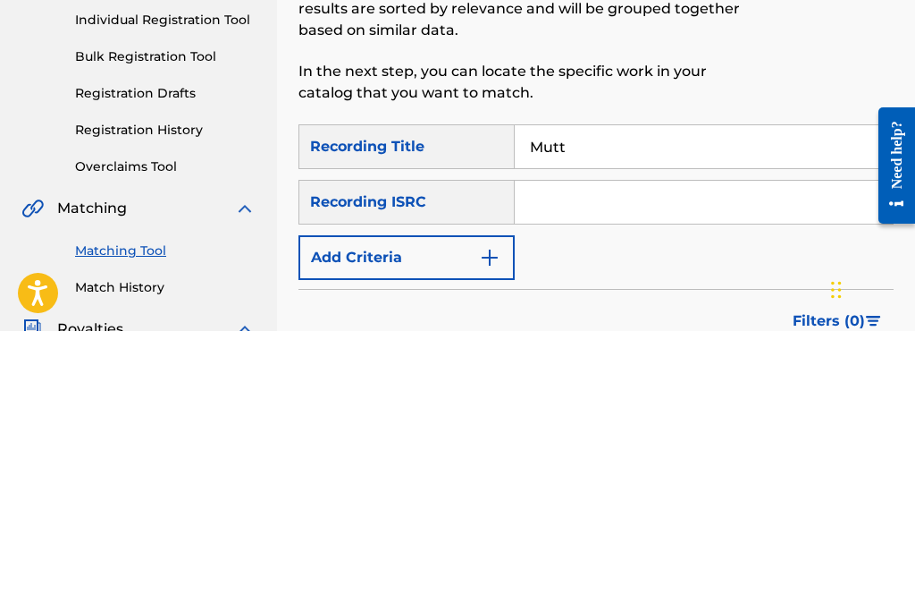
type input "Mutt"
click at [795, 388] on div "SearchWithCriteria1d6f402d-d43d-4ab2-bc40-822b856d582c Recording Title Mutt Sea…" at bounding box center [596, 466] width 595 height 156
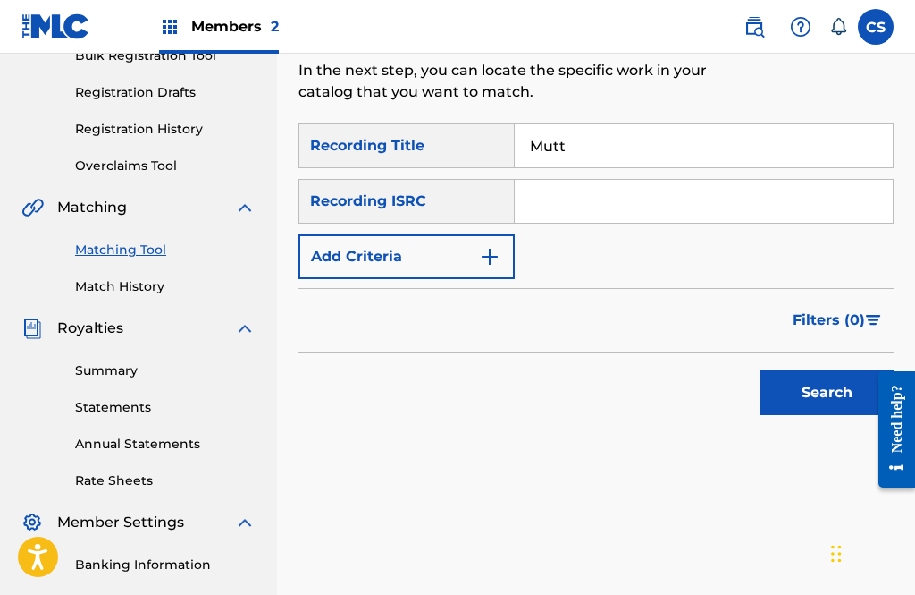
click at [491, 255] on img "Search Form" at bounding box center [489, 256] width 21 height 21
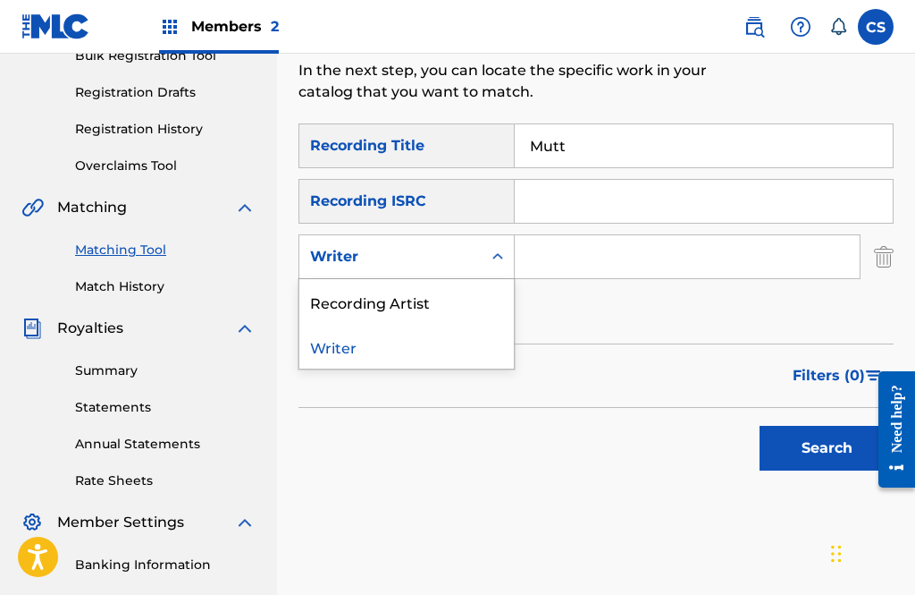
click at [415, 344] on div "Writer" at bounding box center [406, 346] width 215 height 45
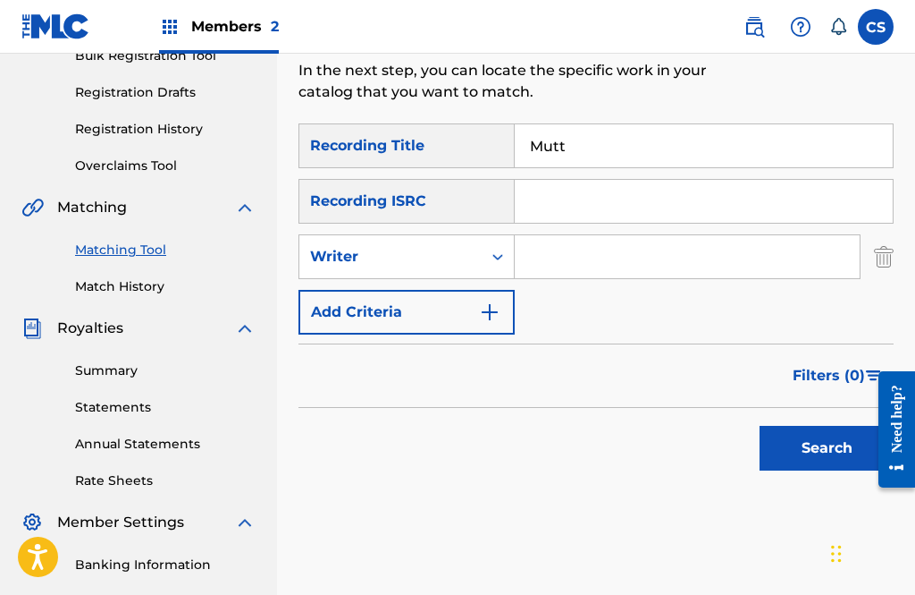
click at [605, 255] on input "Search Form" at bounding box center [687, 256] width 345 height 43
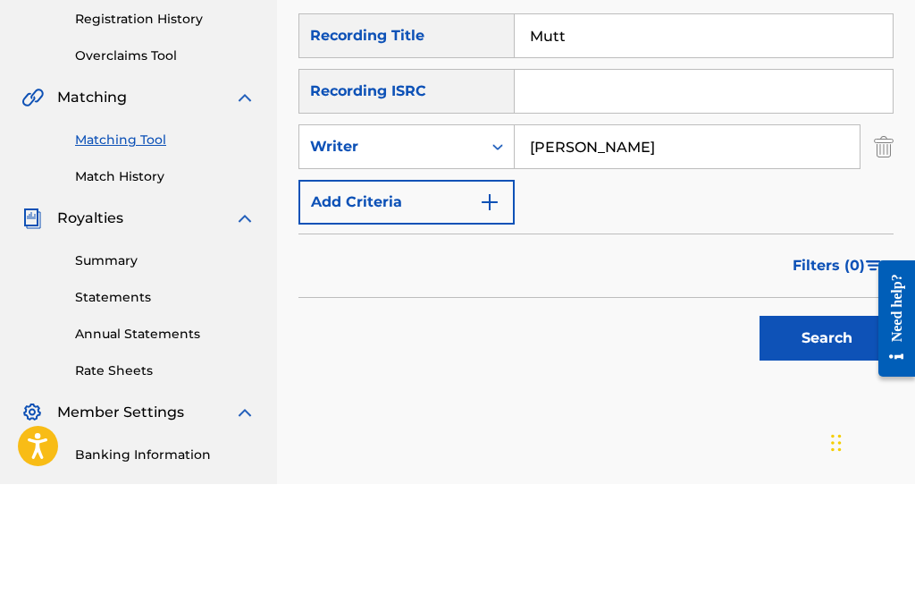
click at [685, 344] on div "Filters ( 0 )" at bounding box center [596, 376] width 595 height 64
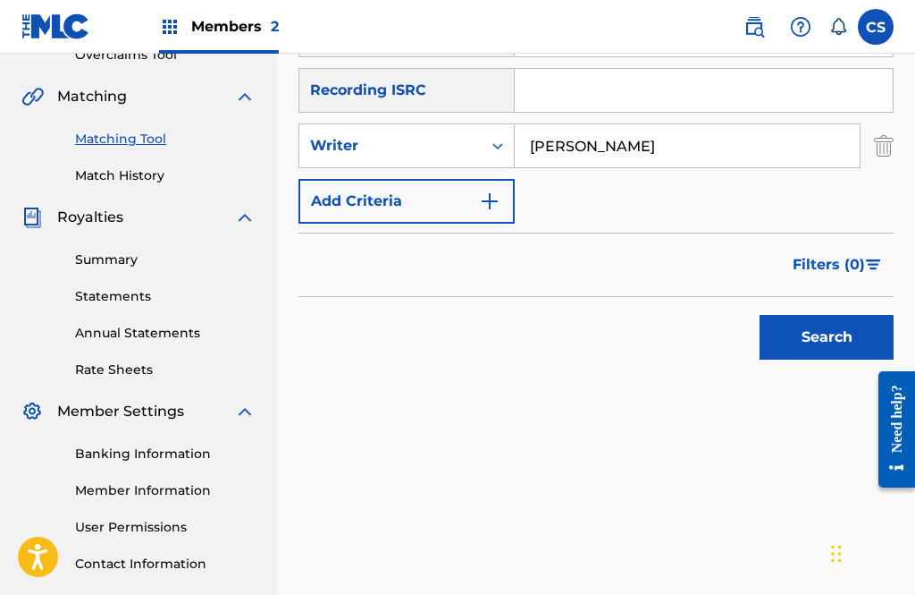
click at [847, 330] on button "Search" at bounding box center [827, 337] width 134 height 45
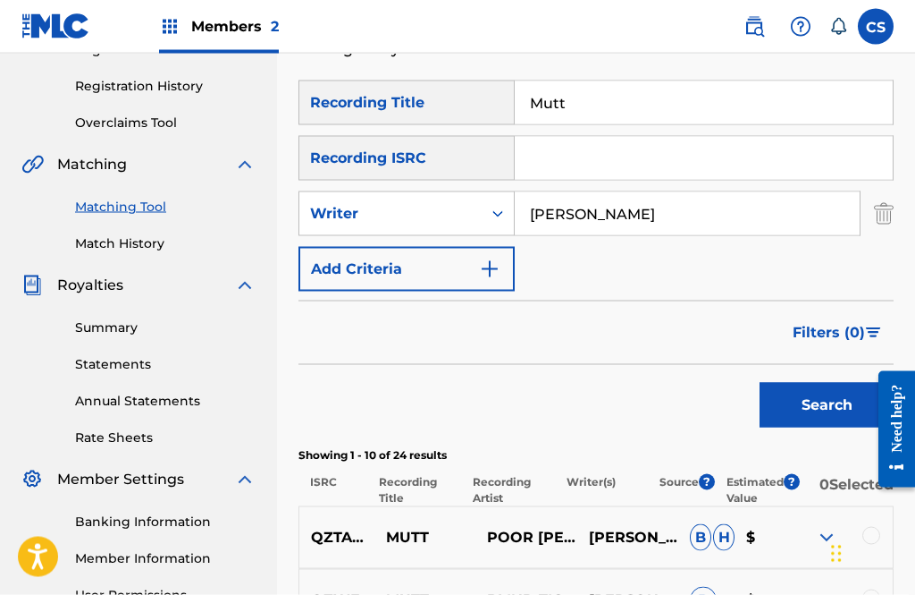
scroll to position [325, 0]
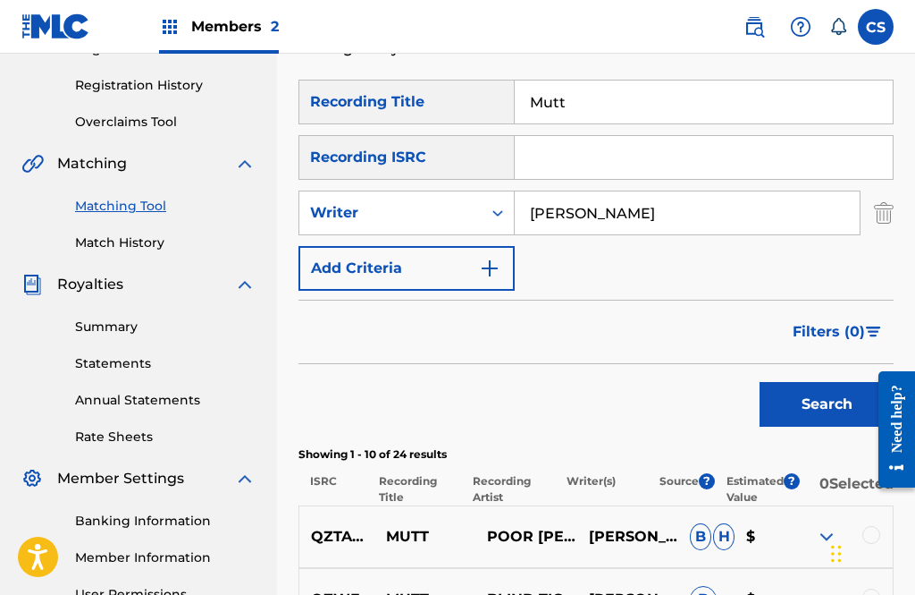
click at [561, 532] on p "POOR [PERSON_NAME]" at bounding box center [526, 536] width 101 height 21
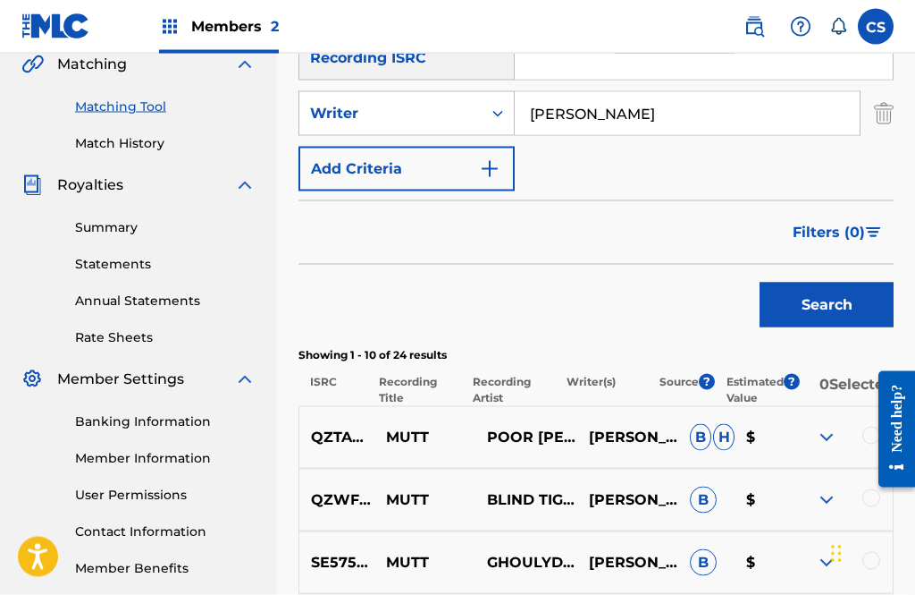
scroll to position [436, 0]
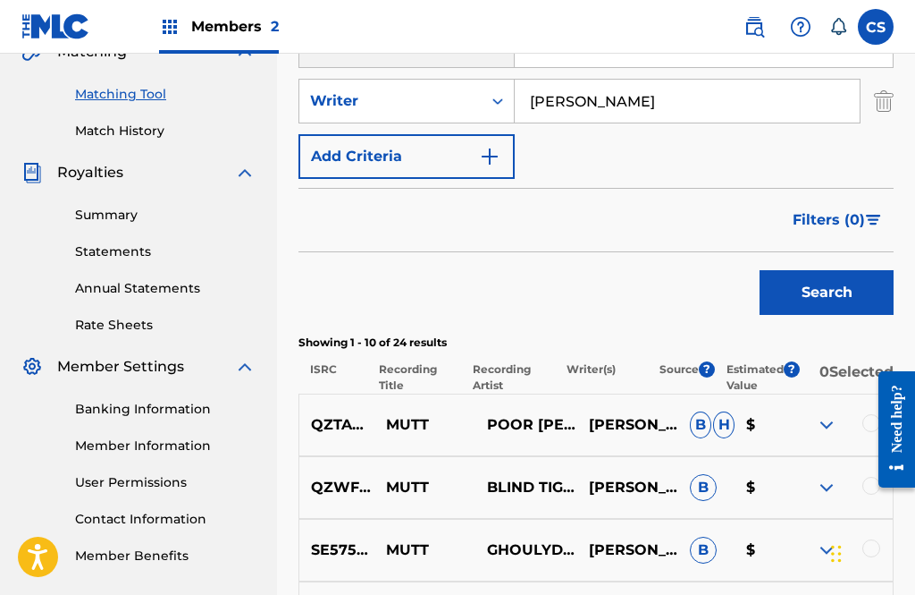
click at [650, 542] on p "[PERSON_NAME]" at bounding box center [627, 549] width 101 height 21
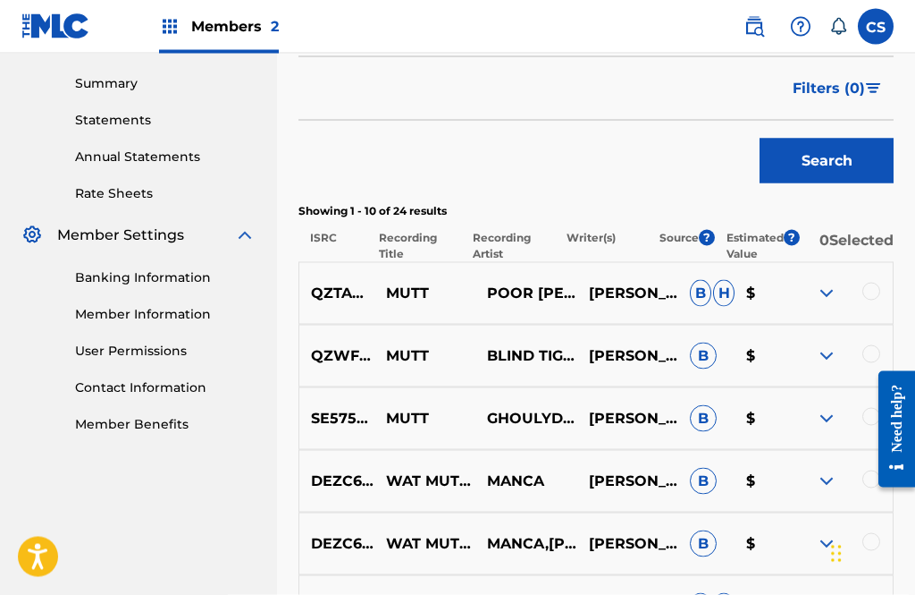
scroll to position [586, 0]
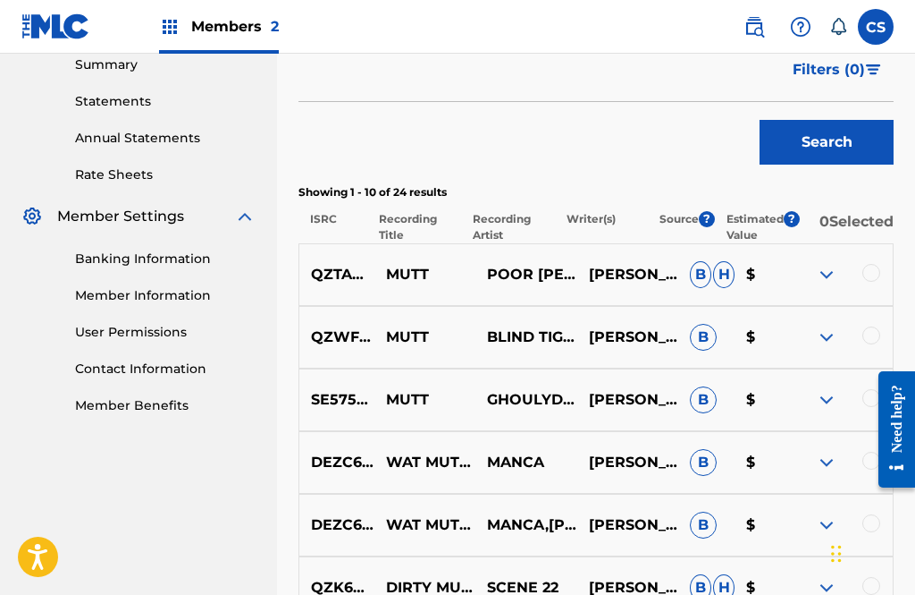
click at [645, 515] on p "[PERSON_NAME], [PERSON_NAME], [PERSON_NAME], [PERSON_NAME]" at bounding box center [627, 524] width 101 height 21
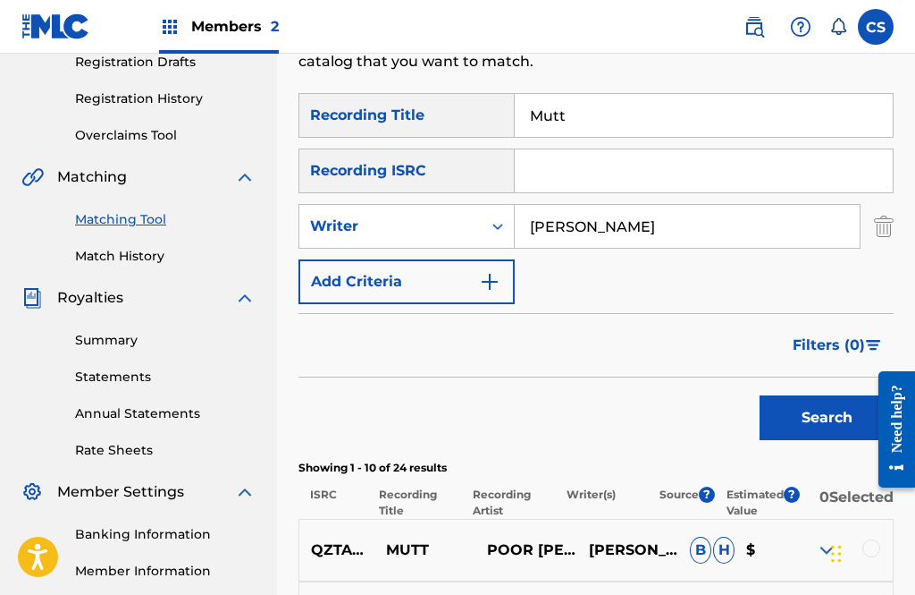
scroll to position [310, 0]
click at [628, 220] on input "[PERSON_NAME]" at bounding box center [687, 227] width 345 height 43
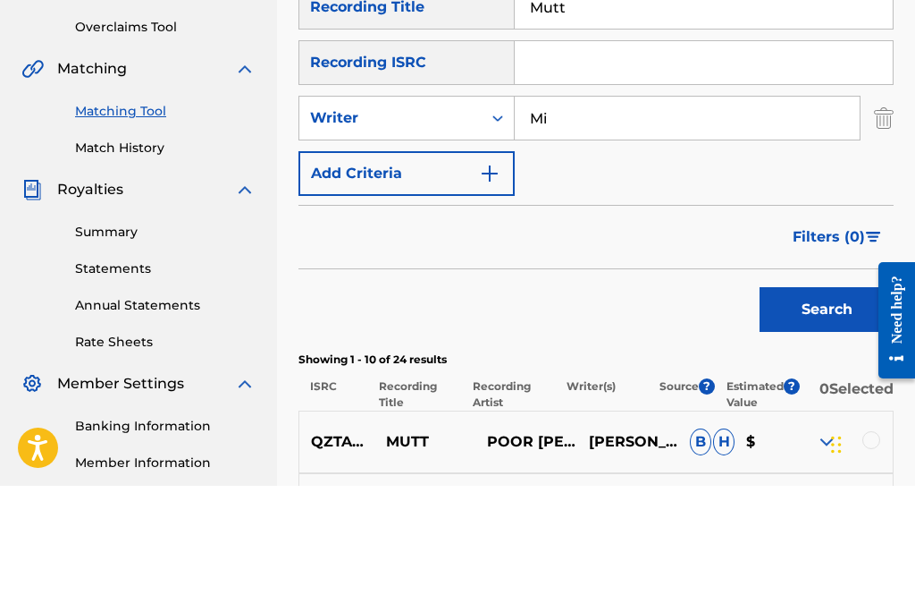
type input "M"
type input "[PERSON_NAME]"
click at [862, 187] on div "SearchWithCriteria1d6f402d-d43d-4ab2-bc40-822b856d582c Recording Title Mutt Sea…" at bounding box center [596, 199] width 595 height 211
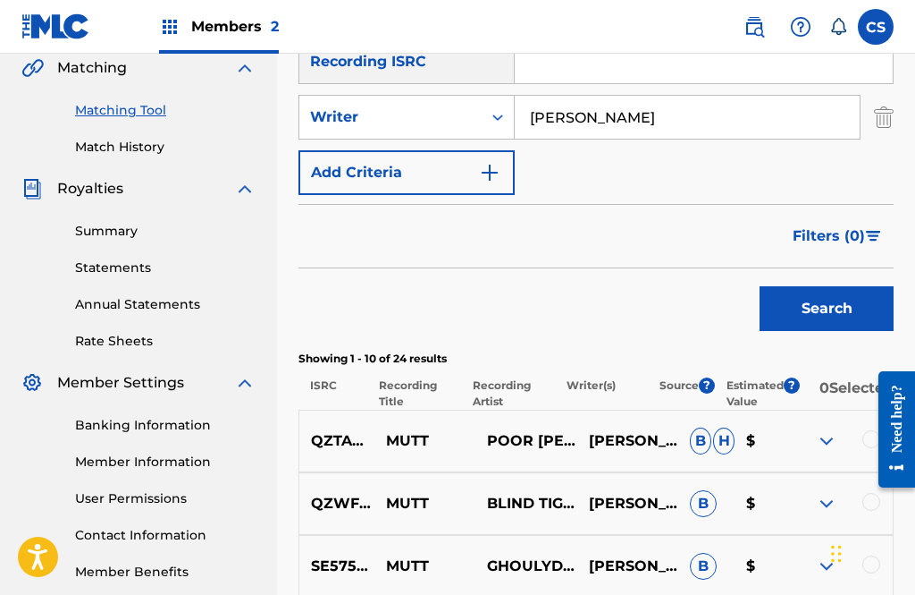
click at [857, 308] on button "Search" at bounding box center [827, 308] width 134 height 45
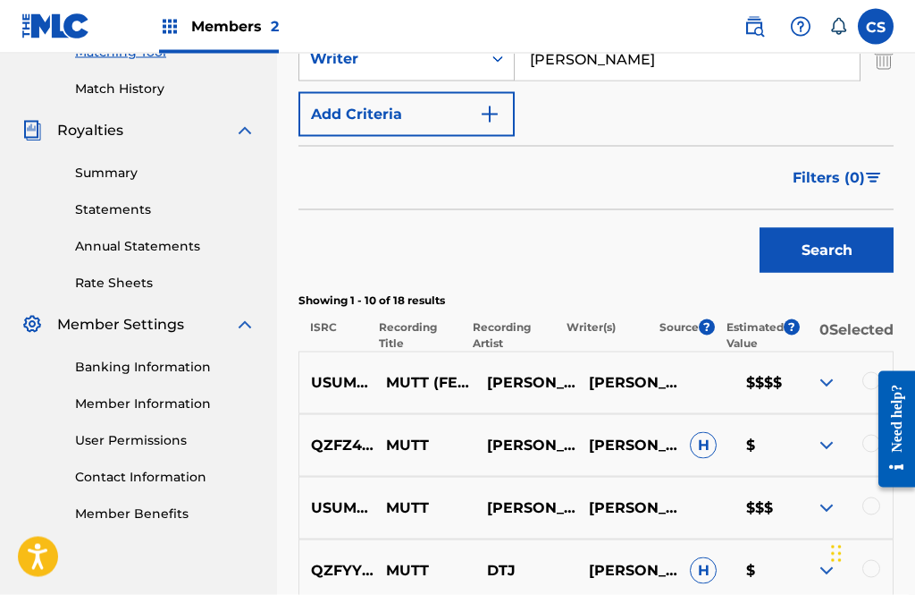
scroll to position [479, 0]
click at [637, 375] on p "[PERSON_NAME], [PERSON_NAME], [PERSON_NAME], [PERSON_NAME], [PERSON_NAME]" at bounding box center [627, 381] width 101 height 21
click at [535, 248] on div "Search" at bounding box center [596, 245] width 595 height 72
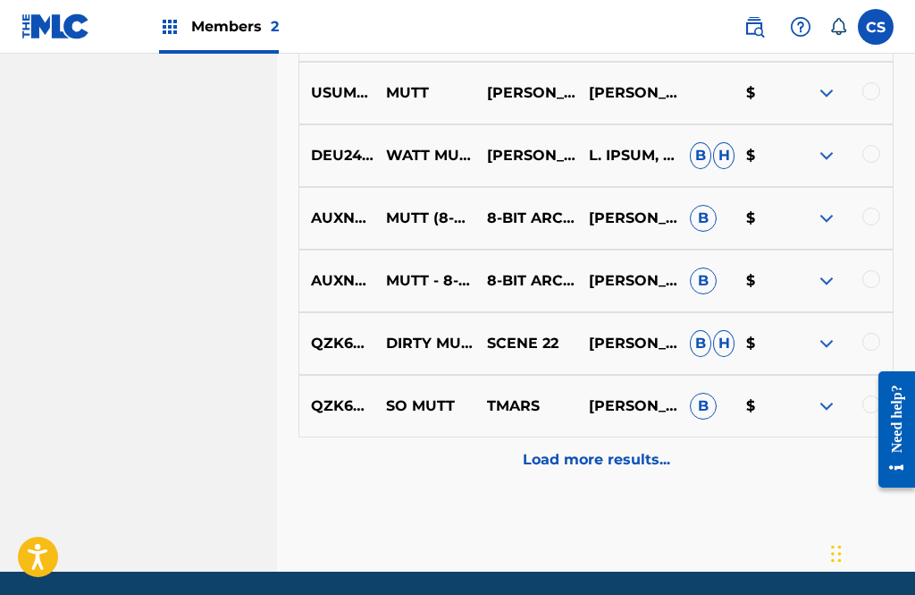
scroll to position [1024, 0]
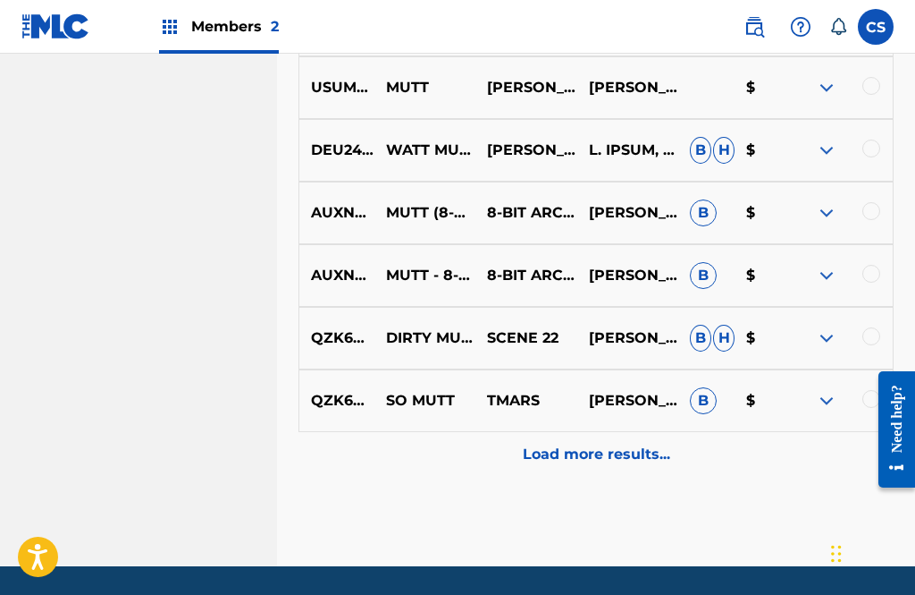
click at [633, 451] on p "Load more results..." at bounding box center [597, 453] width 148 height 21
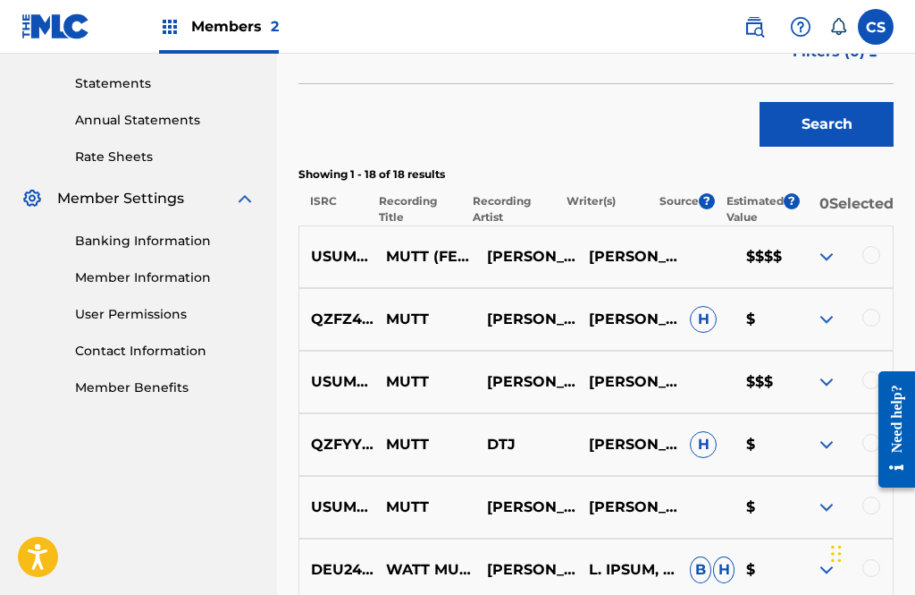
scroll to position [598, 0]
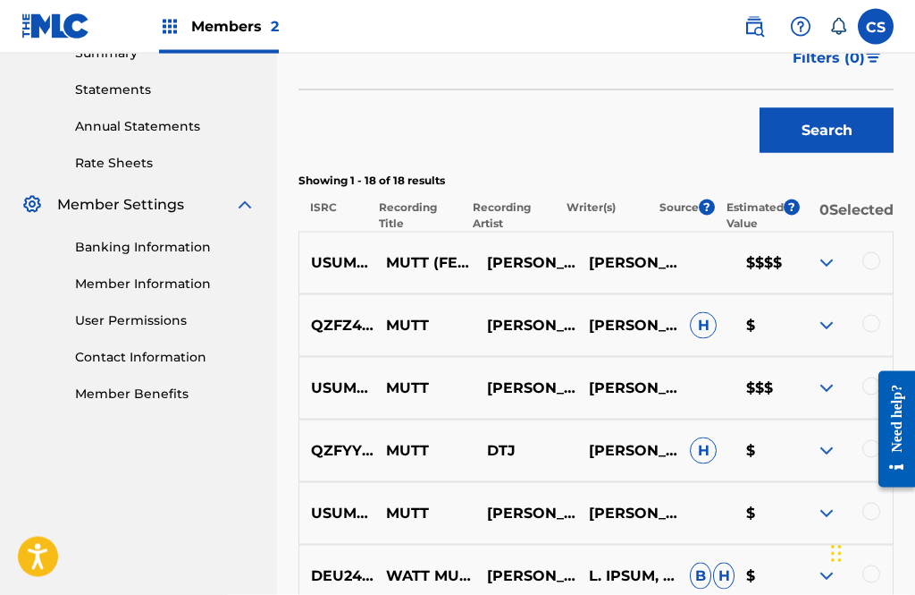
click at [822, 265] on img at bounding box center [826, 262] width 21 height 21
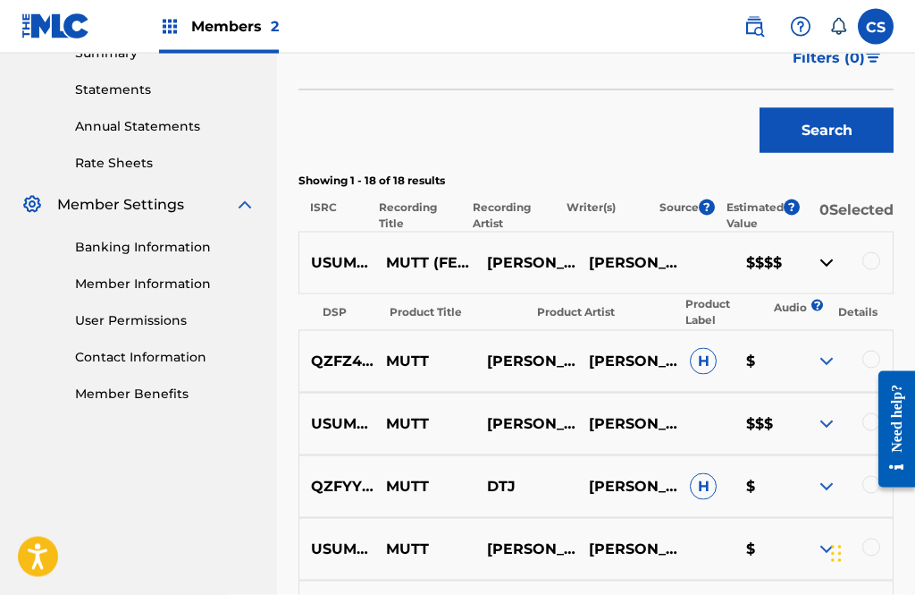
scroll to position [599, 0]
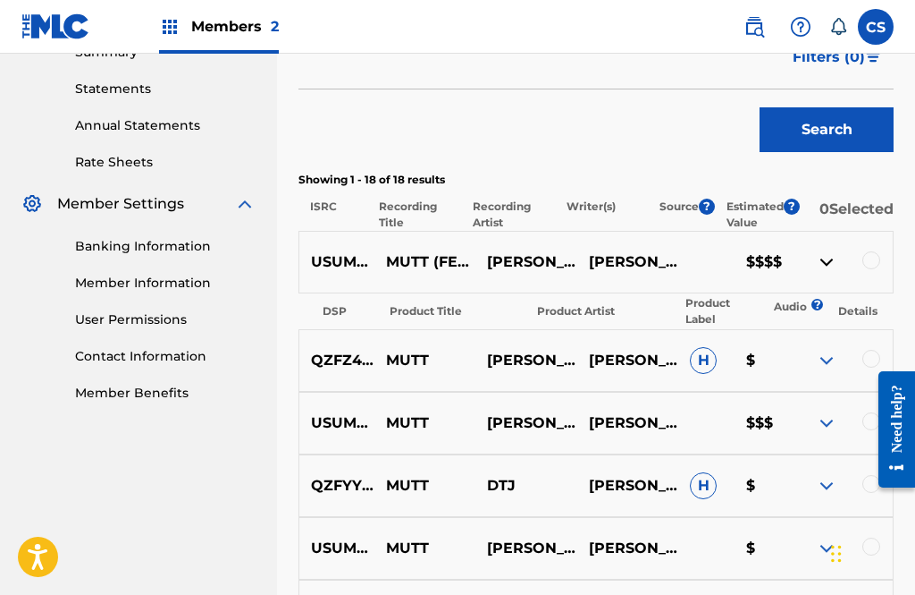
click at [867, 308] on th "Details" at bounding box center [858, 311] width 44 height 32
click at [865, 309] on th "Details" at bounding box center [858, 311] width 44 height 32
click at [721, 311] on th "Product Label" at bounding box center [718, 311] width 87 height 32
click at [833, 364] on img at bounding box center [826, 360] width 21 height 21
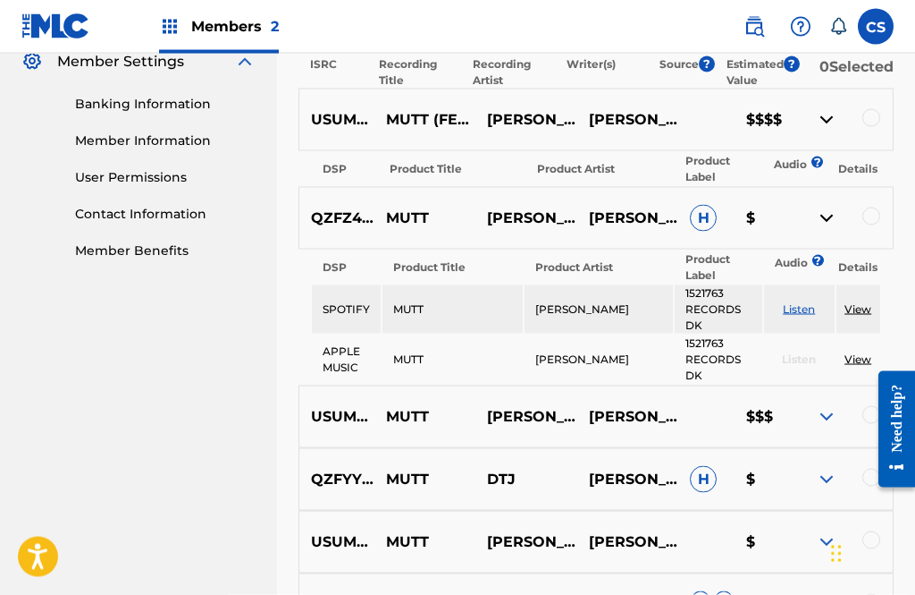
scroll to position [742, 0]
click at [637, 409] on p "[PERSON_NAME] [PERSON_NAME]" at bounding box center [627, 415] width 101 height 21
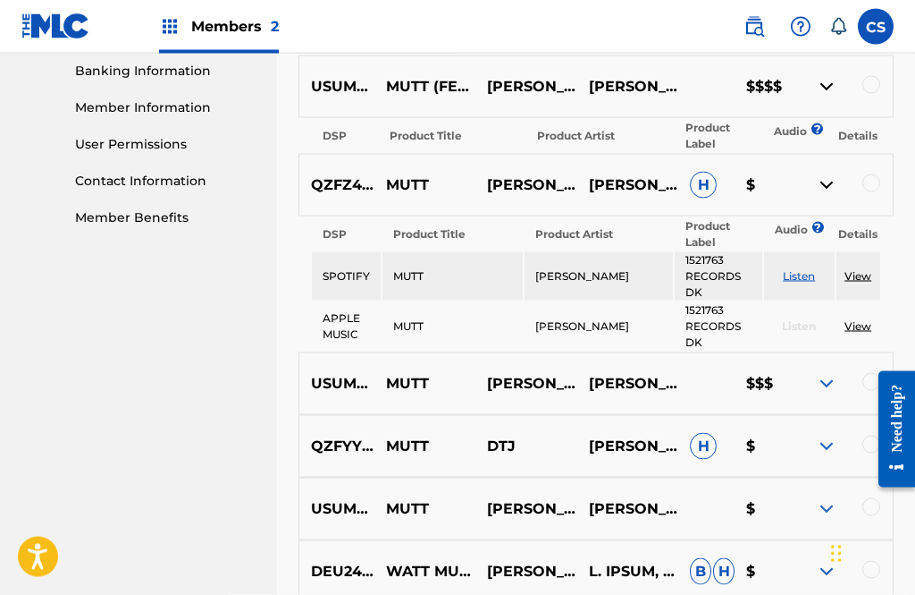
scroll to position [775, 0]
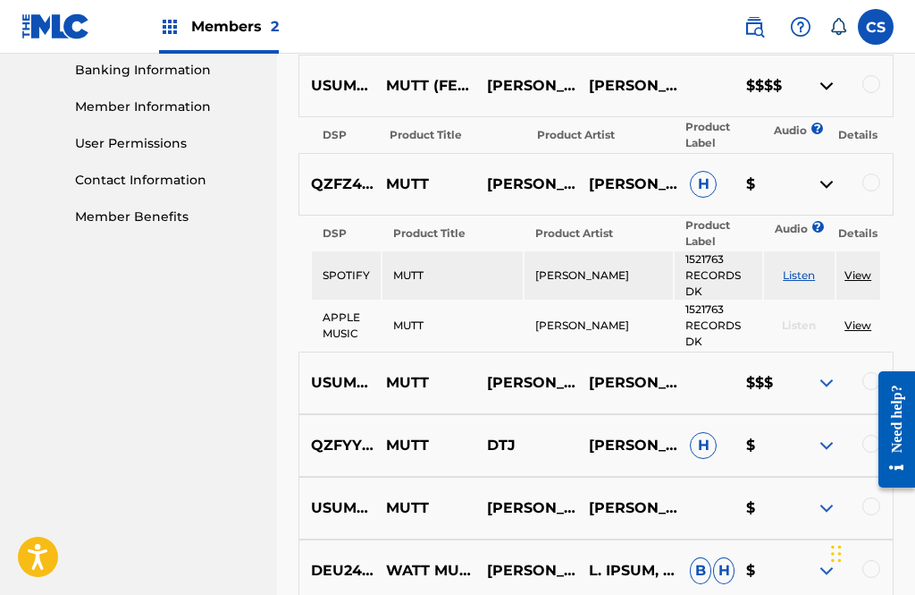
click at [766, 381] on p "$$$" at bounding box center [763, 382] width 56 height 21
click at [651, 373] on p "[PERSON_NAME] [PERSON_NAME]" at bounding box center [627, 382] width 101 height 21
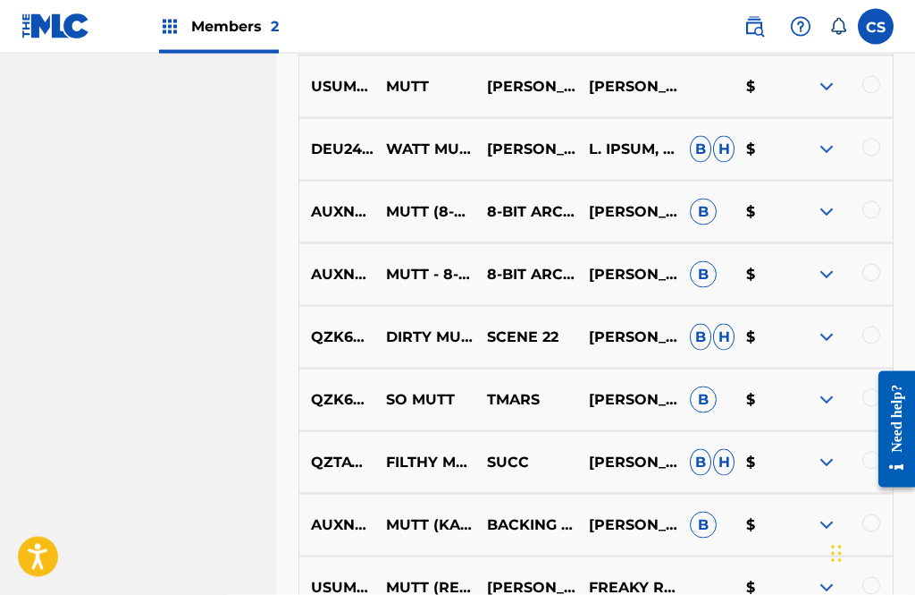
scroll to position [1197, 0]
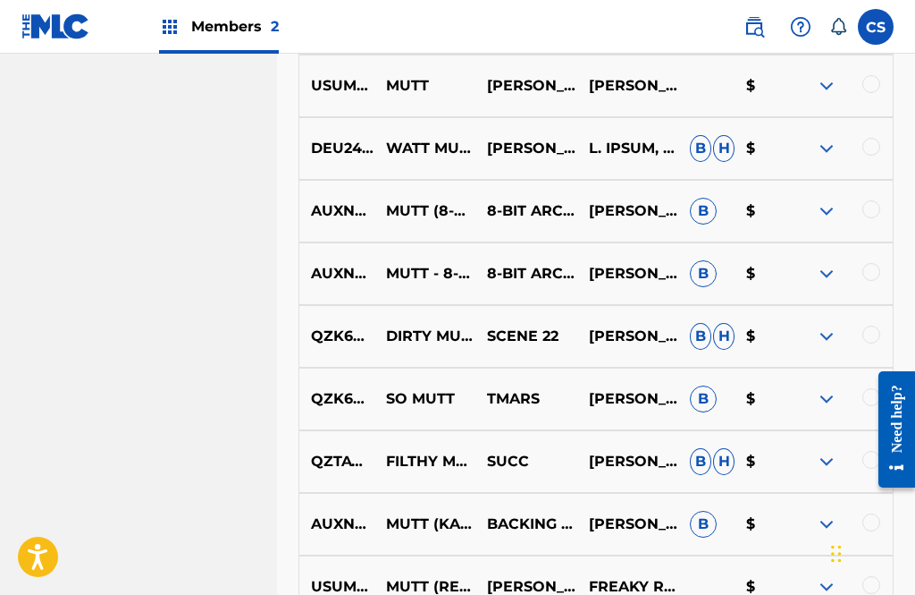
click at [614, 332] on p "[PERSON_NAME]" at bounding box center [627, 335] width 101 height 21
click at [636, 393] on p "[PERSON_NAME]" at bounding box center [627, 398] width 101 height 21
click at [645, 462] on p "[PERSON_NAME] [PERSON_NAME]" at bounding box center [627, 461] width 101 height 21
click at [653, 518] on p "[PERSON_NAME]" at bounding box center [627, 523] width 101 height 21
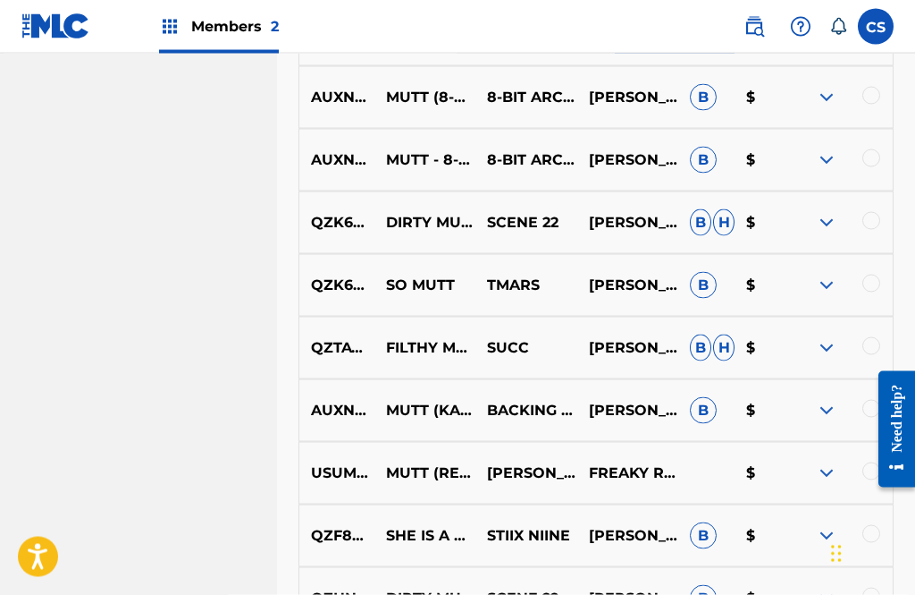
scroll to position [1319, 0]
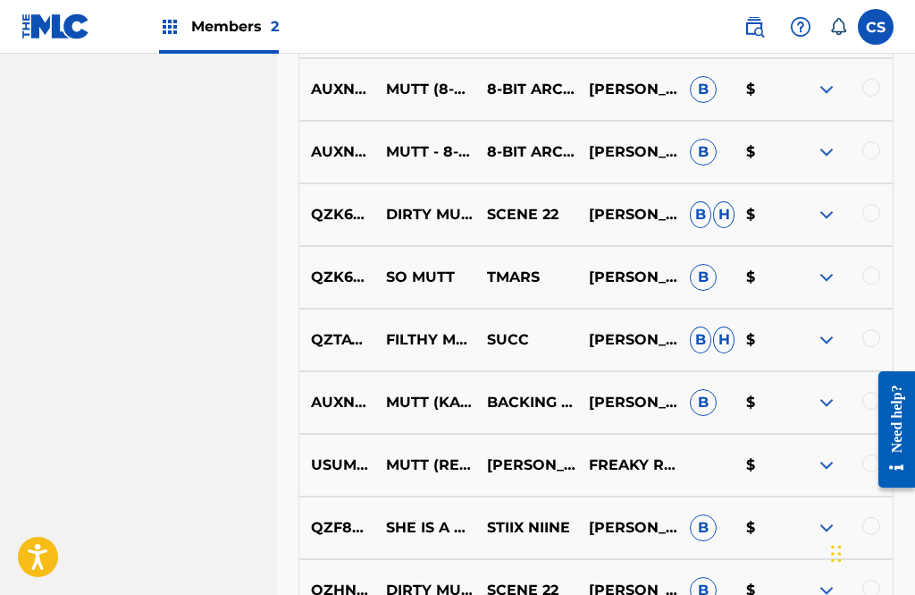
click at [639, 397] on p "[PERSON_NAME]" at bounding box center [627, 402] width 101 height 21
click at [825, 396] on img at bounding box center [826, 402] width 21 height 21
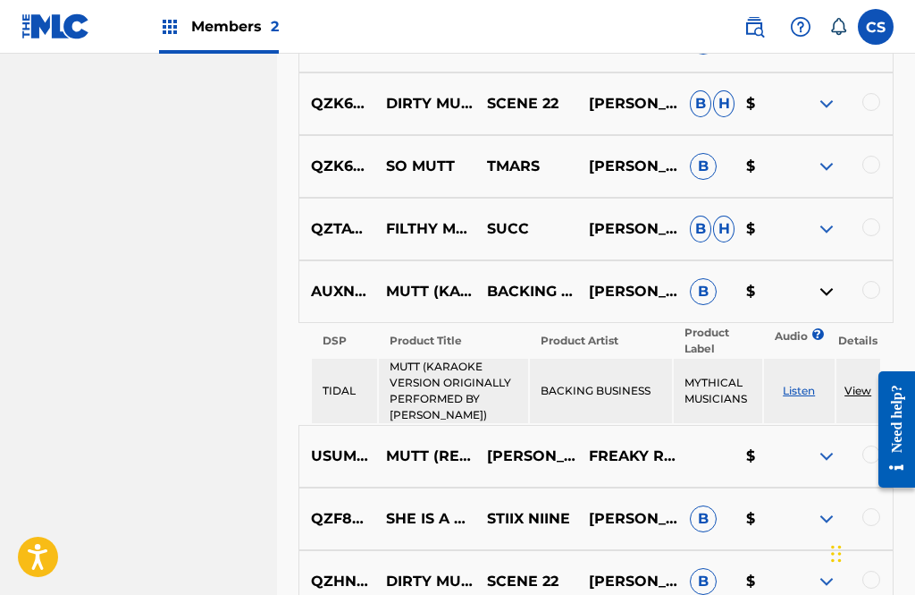
scroll to position [1431, 0]
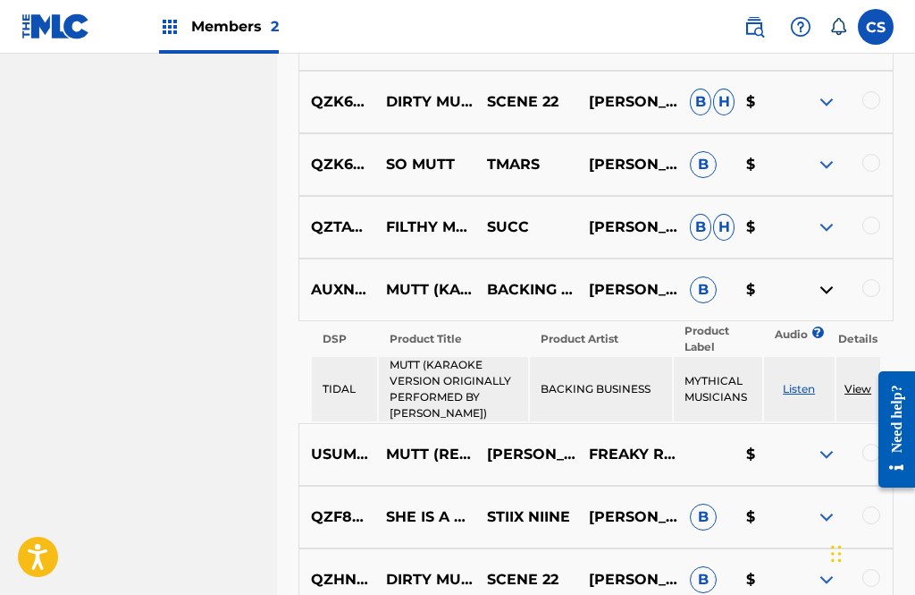
click at [831, 452] on img at bounding box center [826, 453] width 21 height 21
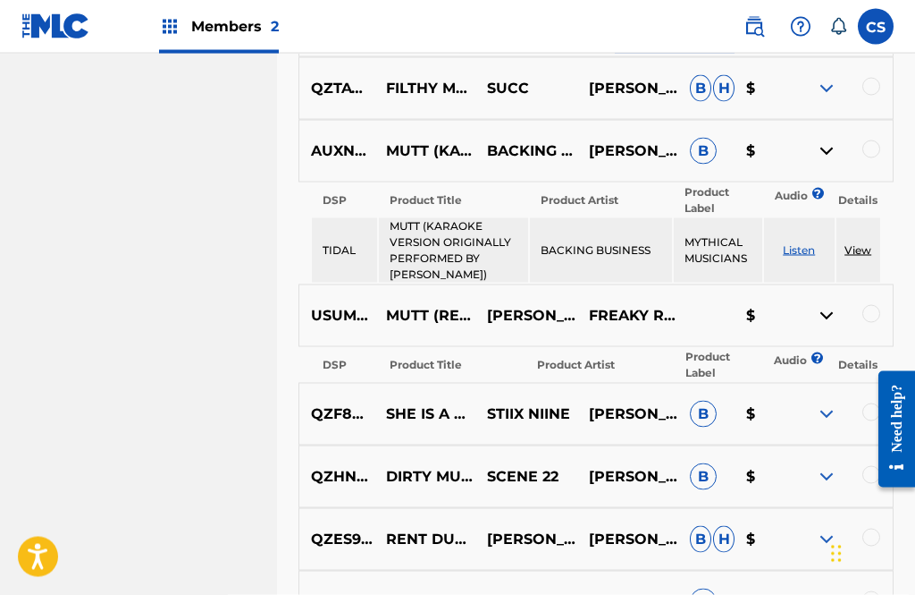
scroll to position [1582, 0]
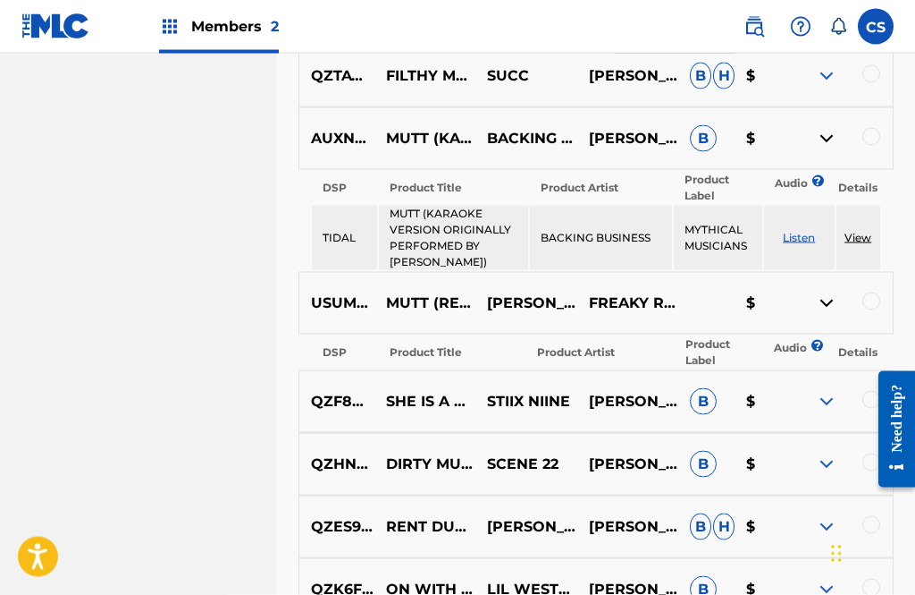
click at [828, 403] on img at bounding box center [826, 401] width 21 height 21
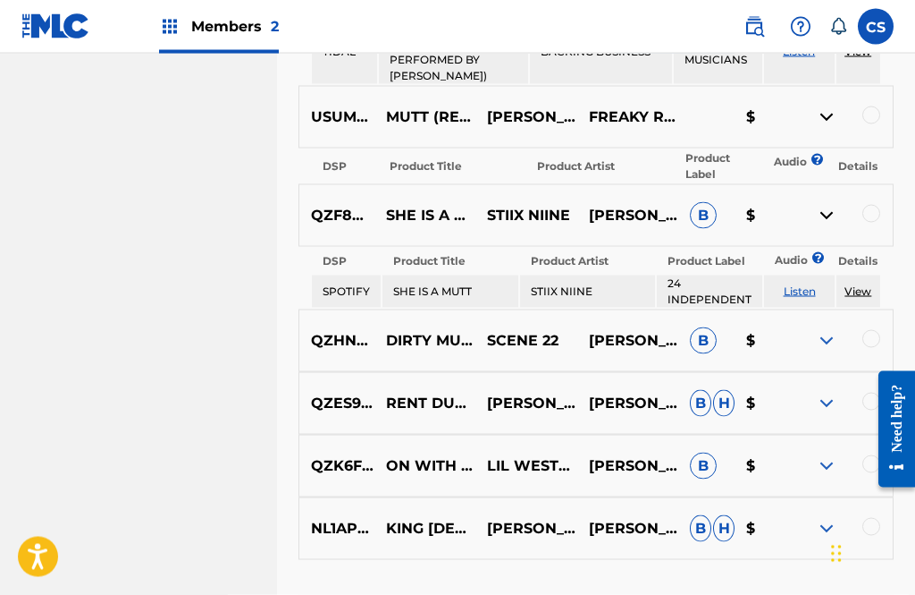
scroll to position [1769, 0]
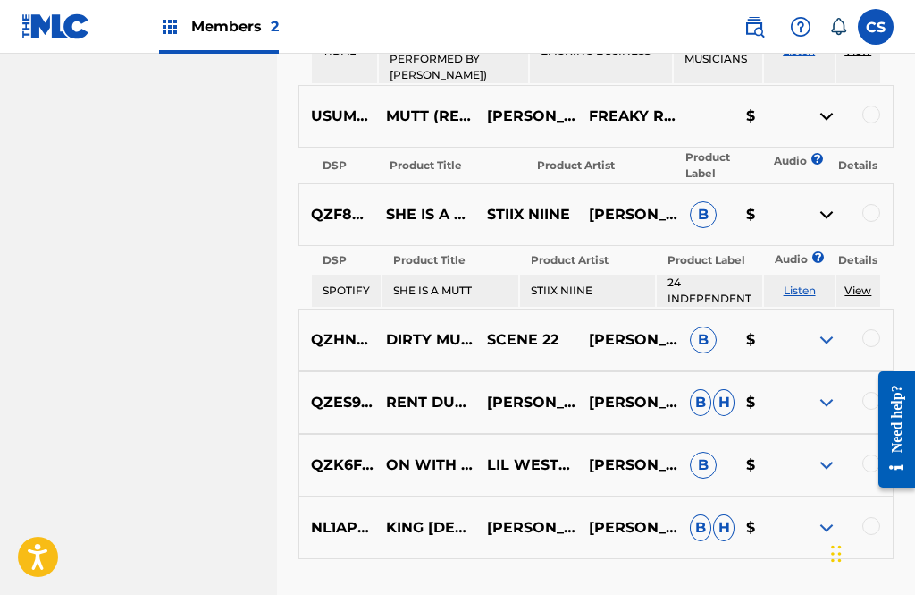
click at [835, 469] on img at bounding box center [826, 464] width 21 height 21
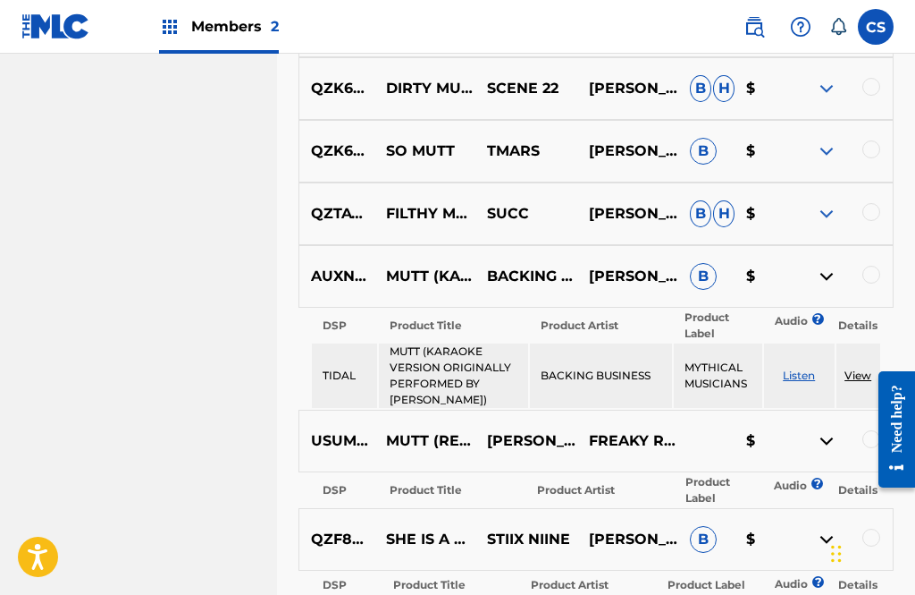
scroll to position [1443, 0]
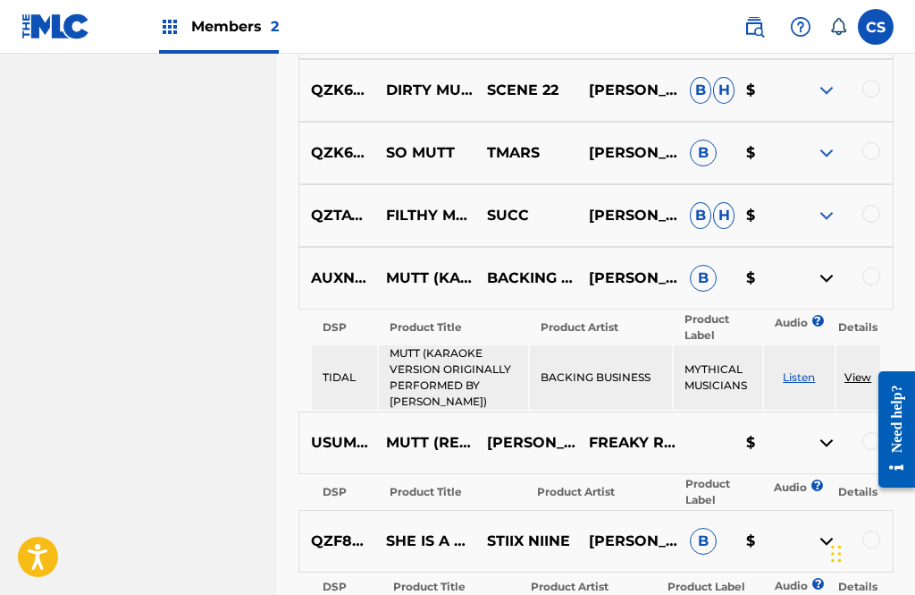
click at [830, 267] on img at bounding box center [826, 277] width 21 height 21
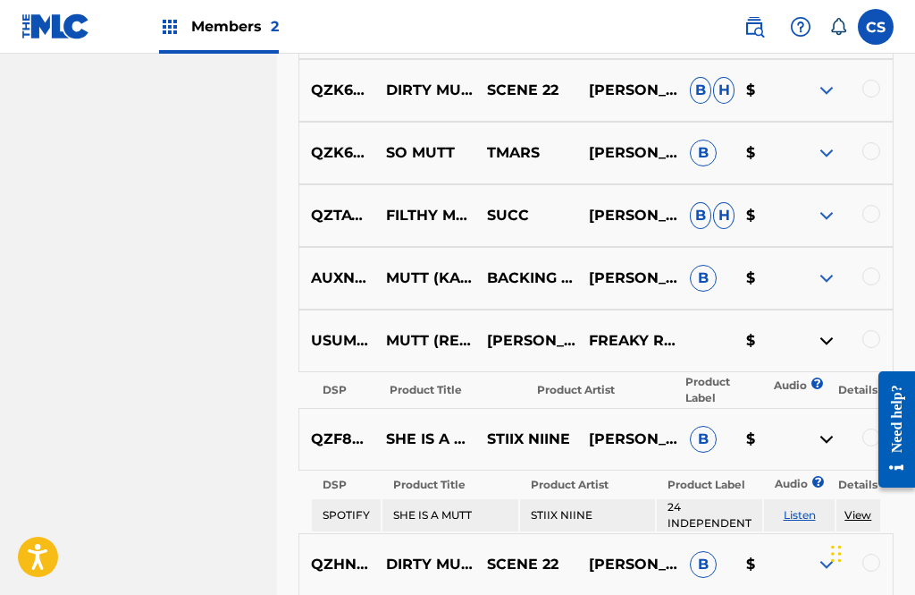
click at [830, 333] on img at bounding box center [826, 340] width 21 height 21
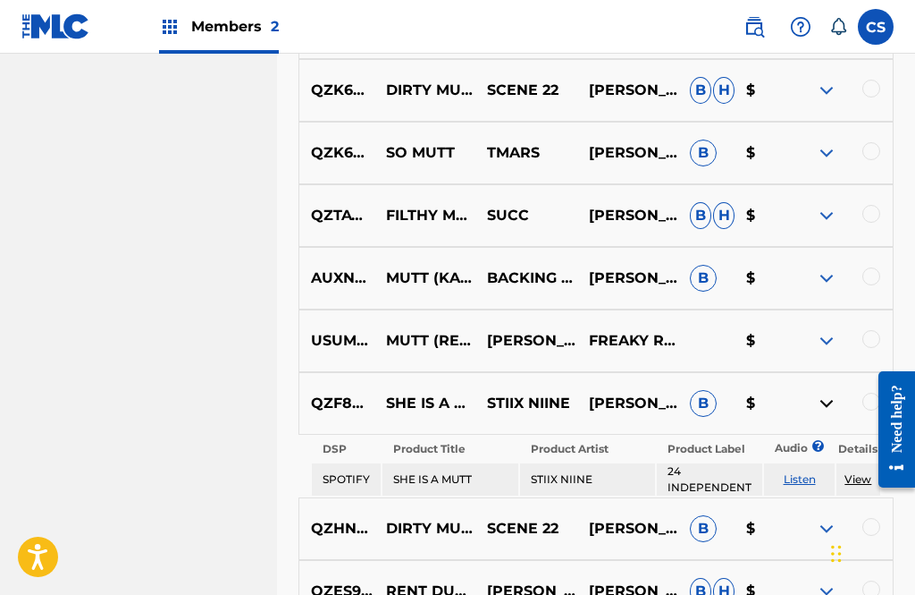
click at [822, 337] on img at bounding box center [826, 340] width 21 height 21
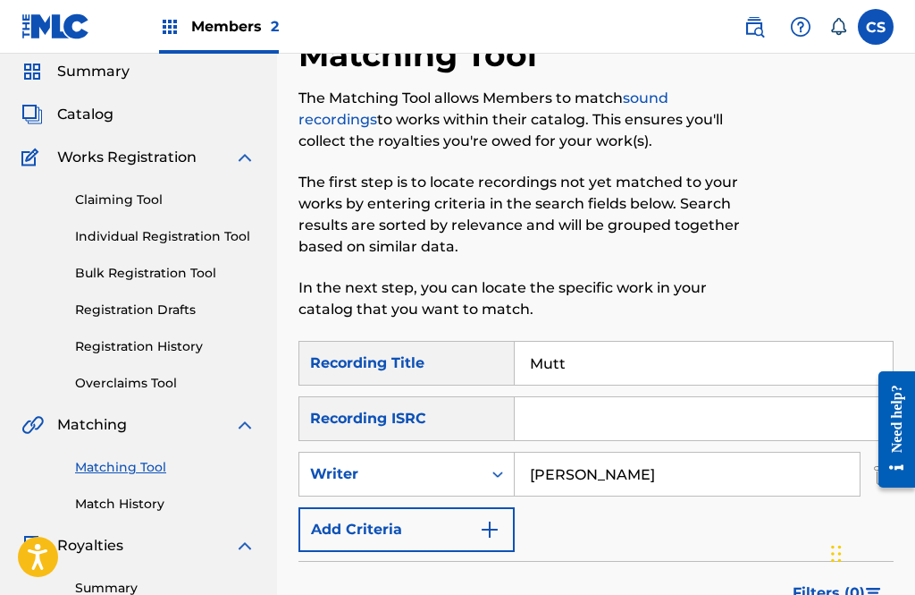
scroll to position [59, 0]
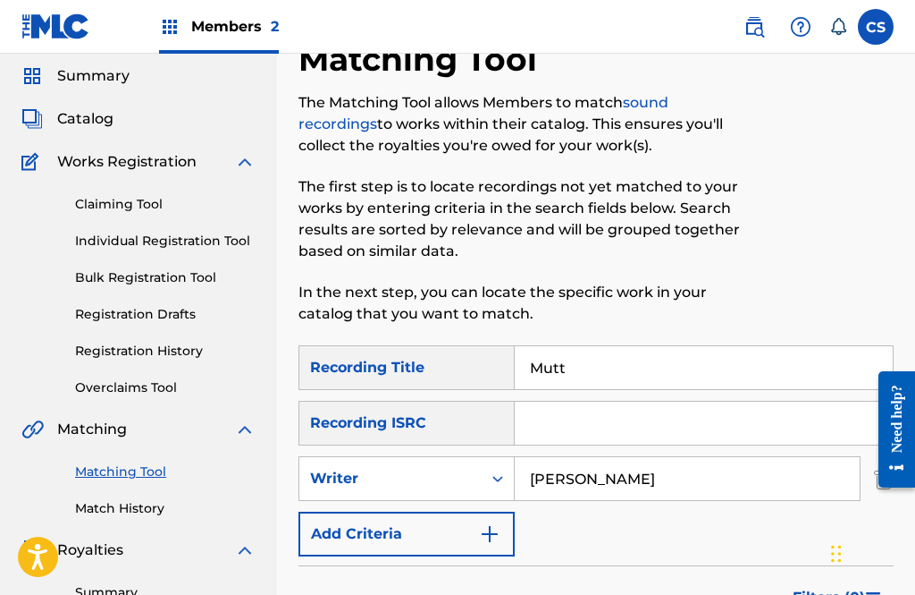
click at [215, 241] on link "Individual Registration Tool" at bounding box center [165, 241] width 181 height 19
